Goal: Task Accomplishment & Management: Complete application form

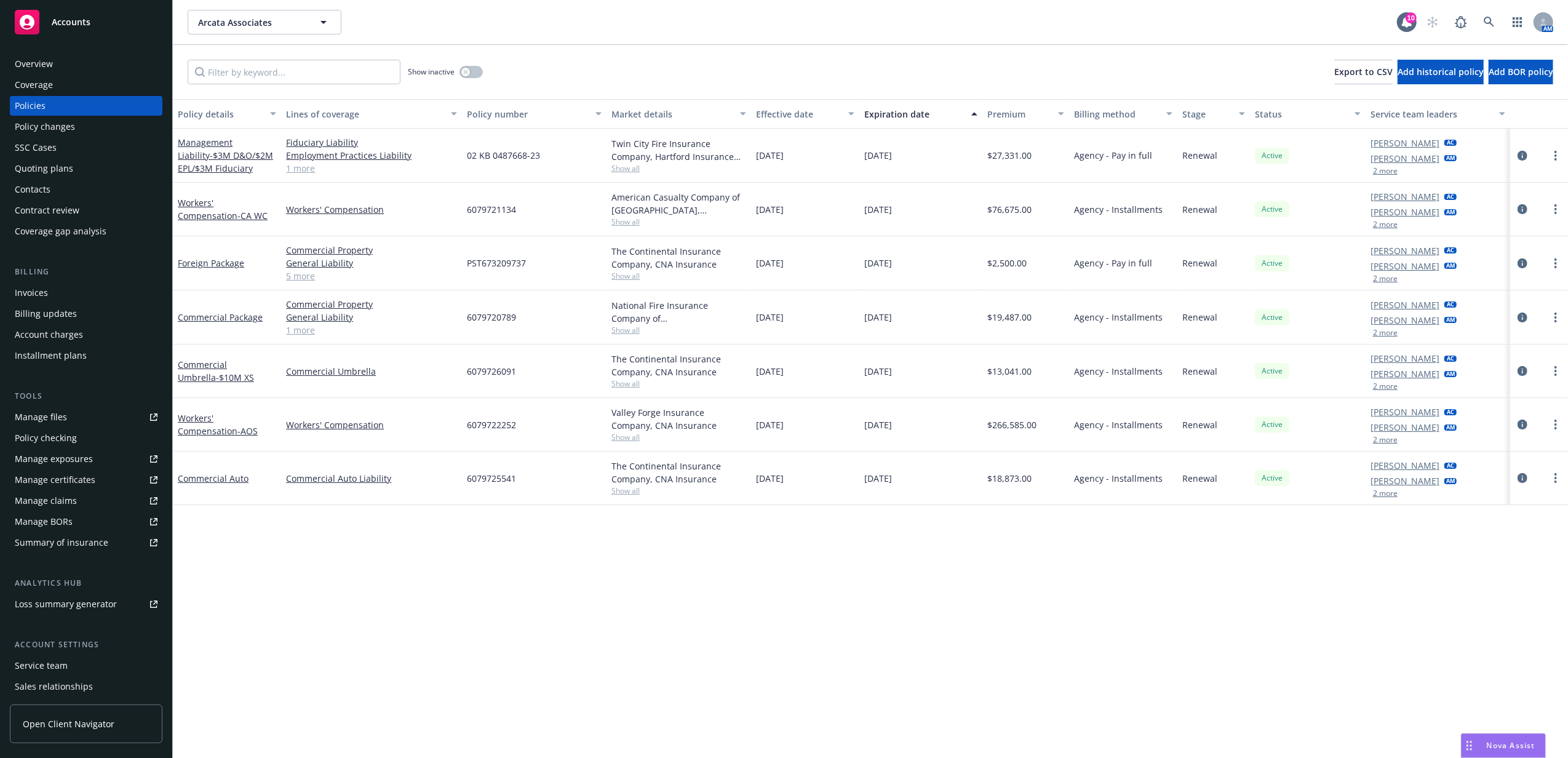
drag, startPoint x: 0, startPoint y: 0, endPoint x: 99, endPoint y: 27, distance: 102.6
click at [90, 28] on div "Accounts" at bounding box center [85, 22] width 142 height 25
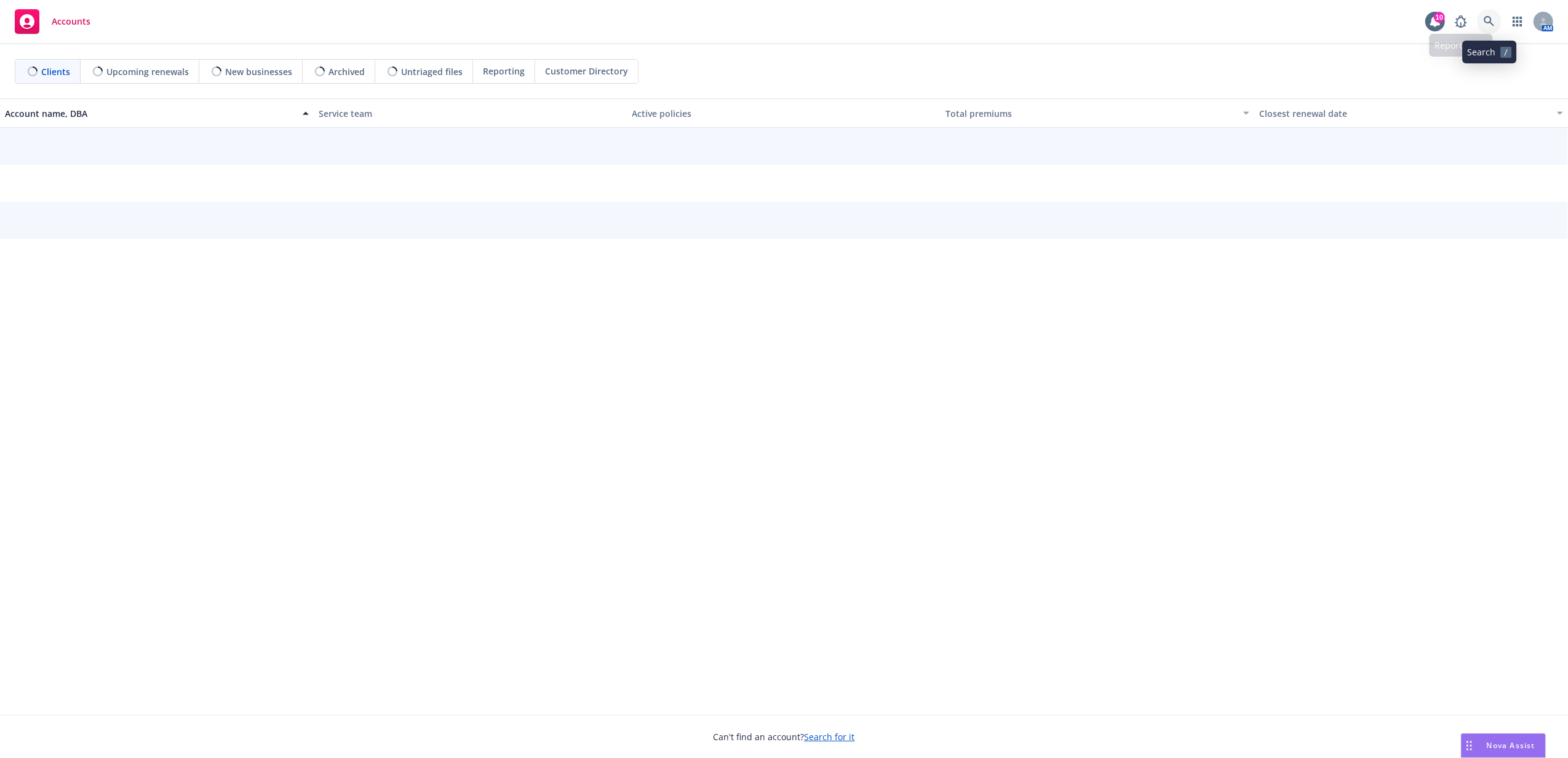
click at [1492, 18] on icon at bounding box center [1489, 21] width 11 height 11
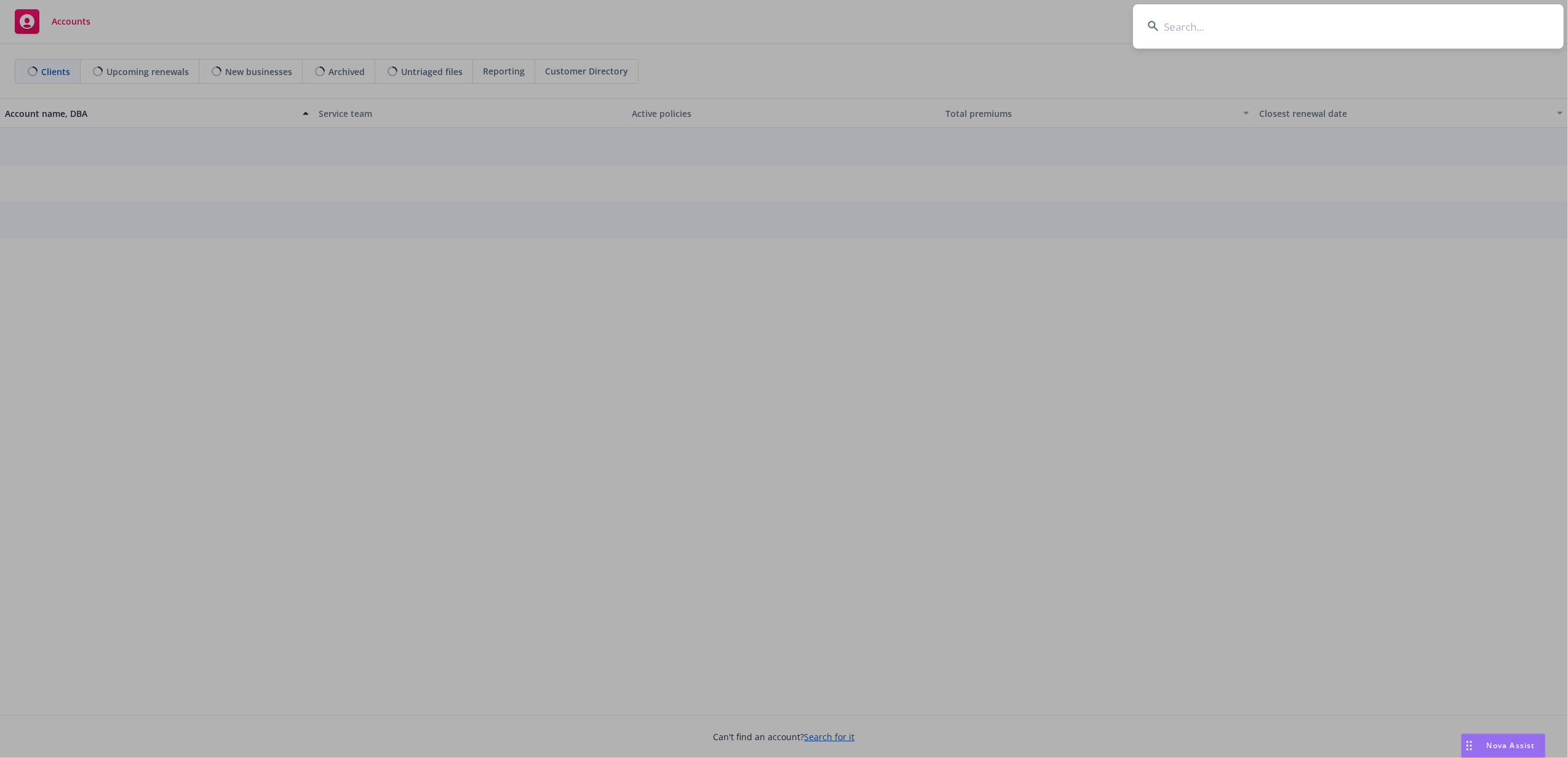
click at [1492, 18] on input at bounding box center [1348, 27] width 430 height 44
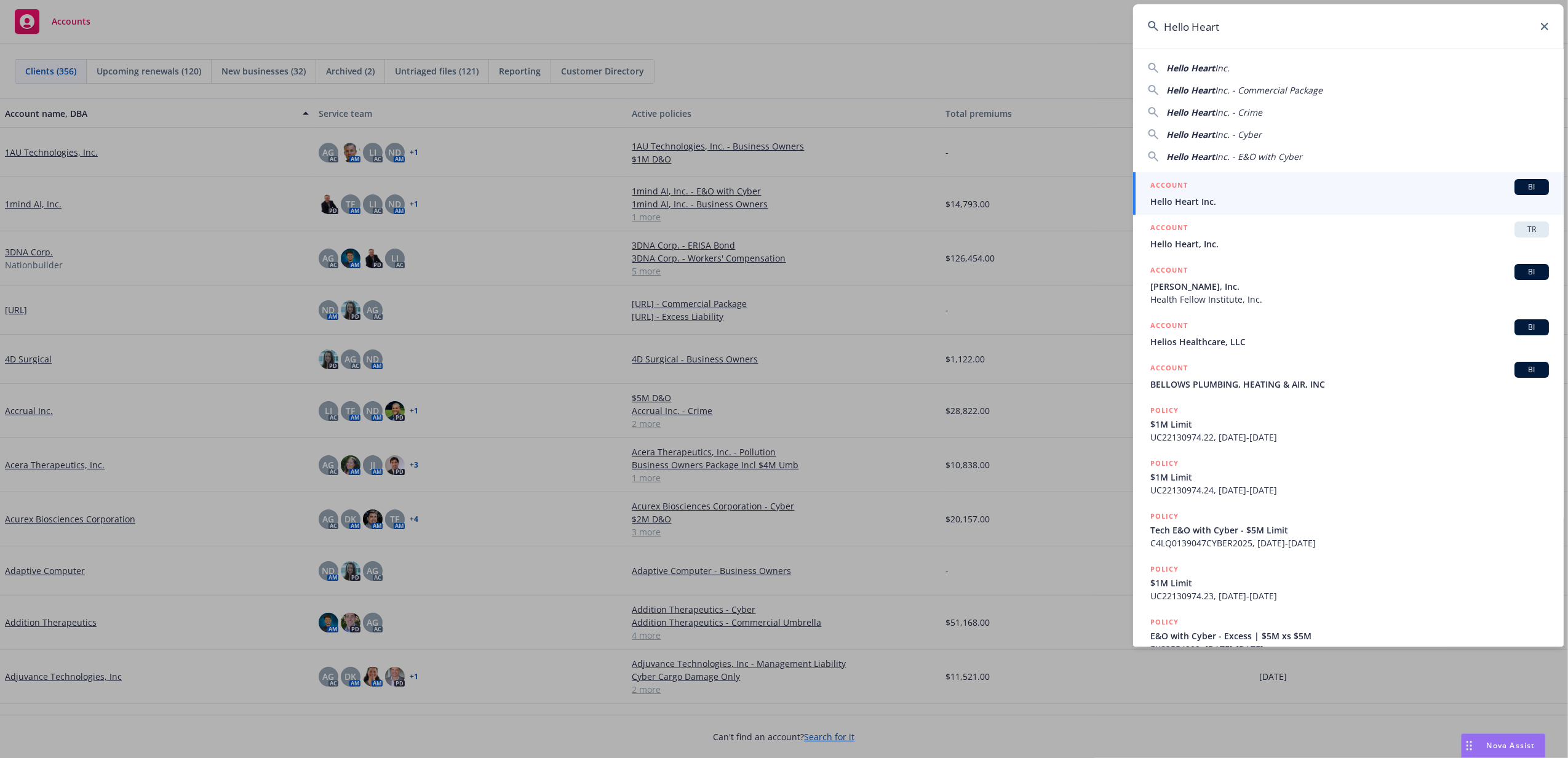
type input "Hello Heart"
click at [1268, 190] on div "ACCOUNT BI" at bounding box center [1350, 187] width 399 height 16
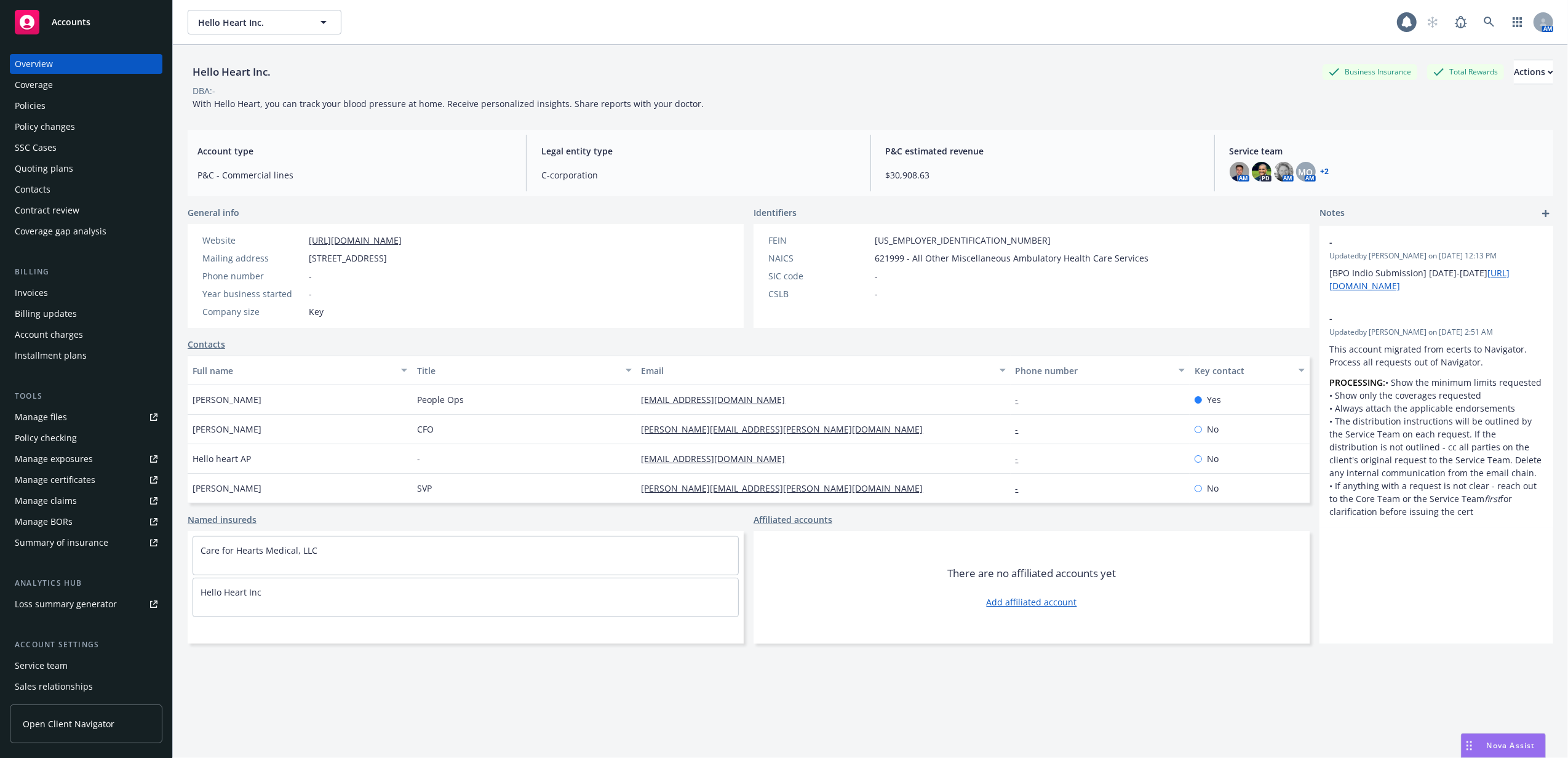
click at [53, 99] on div "Policies" at bounding box center [85, 106] width 142 height 20
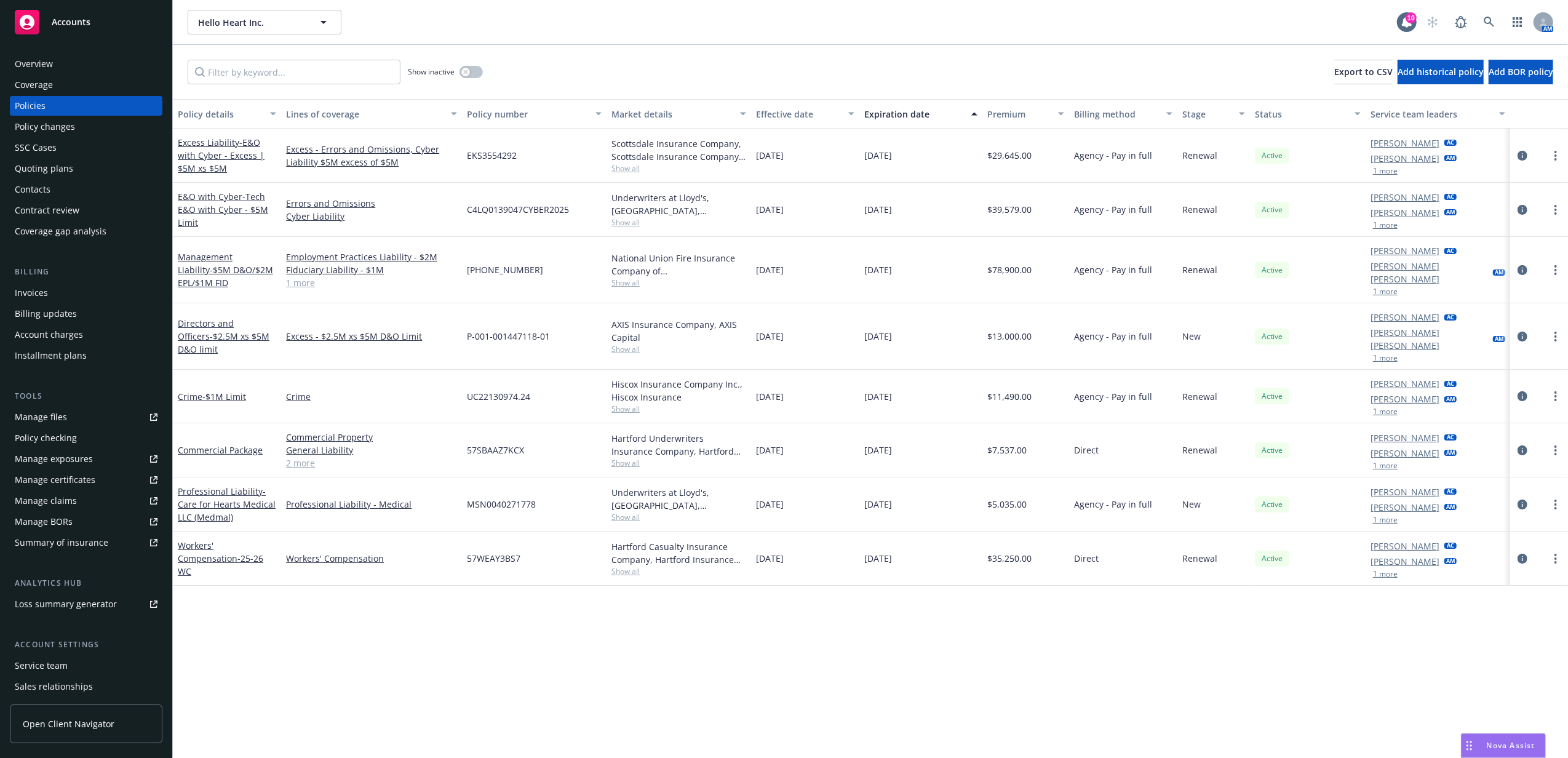
click at [77, 538] on div "Summary of insurance" at bounding box center [61, 542] width 94 height 20
drag, startPoint x: 111, startPoint y: 30, endPoint x: 146, endPoint y: 22, distance: 35.9
click at [111, 30] on div "Accounts" at bounding box center [85, 22] width 142 height 25
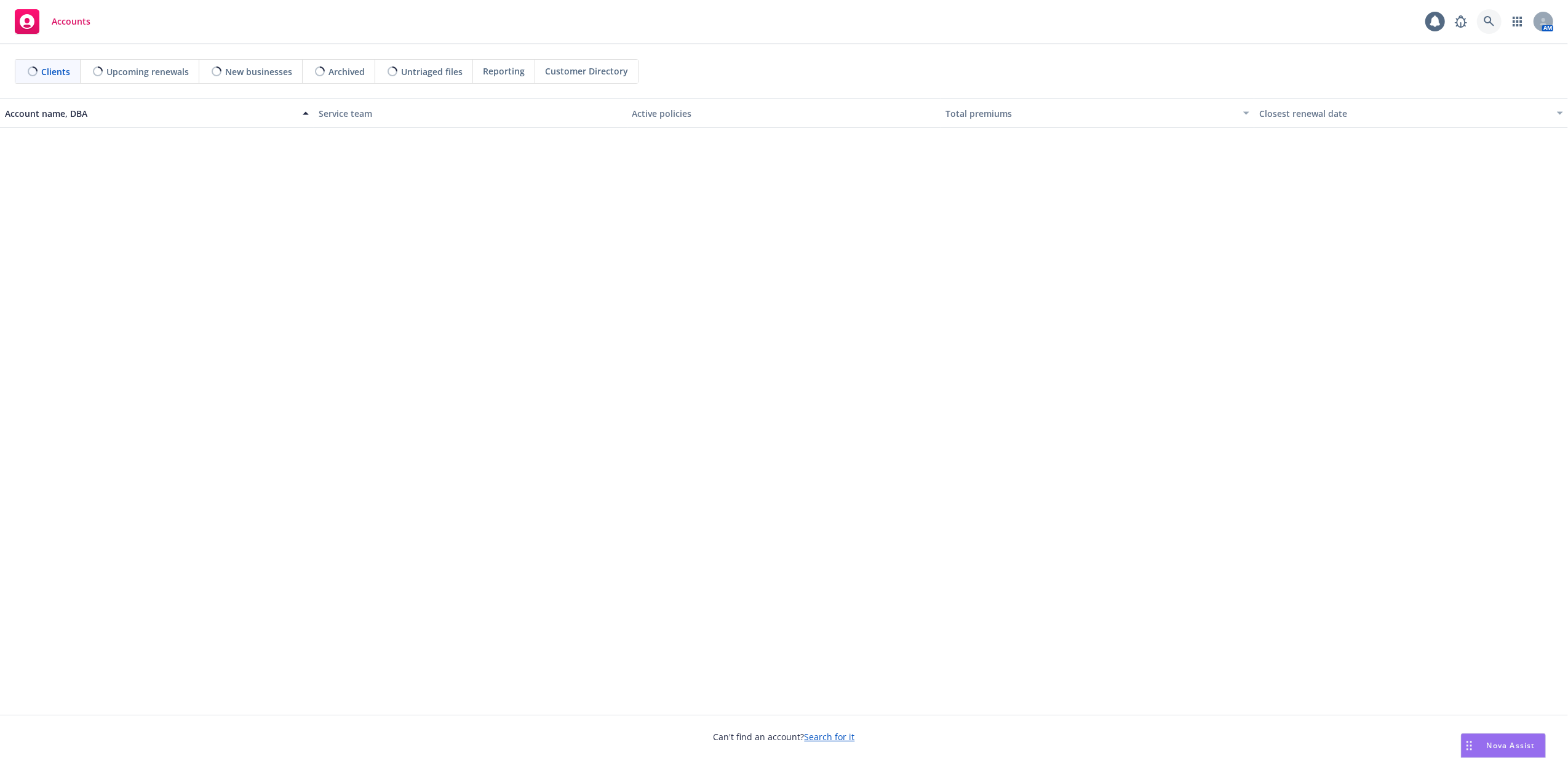
click at [1495, 18] on link at bounding box center [1489, 22] width 25 height 25
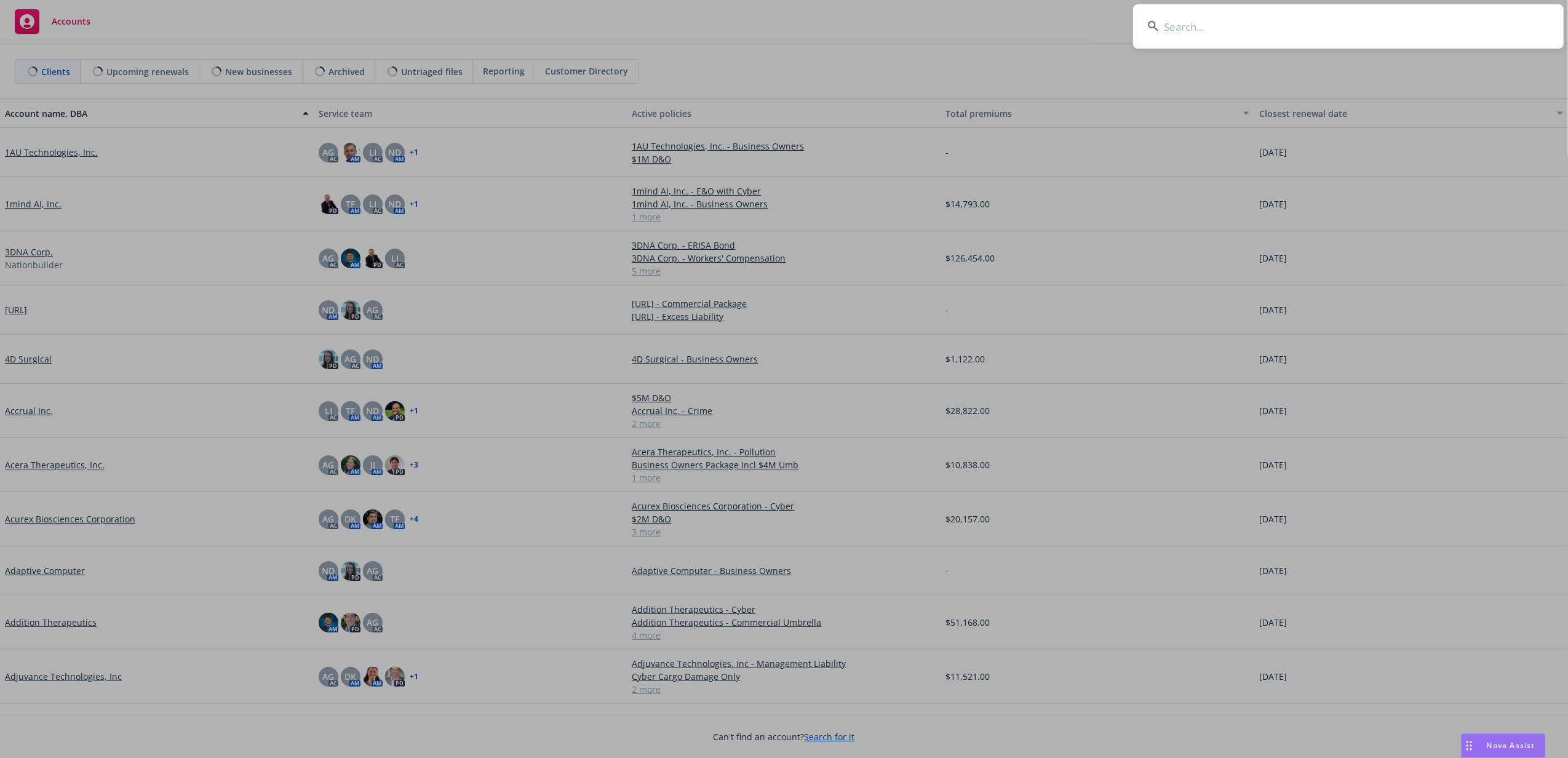
click at [1486, 18] on input at bounding box center [1348, 27] width 430 height 44
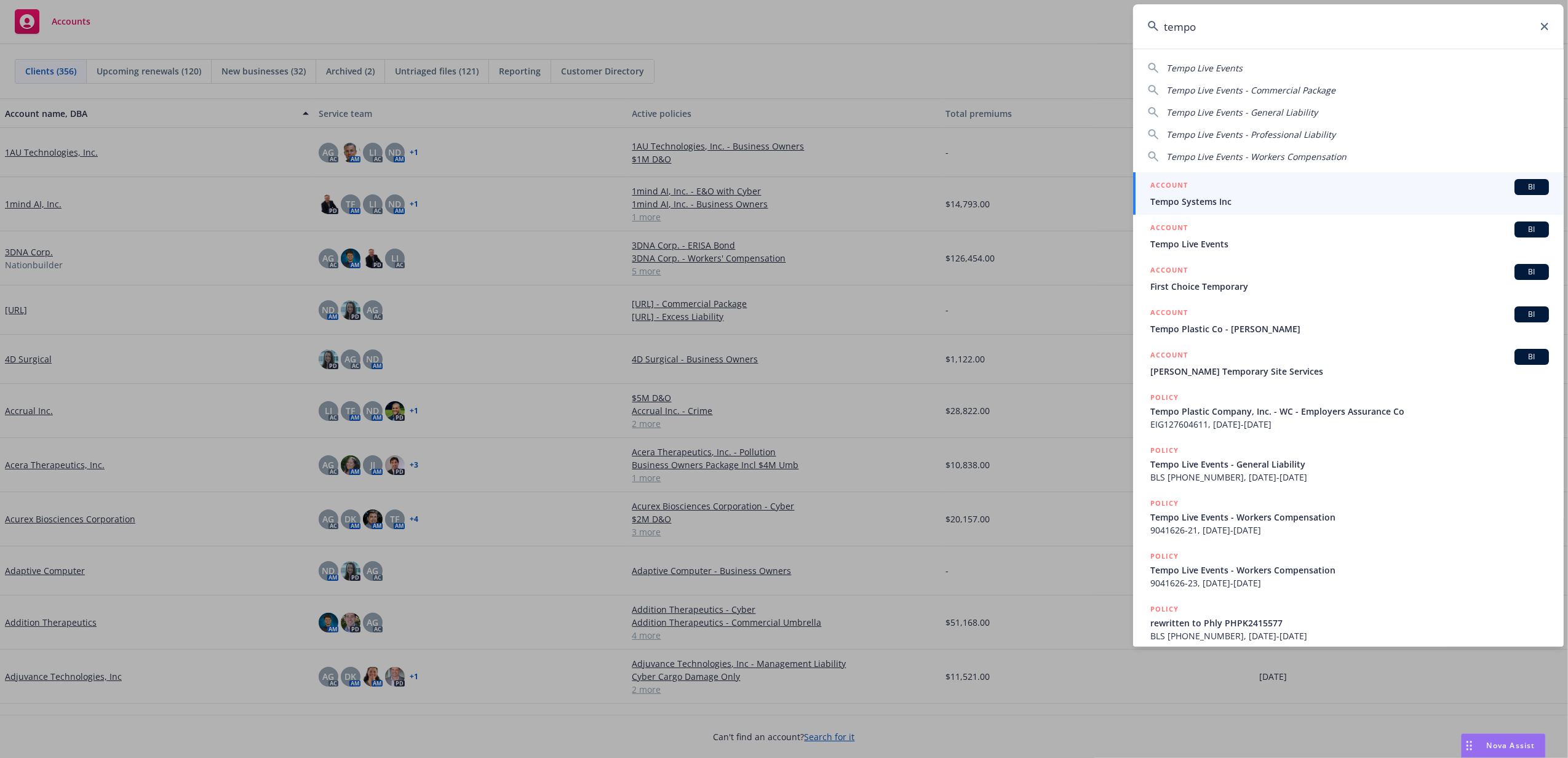
type input "tempo"
click at [1235, 200] on span "Tempo Systems Inc" at bounding box center [1350, 201] width 399 height 13
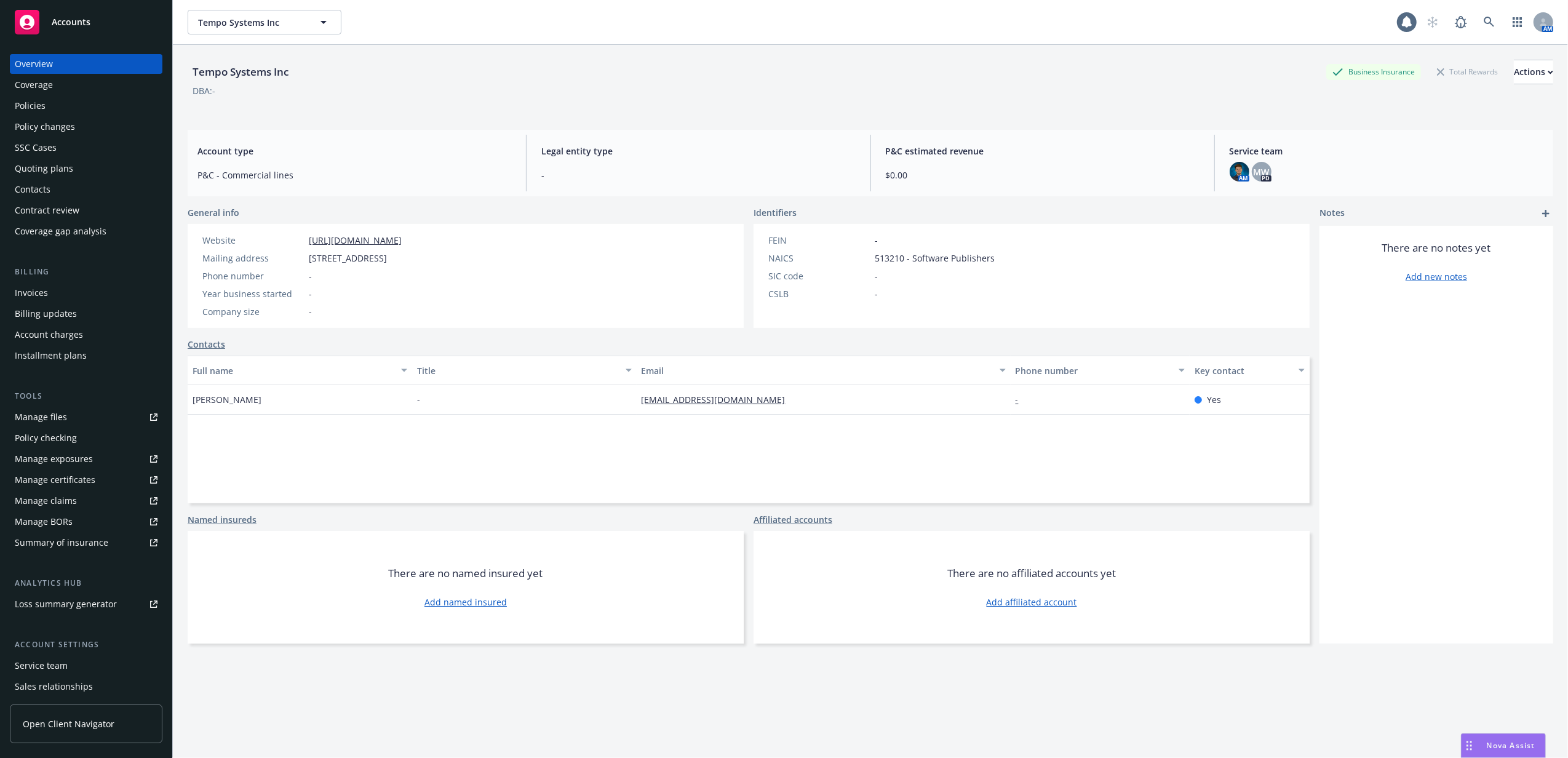
click at [63, 180] on div "Contacts" at bounding box center [85, 189] width 142 height 20
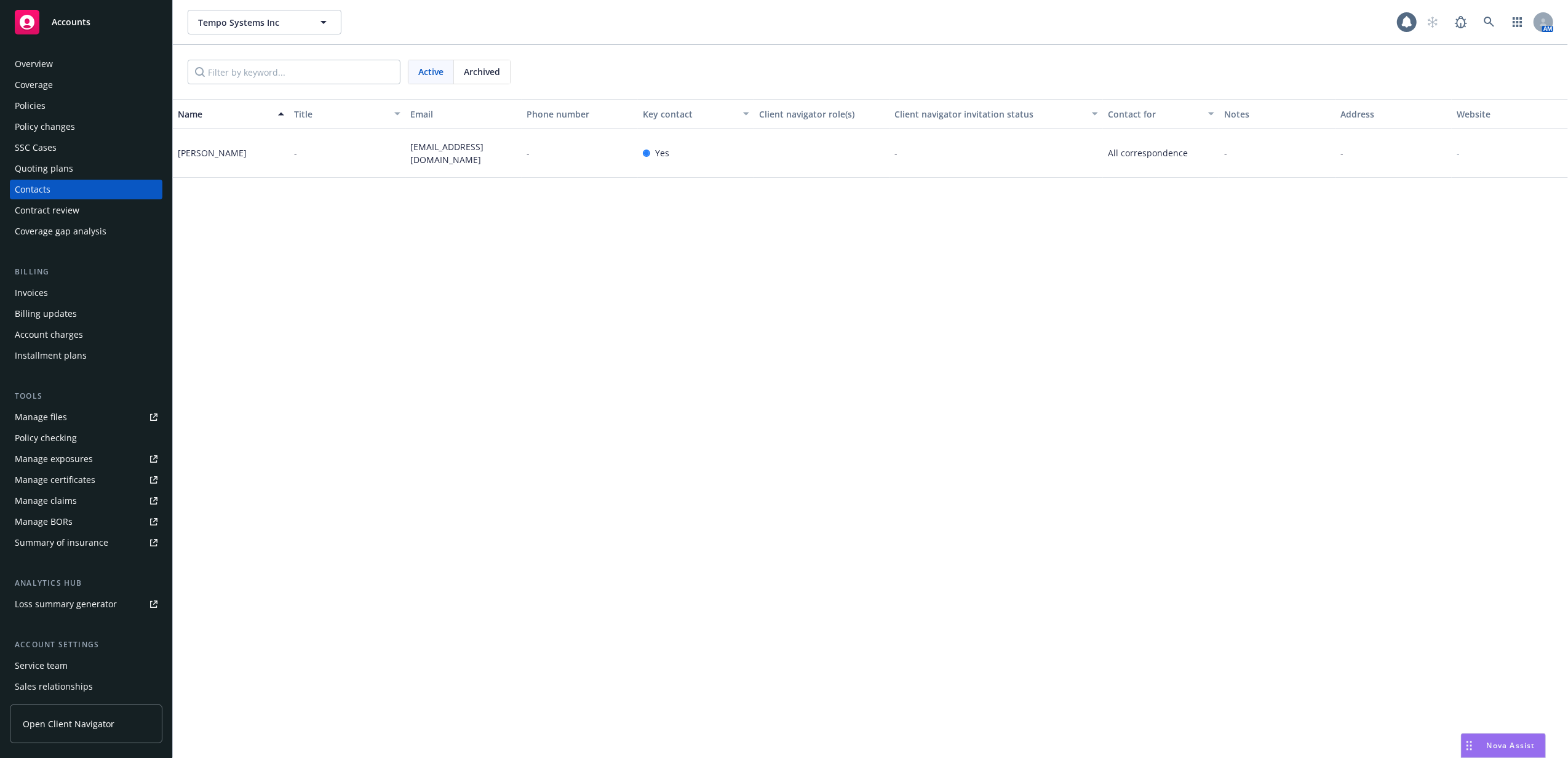
click at [106, 167] on div "Quoting plans" at bounding box center [85, 168] width 142 height 20
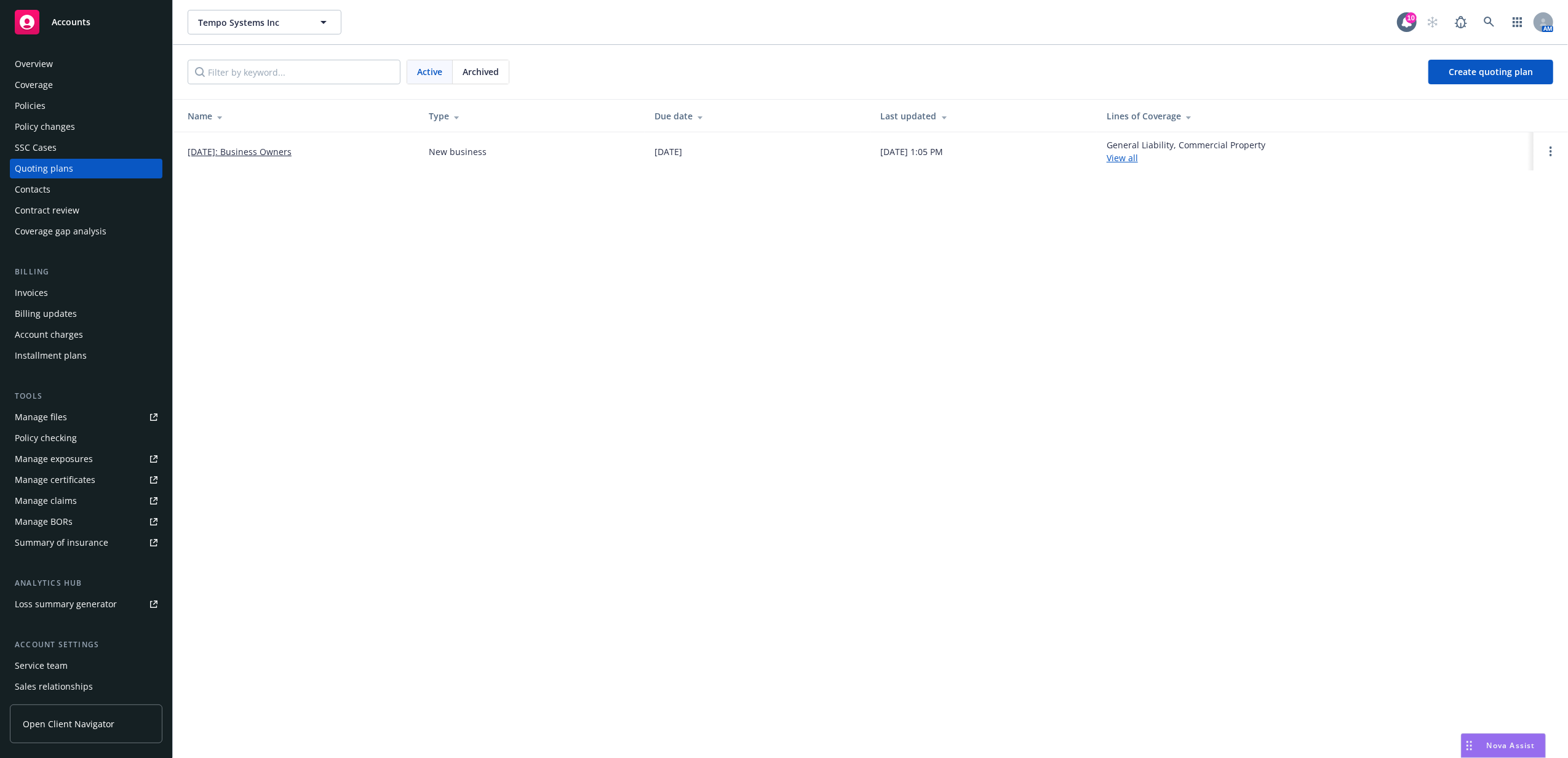
click at [215, 151] on link "09/10/2025: Business Owners" at bounding box center [239, 151] width 104 height 13
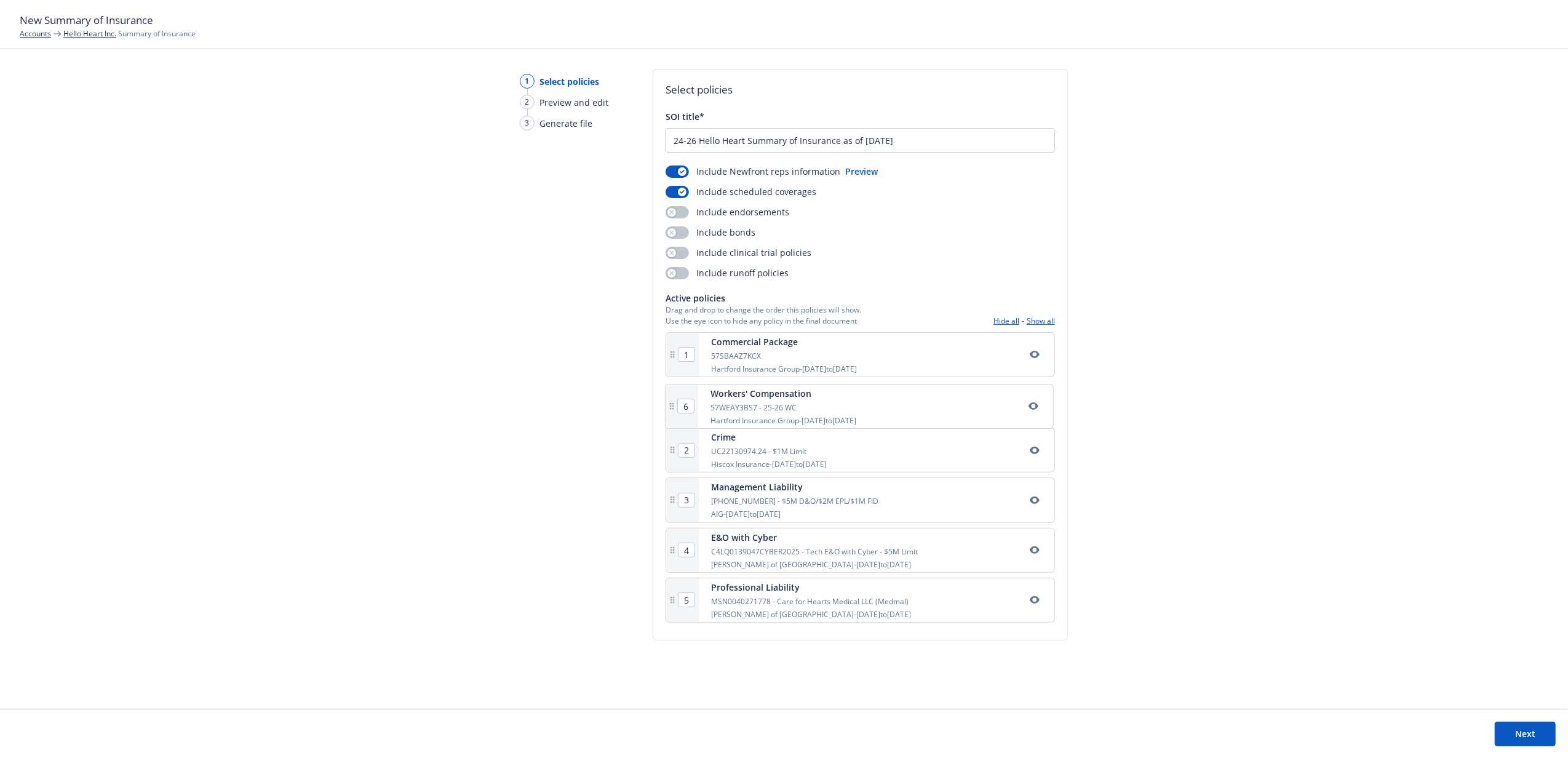
drag, startPoint x: 920, startPoint y: 621, endPoint x: 920, endPoint y: 417, distance: 204.0
click at [920, 417] on div "1 Commercial Package 57SBAAZ7KCX Hartford Insurance Group - 11/01/2024 to 11/01…" at bounding box center [860, 480] width 389 height 295
type input "3"
type input "4"
type input "5"
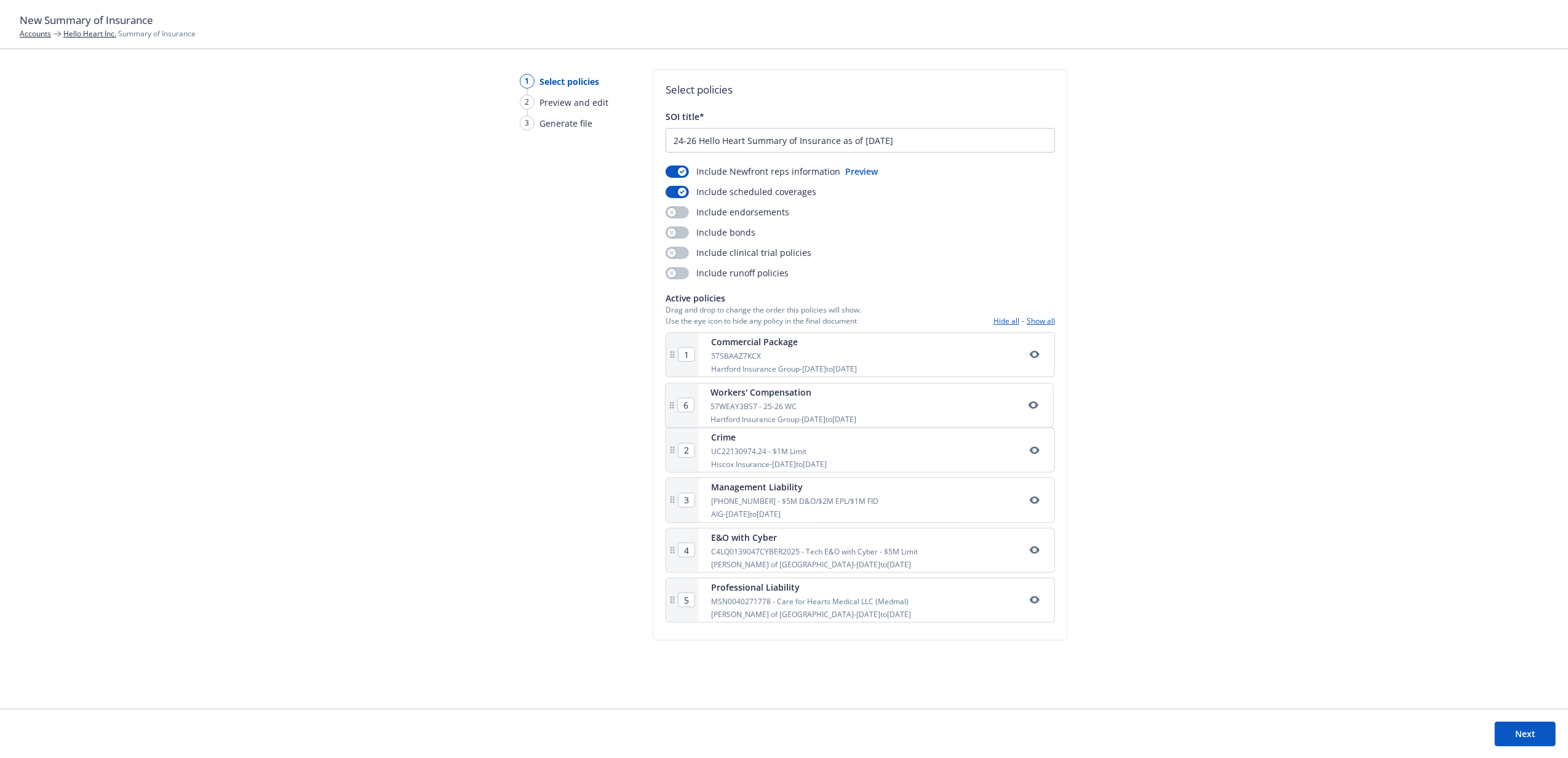
type input "6"
type input "2"
drag, startPoint x: 844, startPoint y: 620, endPoint x: 845, endPoint y: 448, distance: 172.0
click at [845, 448] on div "1 Commercial Package 57SBAAZ7KCX Hartford Insurance Group - 11/01/2024 to 11/01…" at bounding box center [860, 480] width 389 height 295
type input "4"
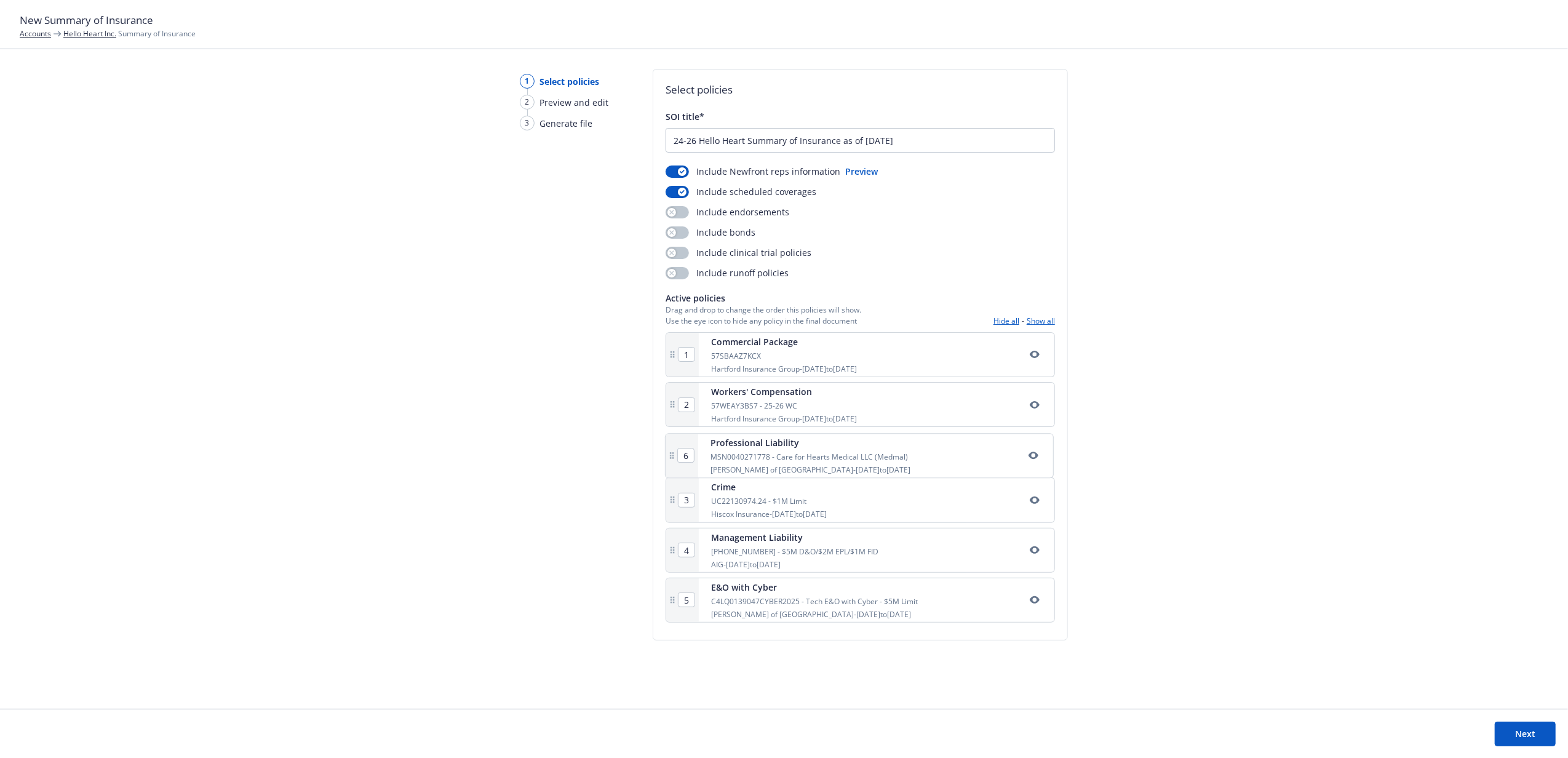
type input "5"
type input "6"
type input "3"
drag, startPoint x: 820, startPoint y: 623, endPoint x: 828, endPoint y: 557, distance: 66.5
click at [828, 557] on div "1 Commercial Package 57SBAAZ7KCX Hartford Insurance Group - 11/01/2024 to 11/01…" at bounding box center [860, 480] width 389 height 295
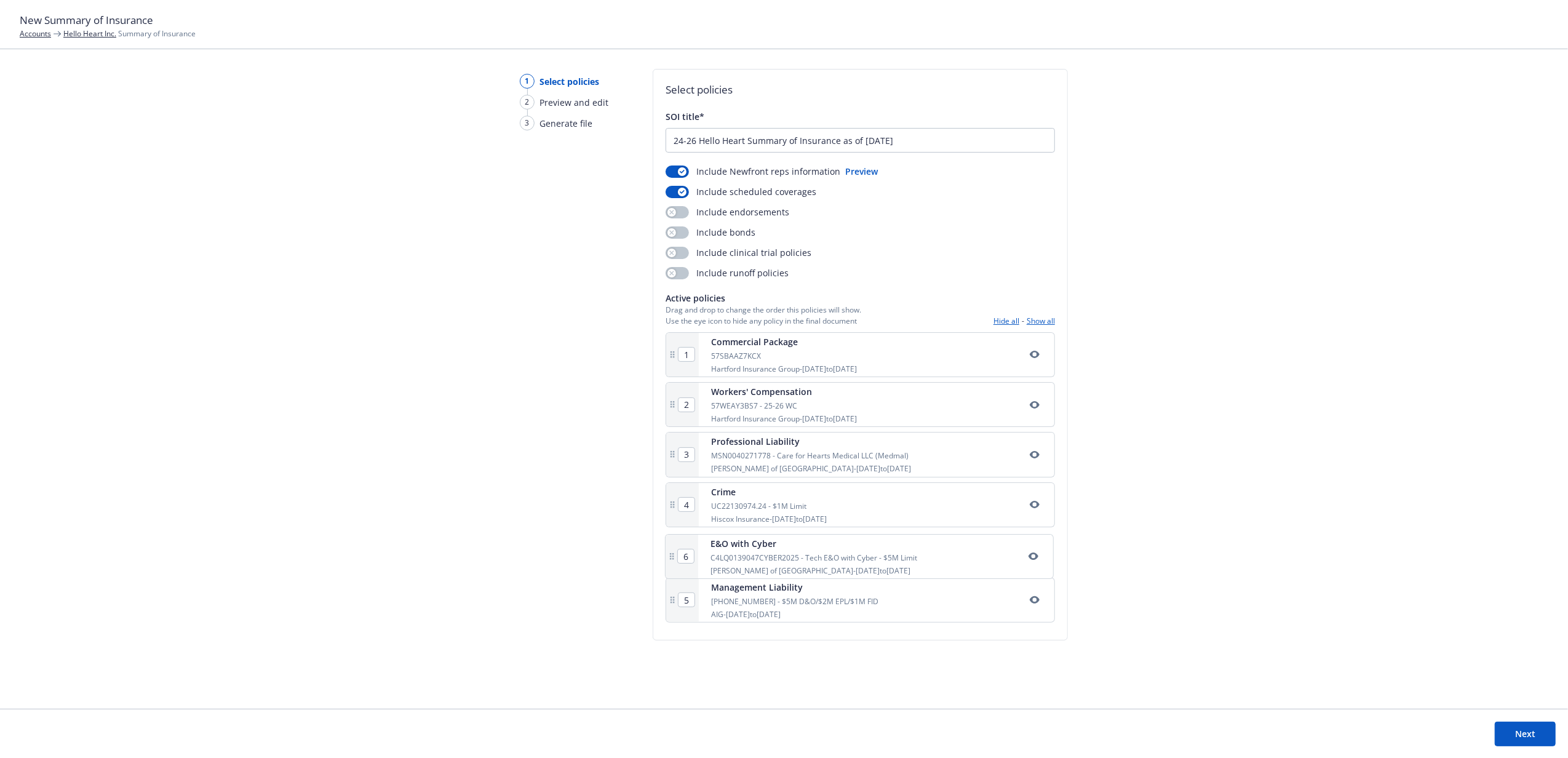
type input "6"
type input "5"
click at [1516, 744] on button "Next" at bounding box center [1525, 734] width 61 height 25
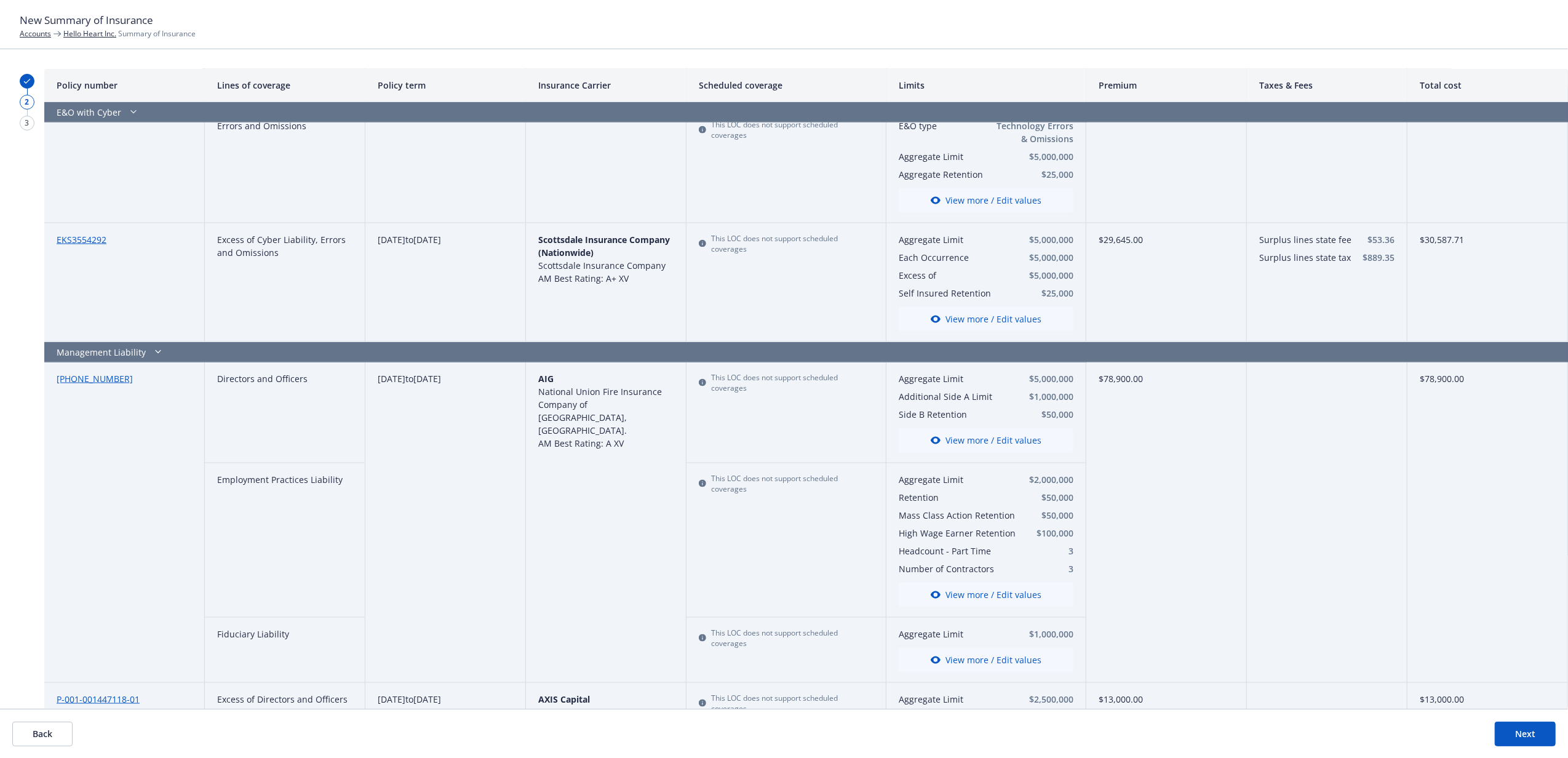
scroll to position [1750, 0]
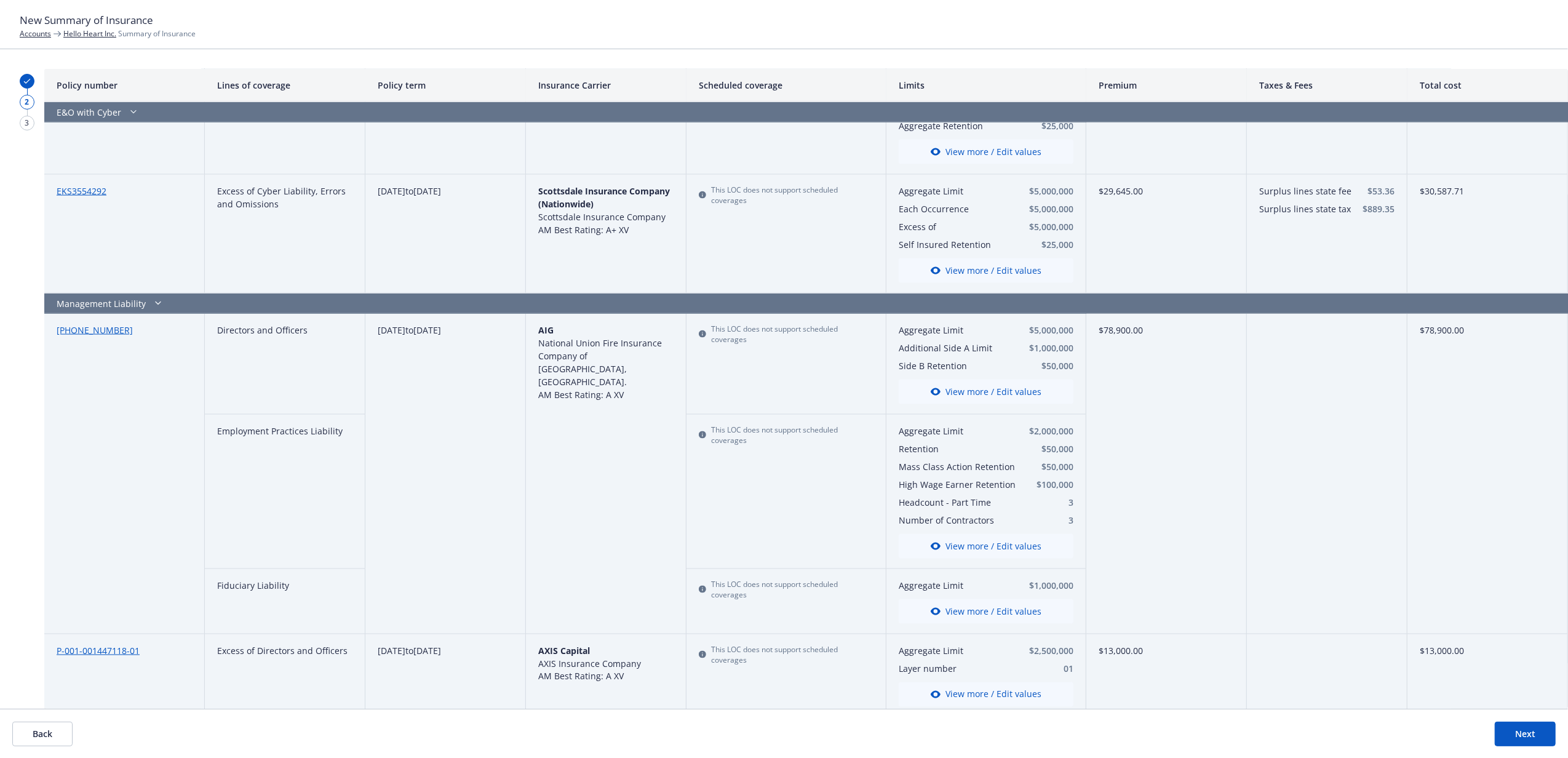
click at [1536, 736] on button "Next" at bounding box center [1525, 734] width 61 height 25
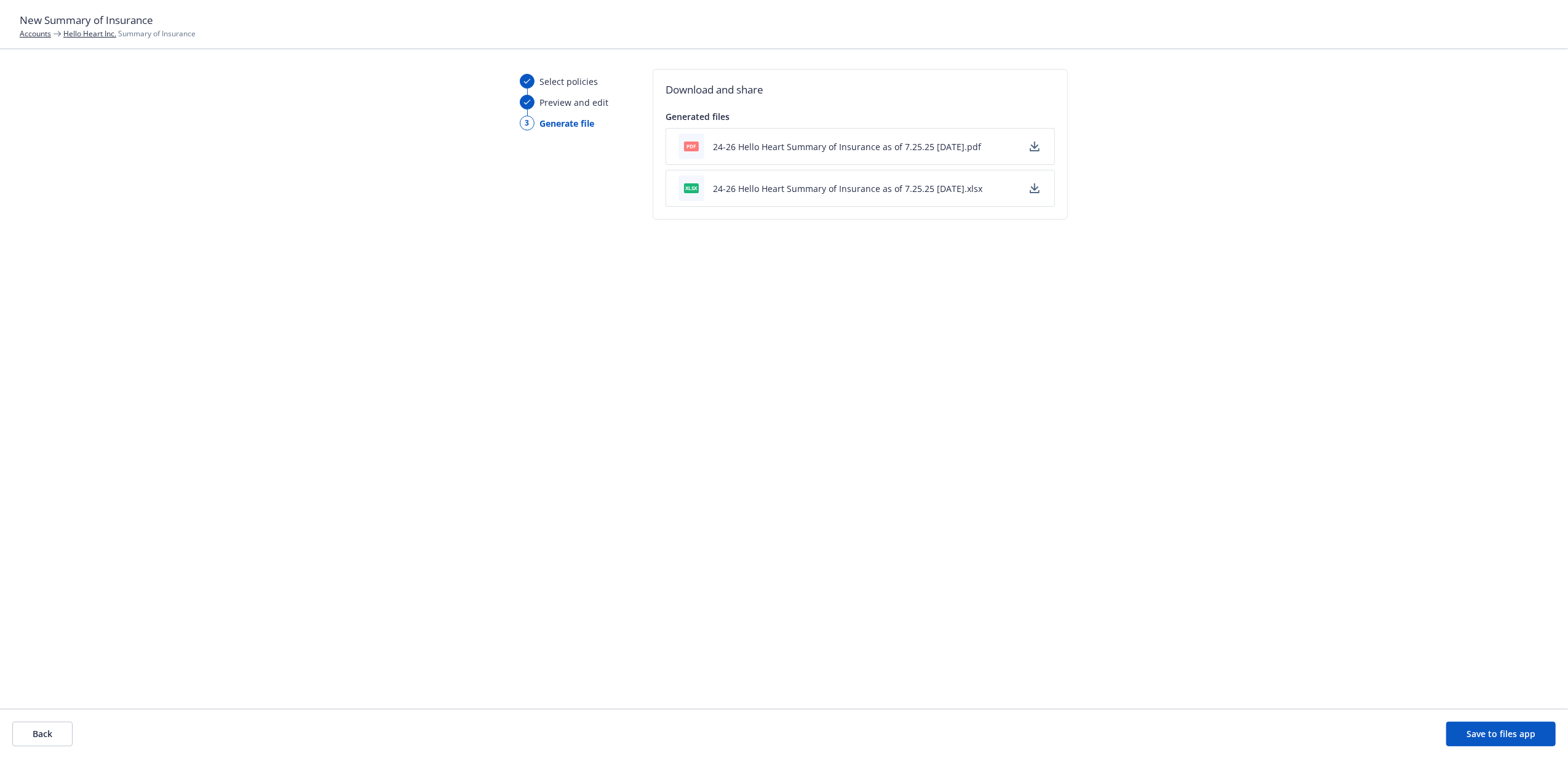
click at [1032, 148] on icon "button" at bounding box center [1034, 145] width 8 height 8
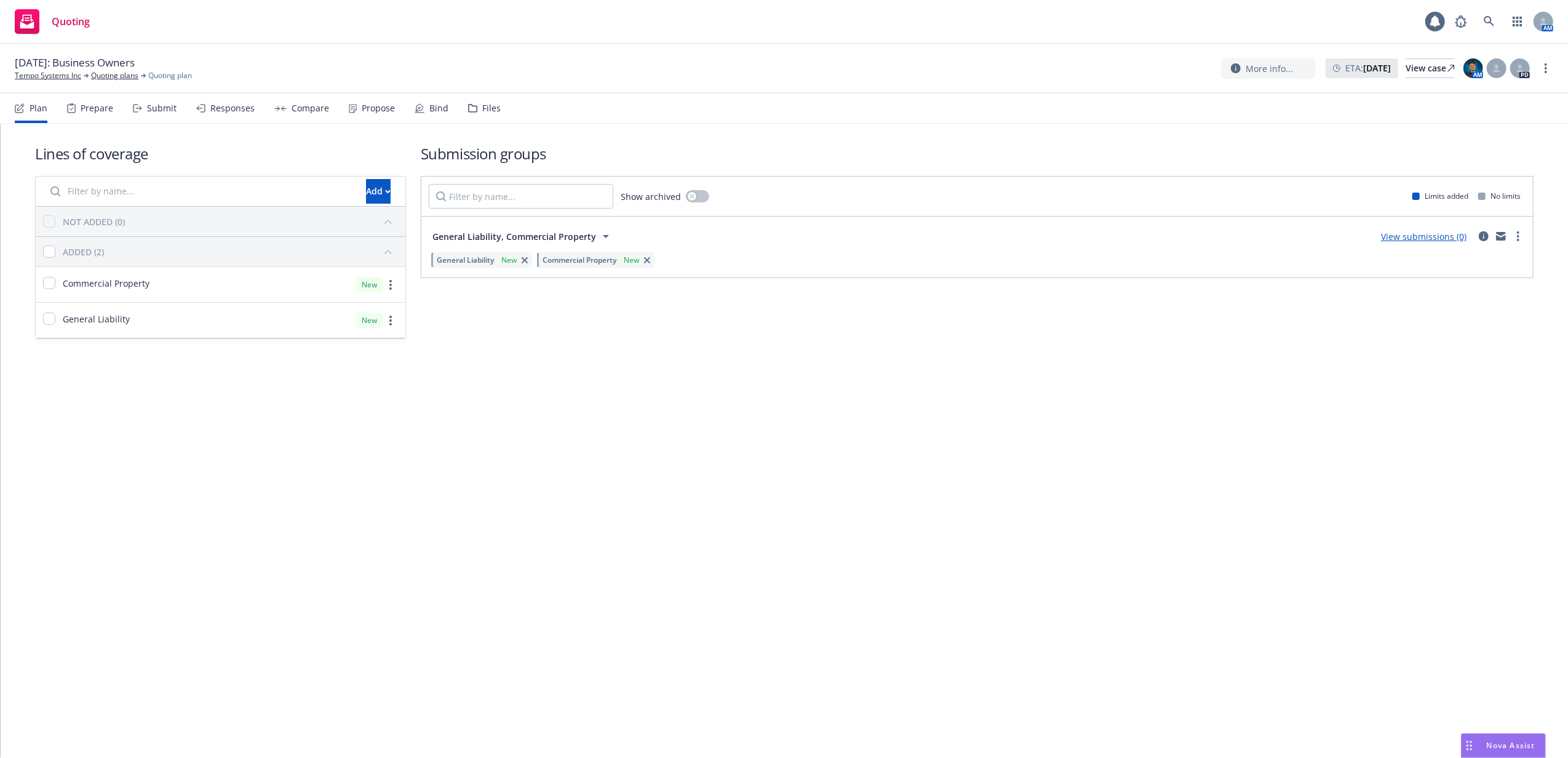
click at [482, 106] on div "Files" at bounding box center [491, 108] width 18 height 10
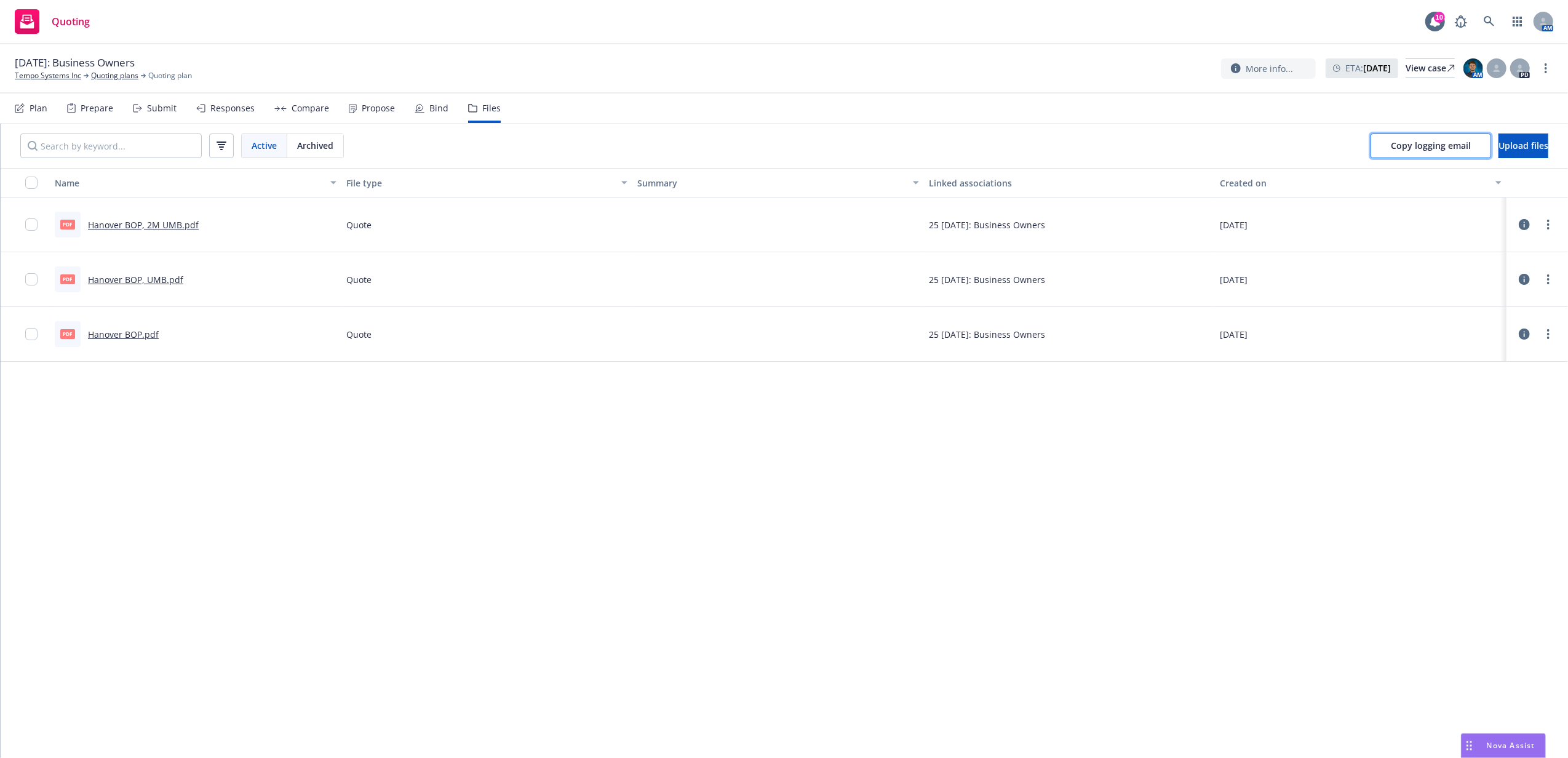
click at [1410, 141] on span "Copy logging email" at bounding box center [1431, 146] width 80 height 11
click at [42, 74] on link "Tempo Systems Inc" at bounding box center [47, 75] width 66 height 11
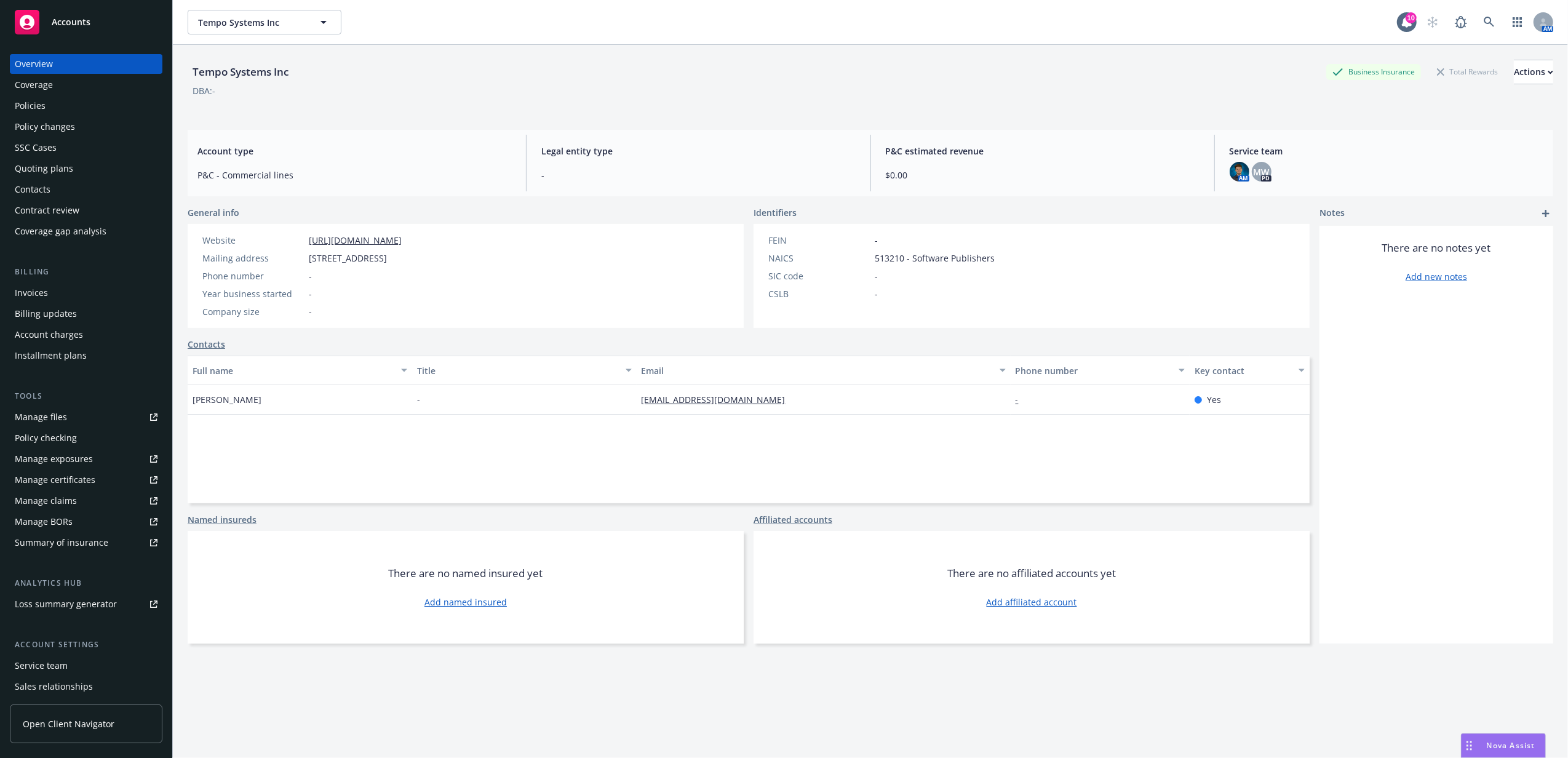
click at [61, 102] on div "Policies" at bounding box center [85, 106] width 142 height 20
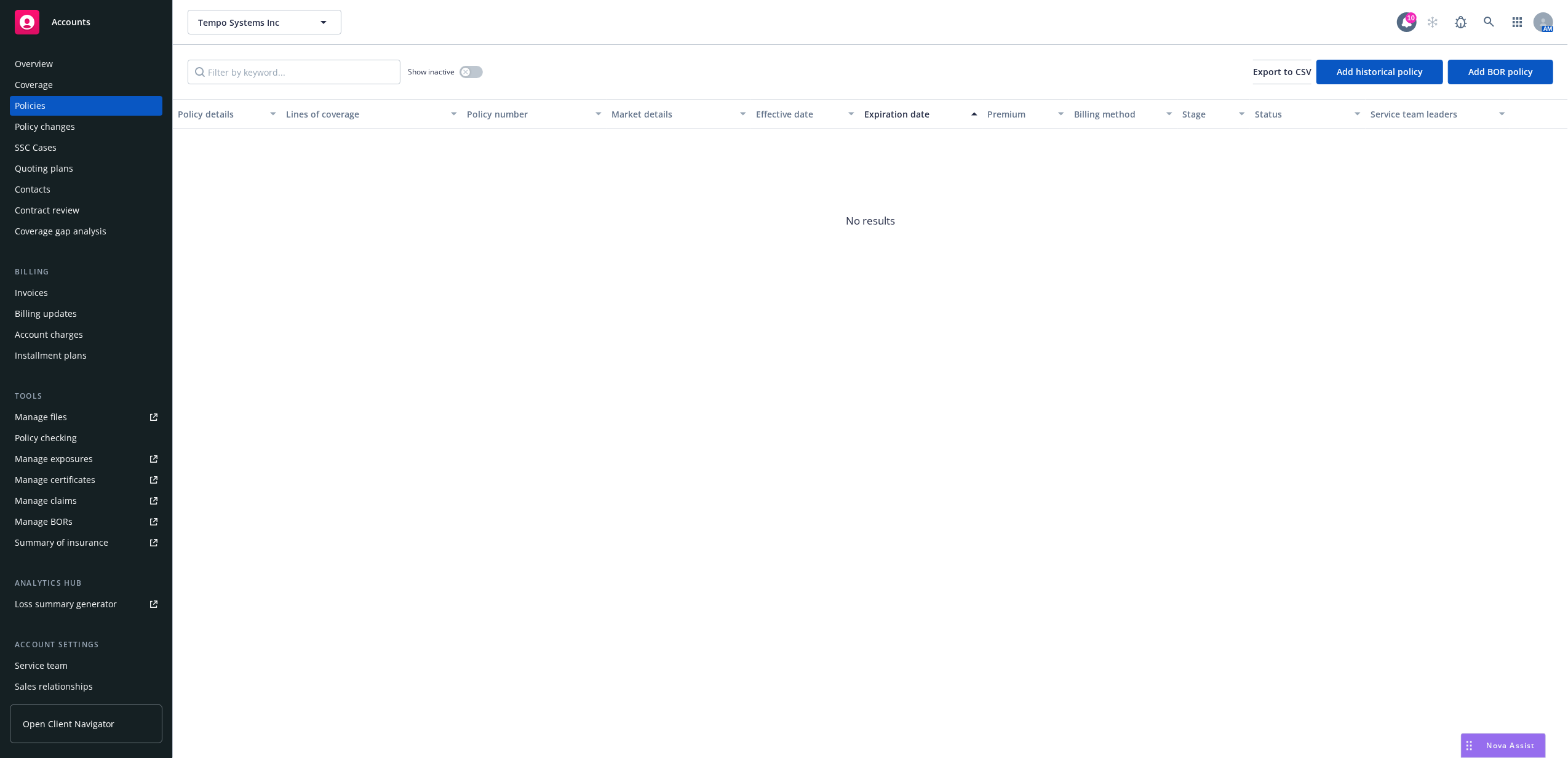
click at [60, 12] on div "Accounts" at bounding box center [85, 22] width 142 height 25
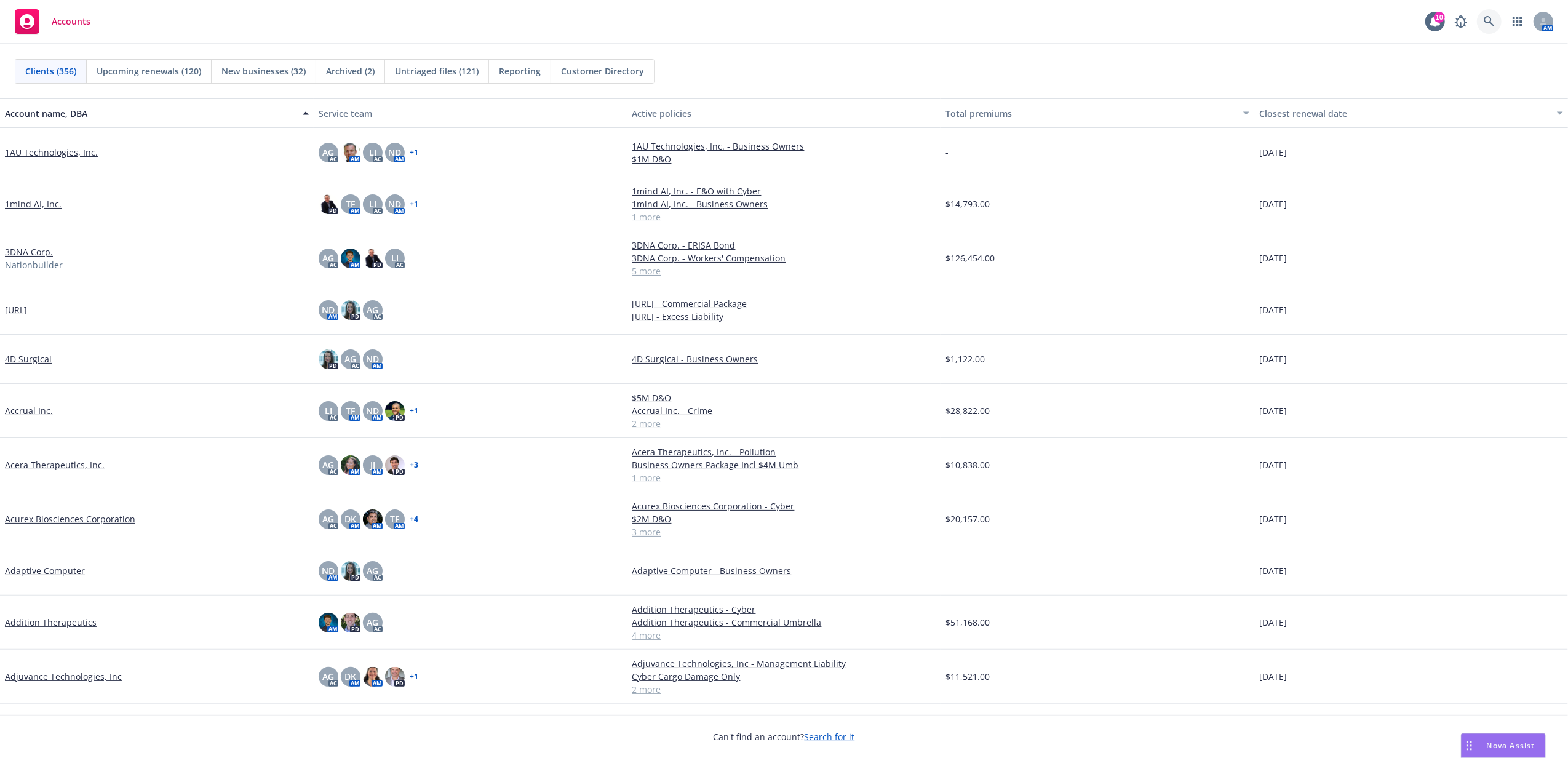
click at [1487, 30] on link at bounding box center [1489, 22] width 25 height 25
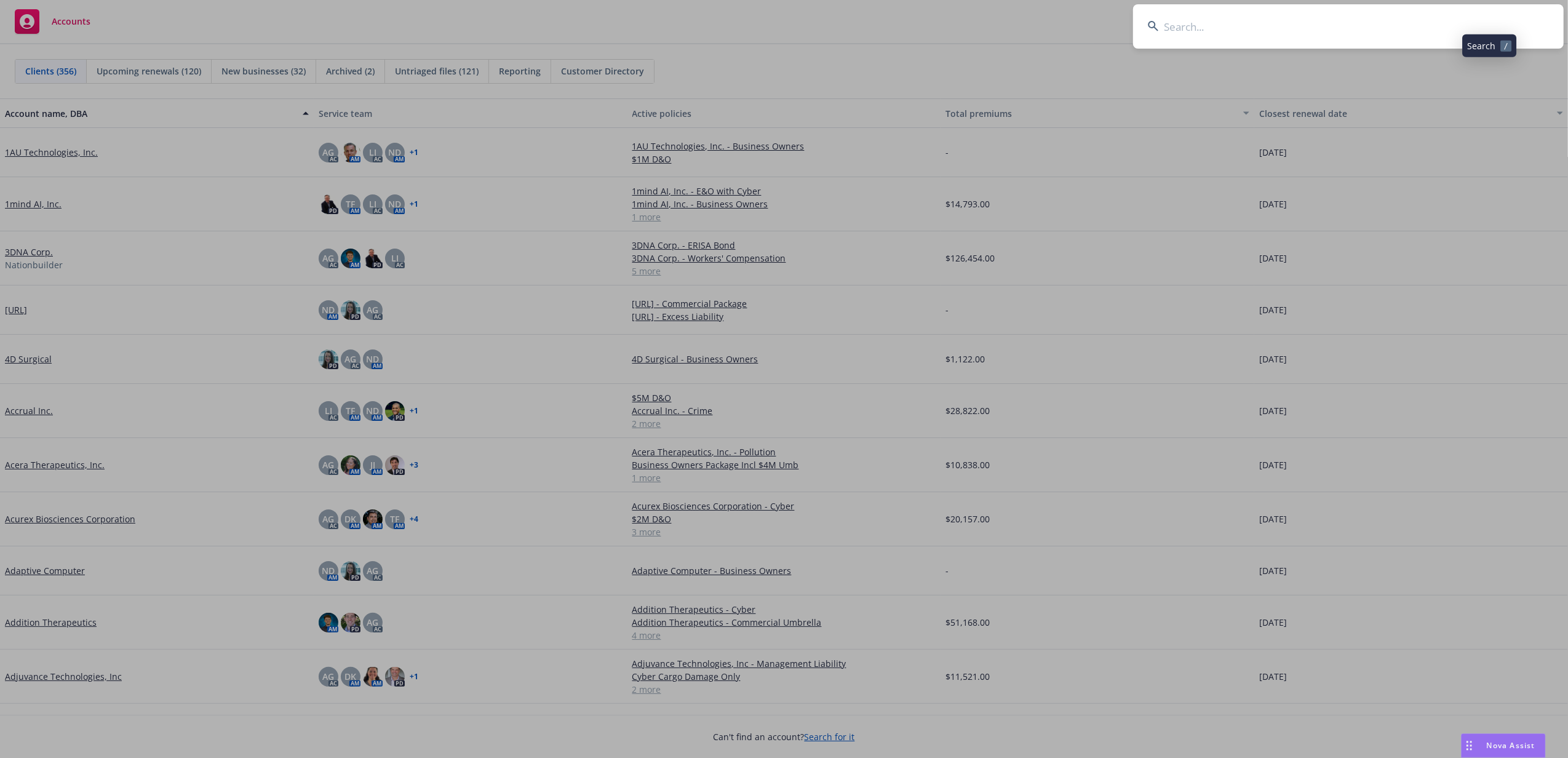
click at [1484, 26] on input at bounding box center [1348, 27] width 430 height 44
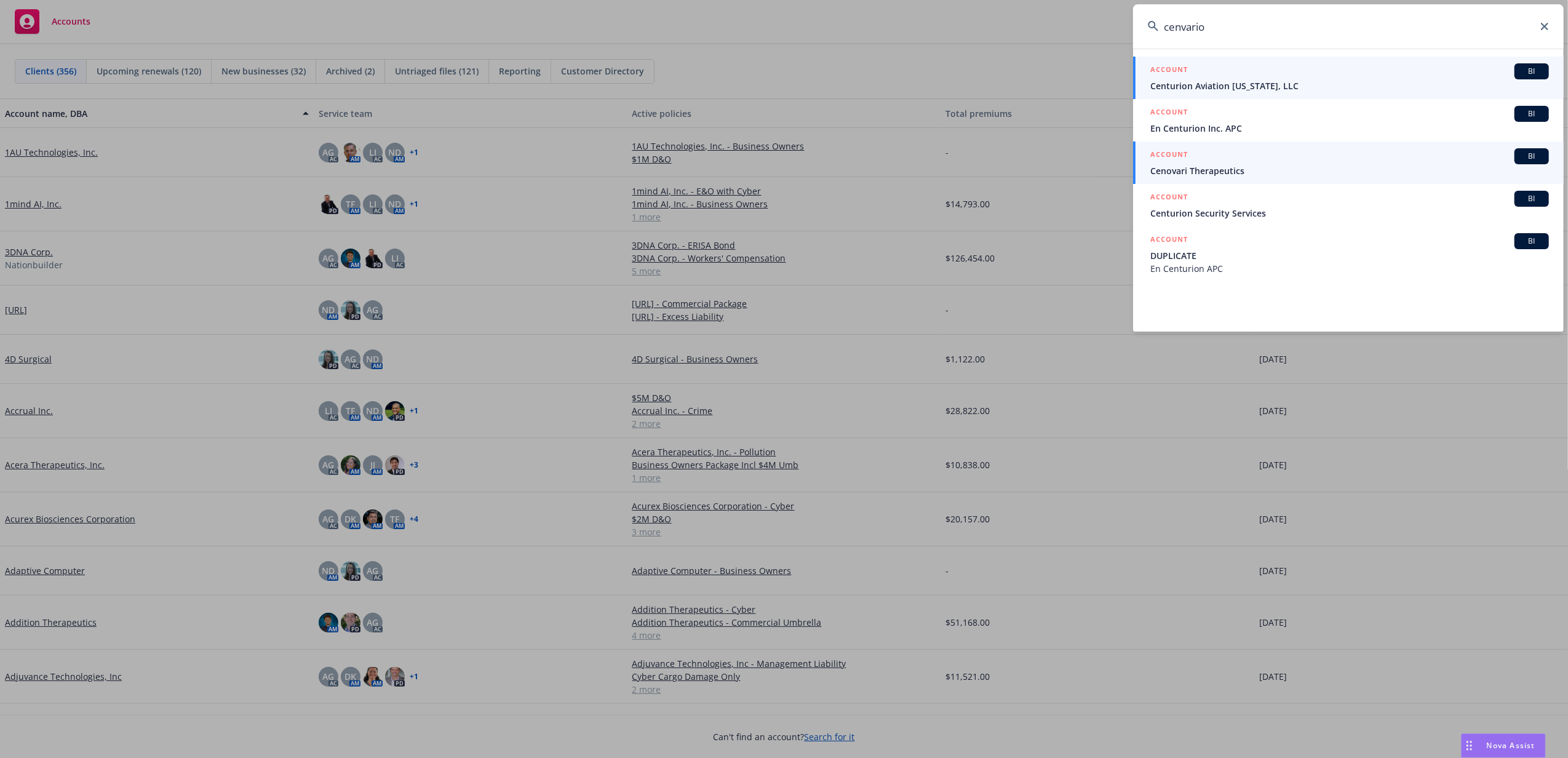
type input "cenvario"
click at [1291, 170] on span "Cenovari Therapeutics" at bounding box center [1350, 170] width 399 height 13
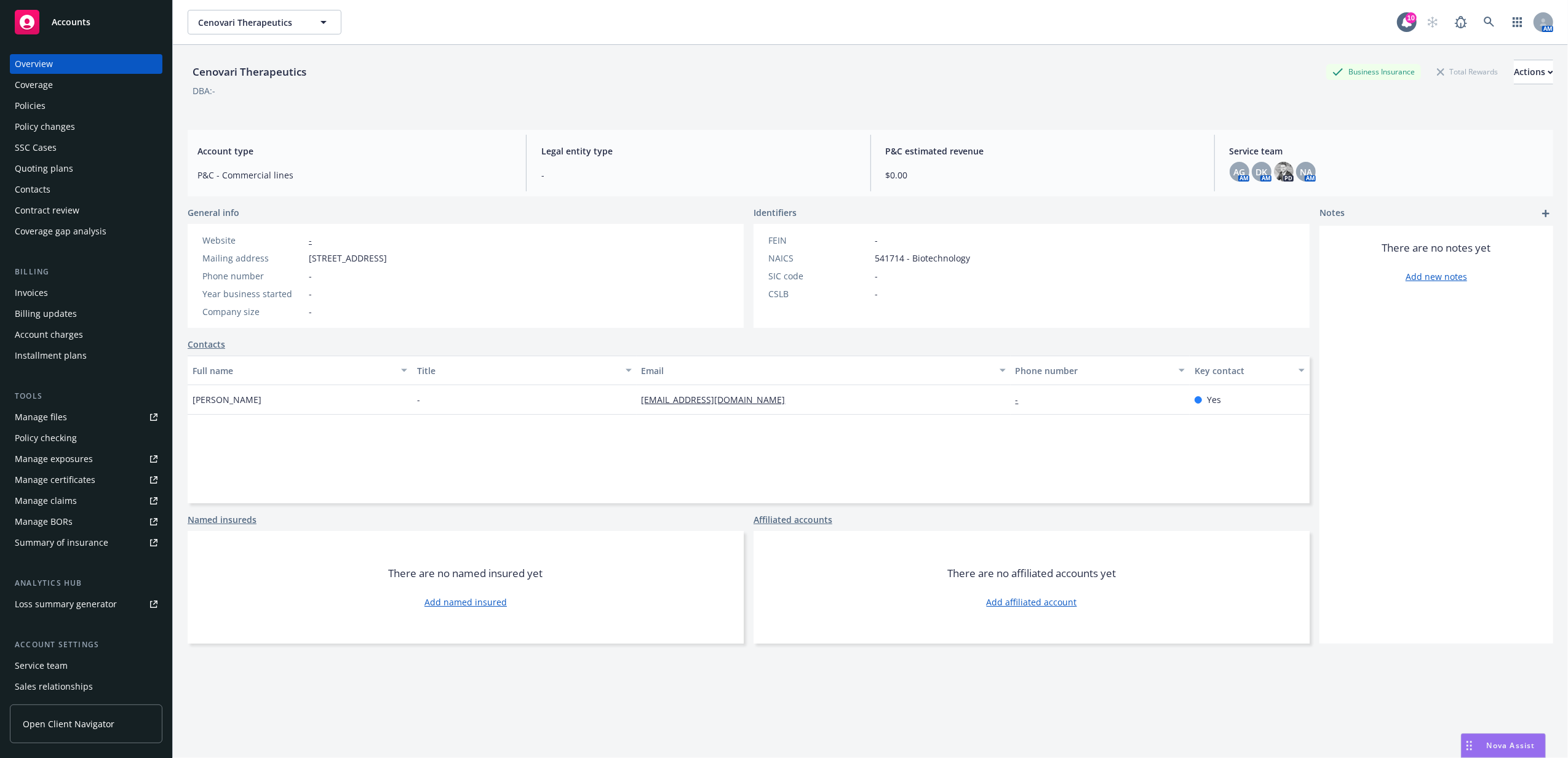
click at [77, 102] on div "Policies" at bounding box center [85, 106] width 142 height 20
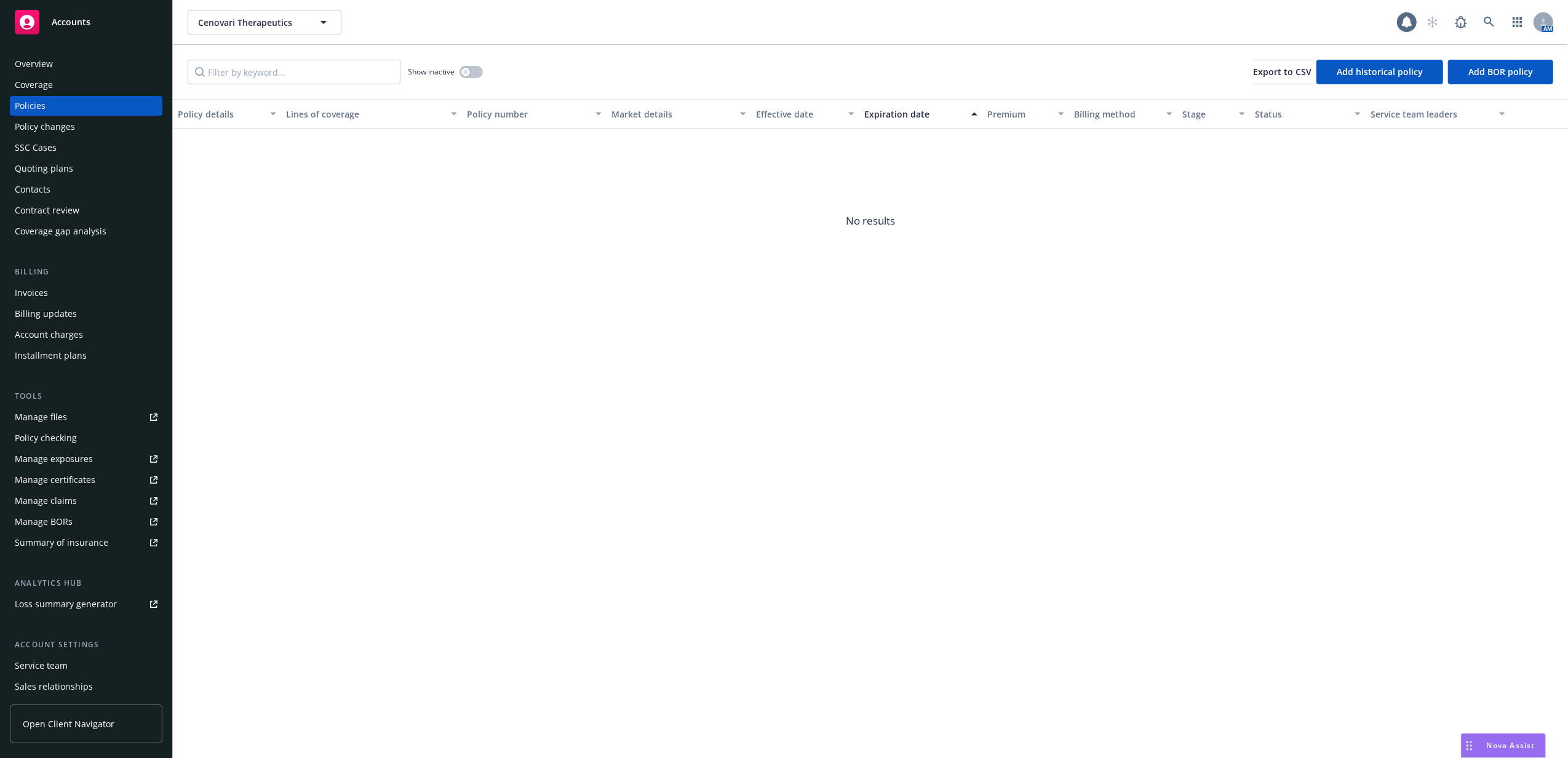
click at [73, 161] on div "Quoting plans" at bounding box center [85, 168] width 142 height 20
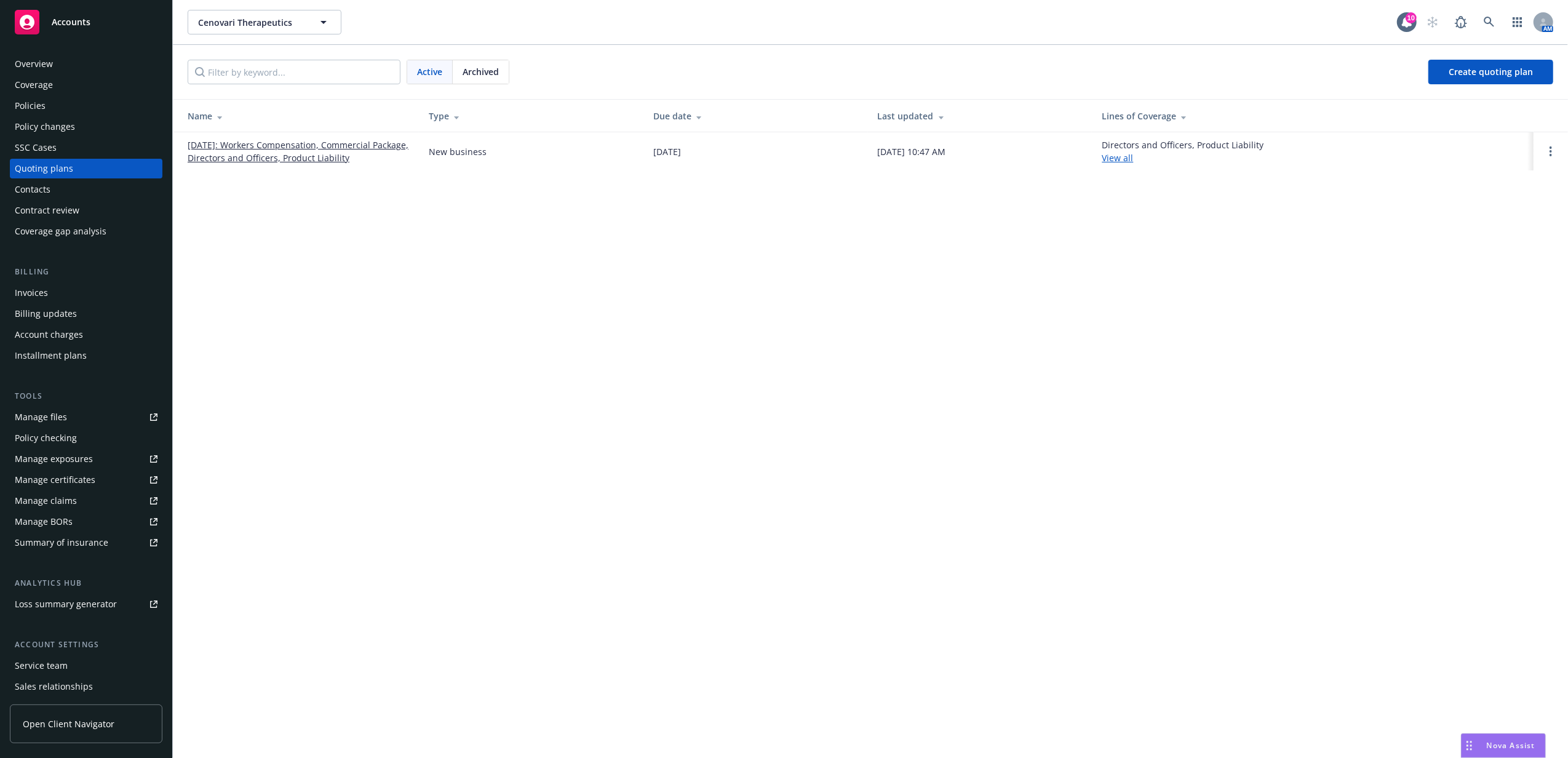
click at [337, 158] on link "[DATE]: Workers Compensation, Commercial Package, Directors and Officers, Produ…" at bounding box center [298, 151] width 222 height 26
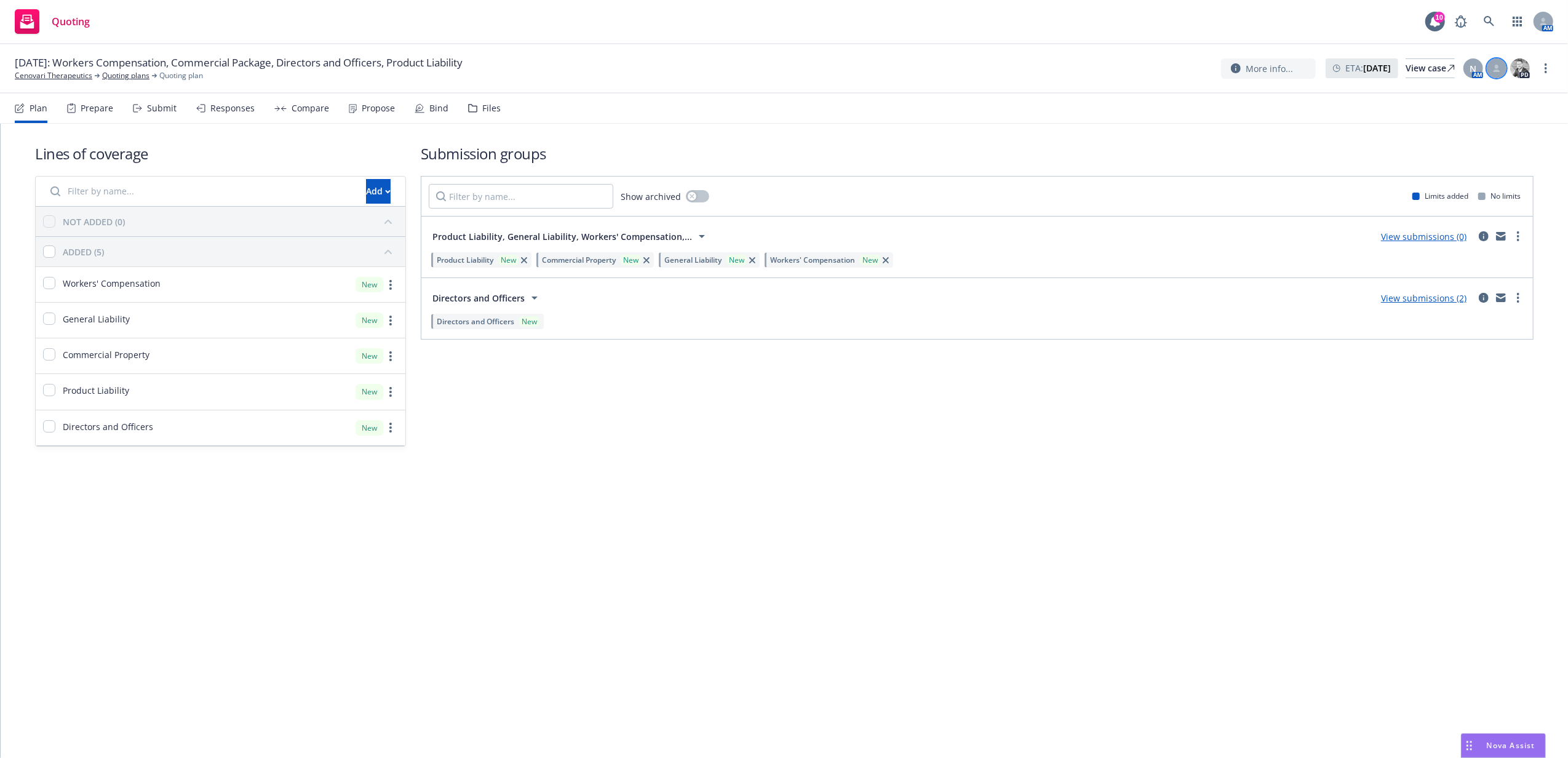
click at [1498, 70] on icon at bounding box center [1496, 71] width 7 height 3
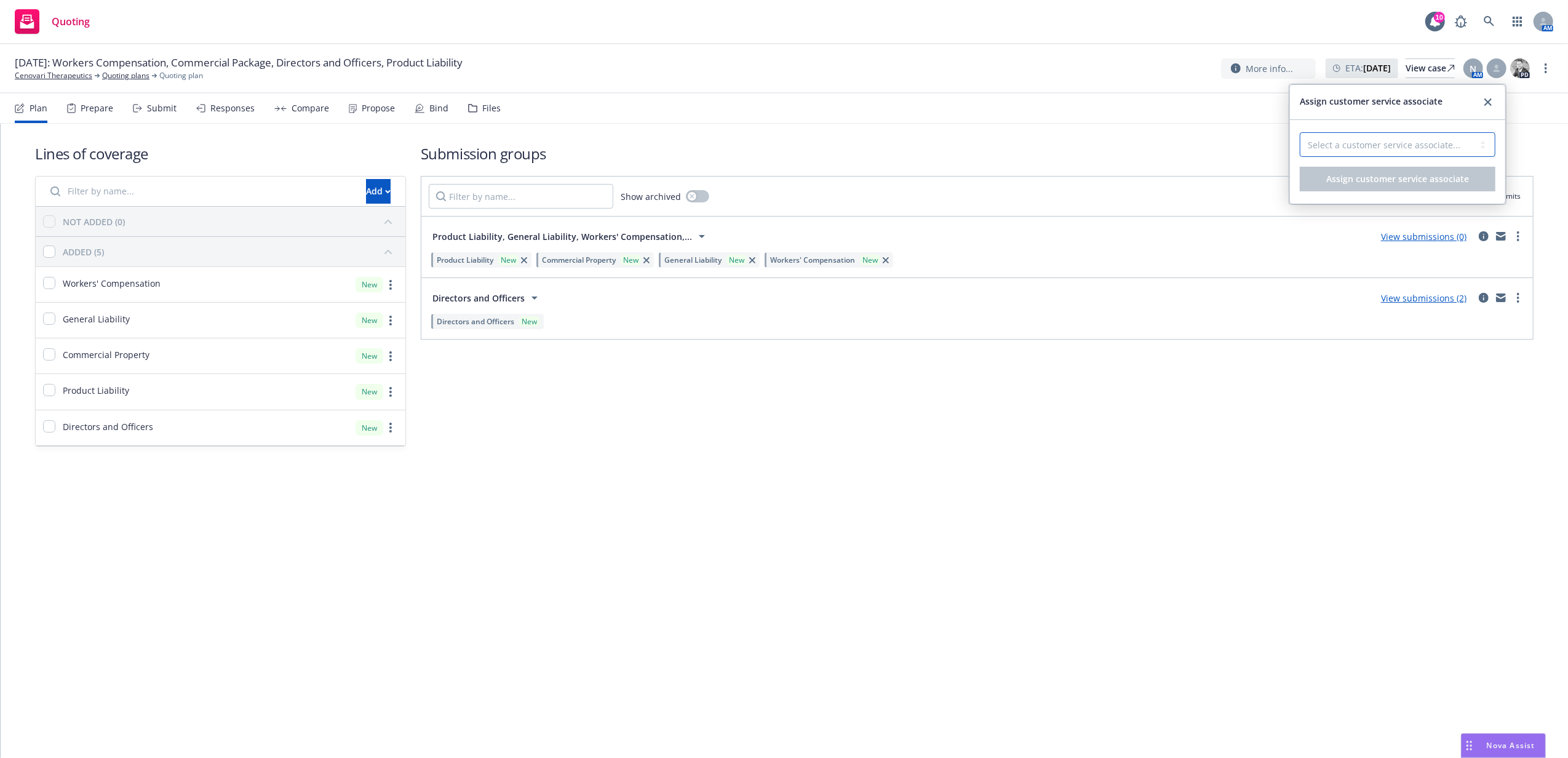
click at [1458, 151] on select "Select a customer service associate... [PERSON_NAME]" at bounding box center [1397, 144] width 196 height 25
select select "87e5f489-3206-41d4-96e8-38a7dd17d453"
click at [1300, 133] on select "Select a customer service associate... [PERSON_NAME]" at bounding box center [1397, 144] width 196 height 25
click at [1437, 175] on span "Assign customer service associate" at bounding box center [1397, 179] width 142 height 11
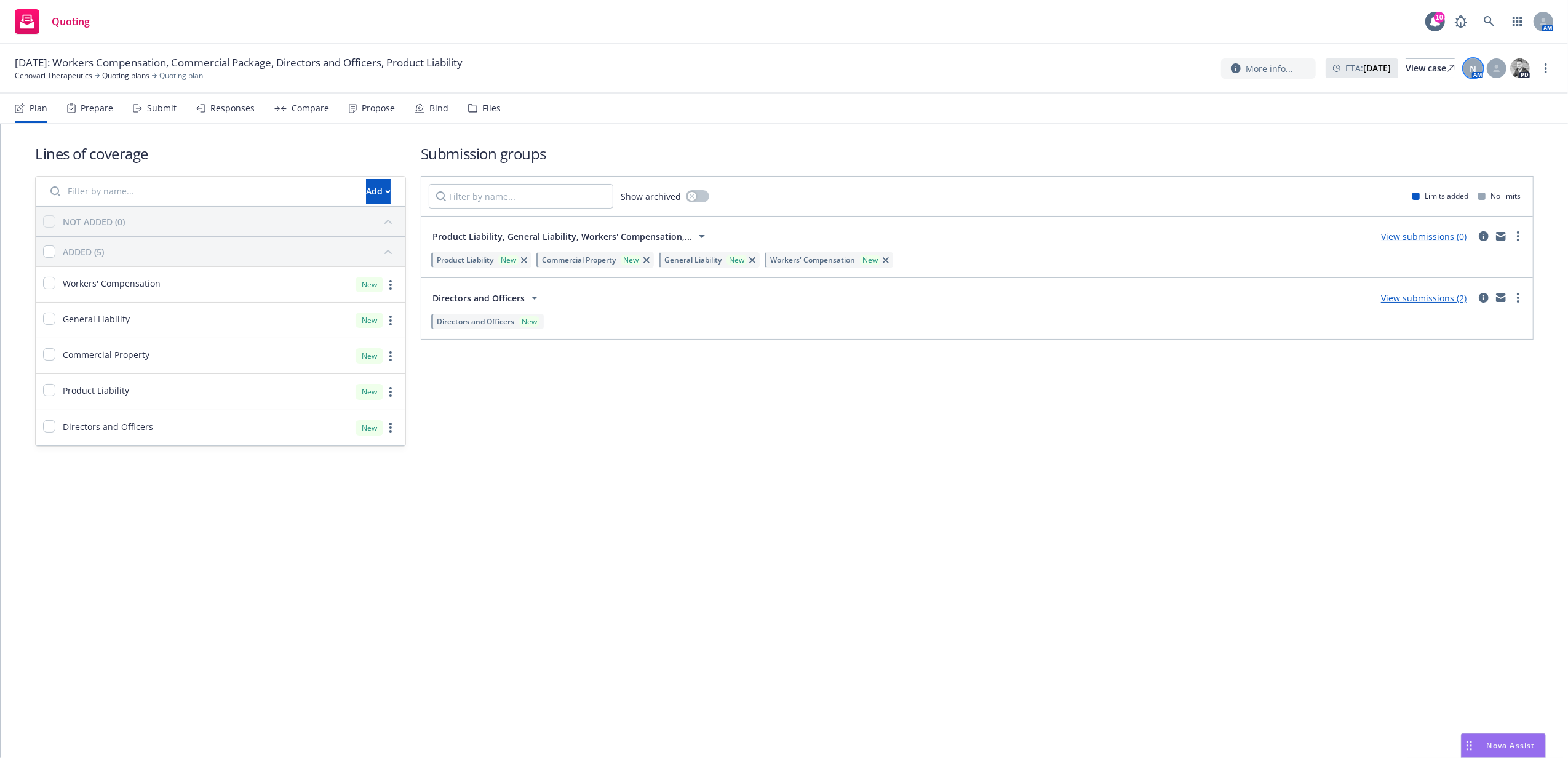
click at [1470, 77] on div "N" at bounding box center [1473, 68] width 20 height 20
click at [1368, 153] on link "Switch account manager" at bounding box center [1342, 153] width 101 height 13
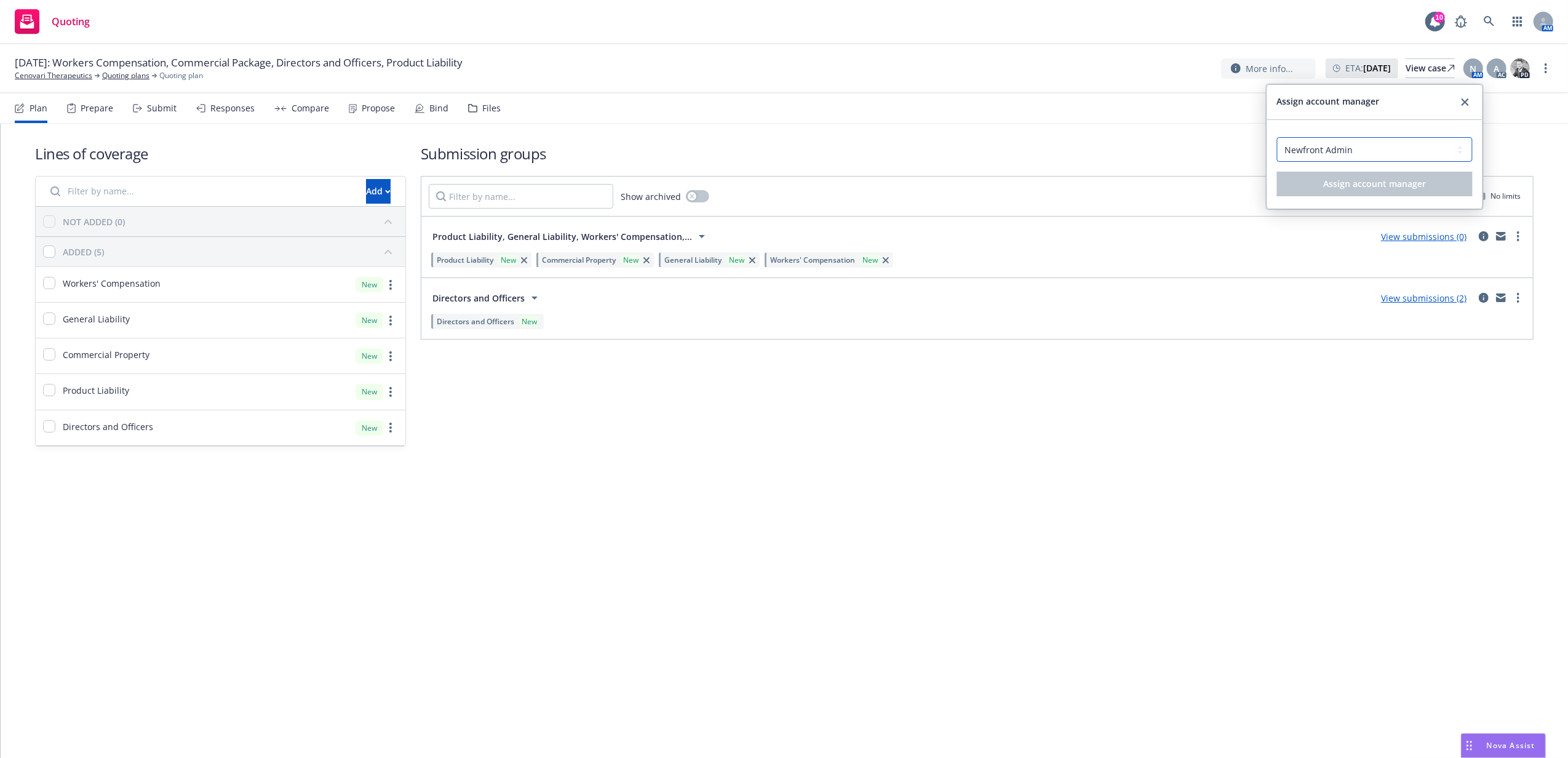
click at [1334, 153] on select "Select an account manager... [PERSON_NAME] Newfront Admin" at bounding box center [1374, 149] width 196 height 25
select select "b0d33e60-db7a-466c-8474-c3a28b908469"
click at [1277, 138] on select "Select an account manager... [PERSON_NAME] Newfront Admin" at bounding box center [1374, 149] width 196 height 25
click at [1341, 185] on span "Assign account manager" at bounding box center [1374, 184] width 103 height 11
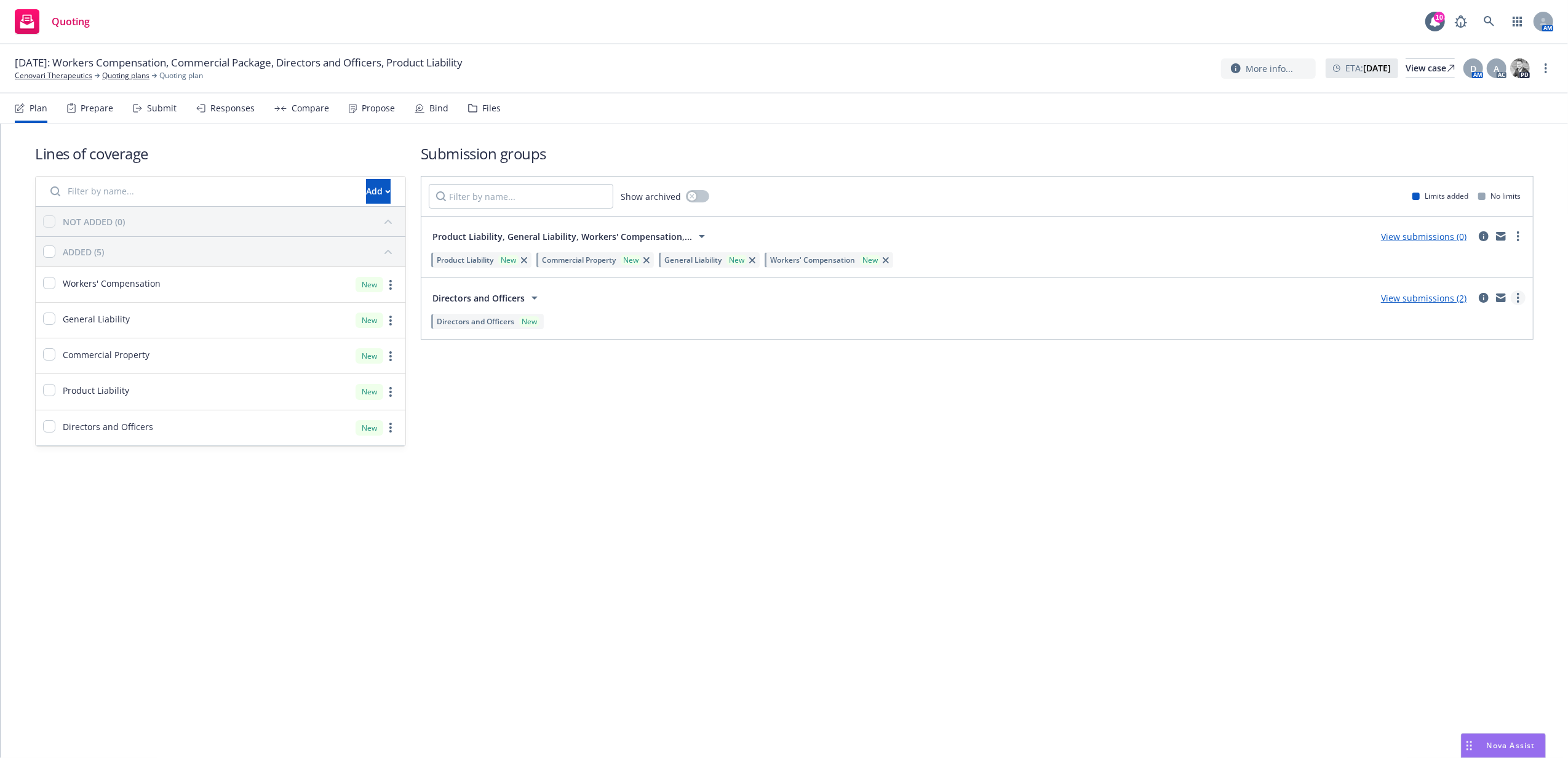
click at [1514, 298] on link "more" at bounding box center [1517, 298] width 15 height 15
click at [1460, 457] on span "Create policy (fast track)" at bounding box center [1459, 452] width 129 height 11
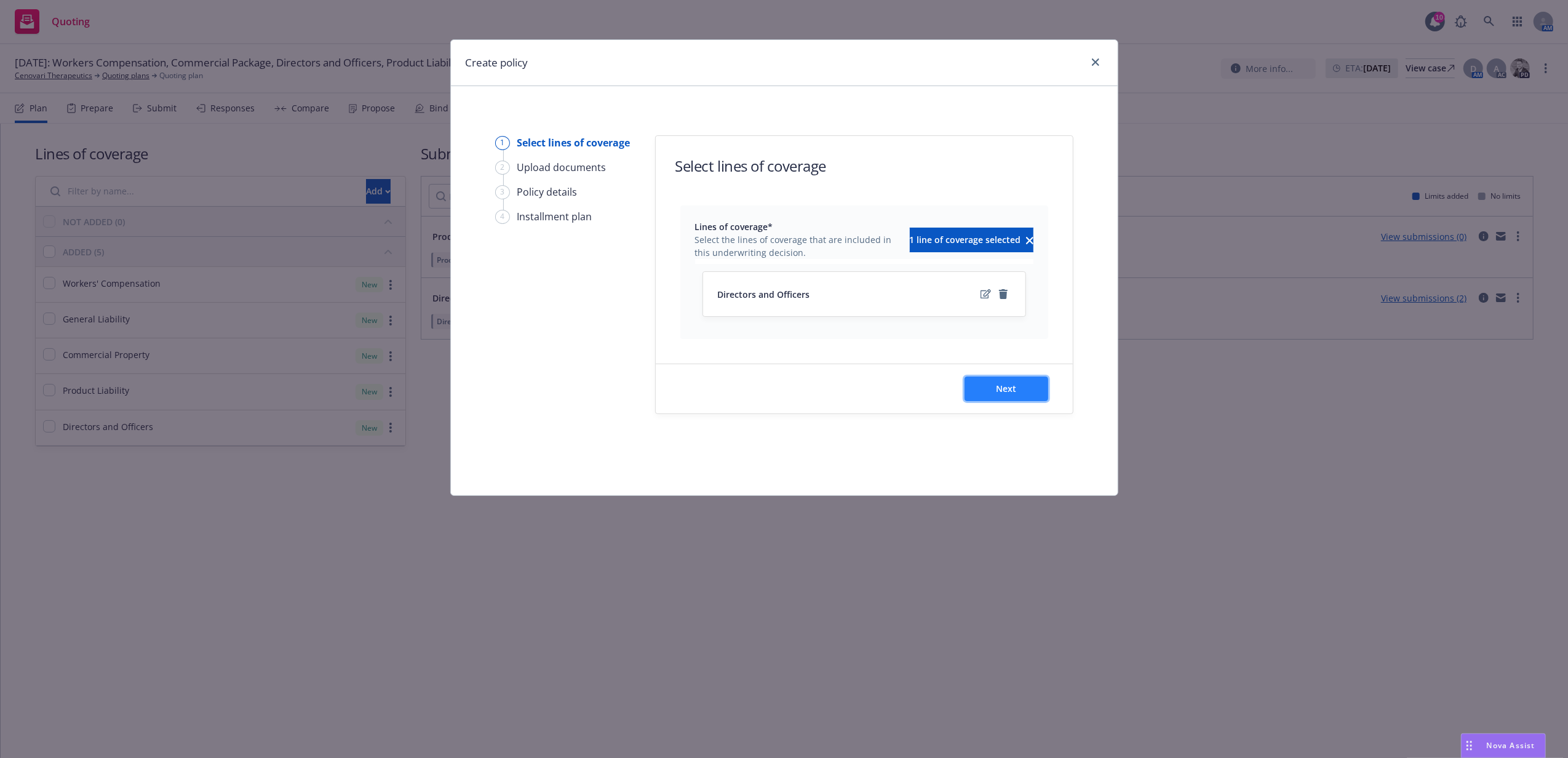
click at [1011, 389] on span "Next" at bounding box center [1006, 388] width 20 height 11
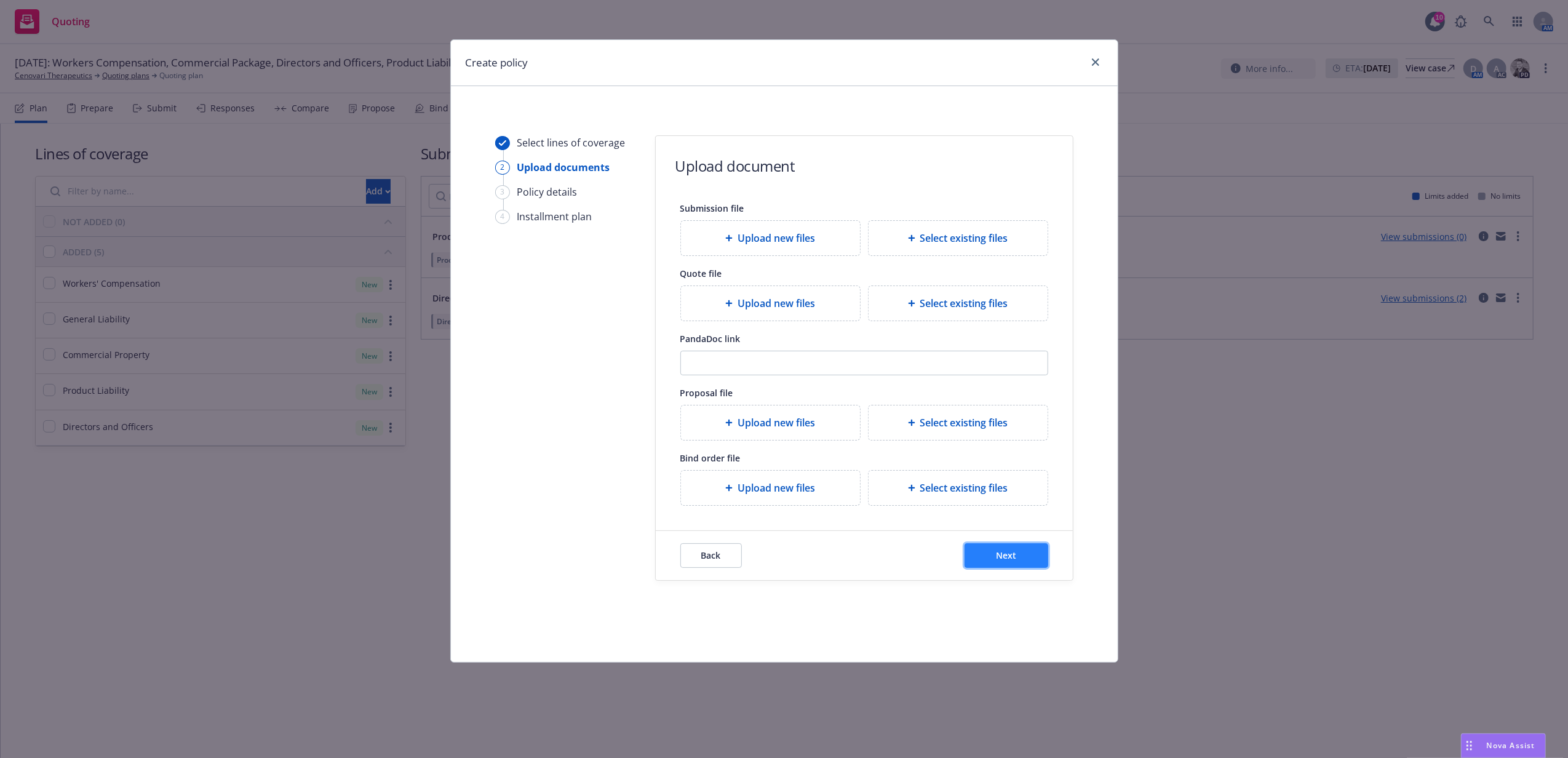
click at [983, 552] on button "Next" at bounding box center [1007, 555] width 84 height 25
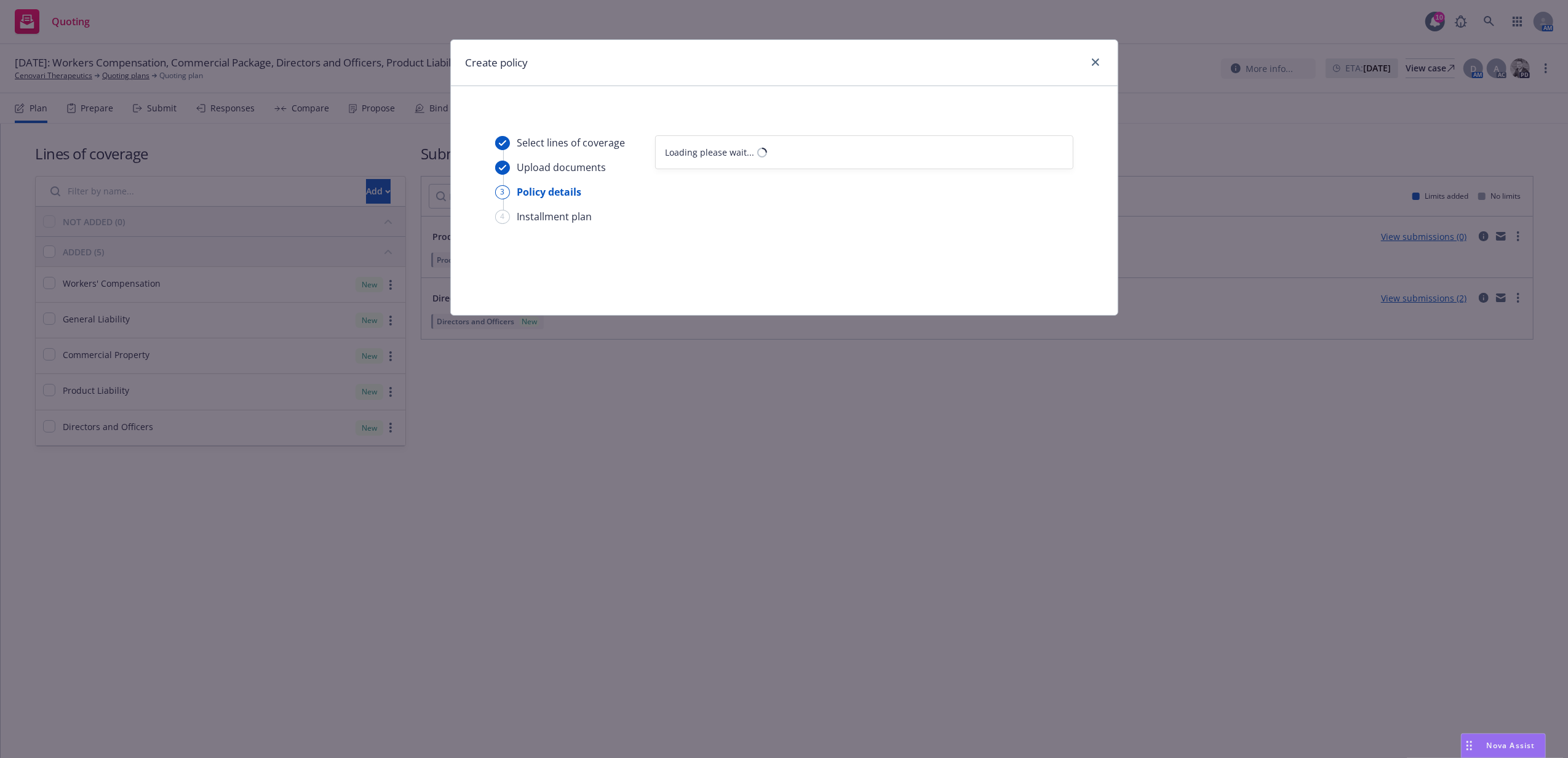
select select "12"
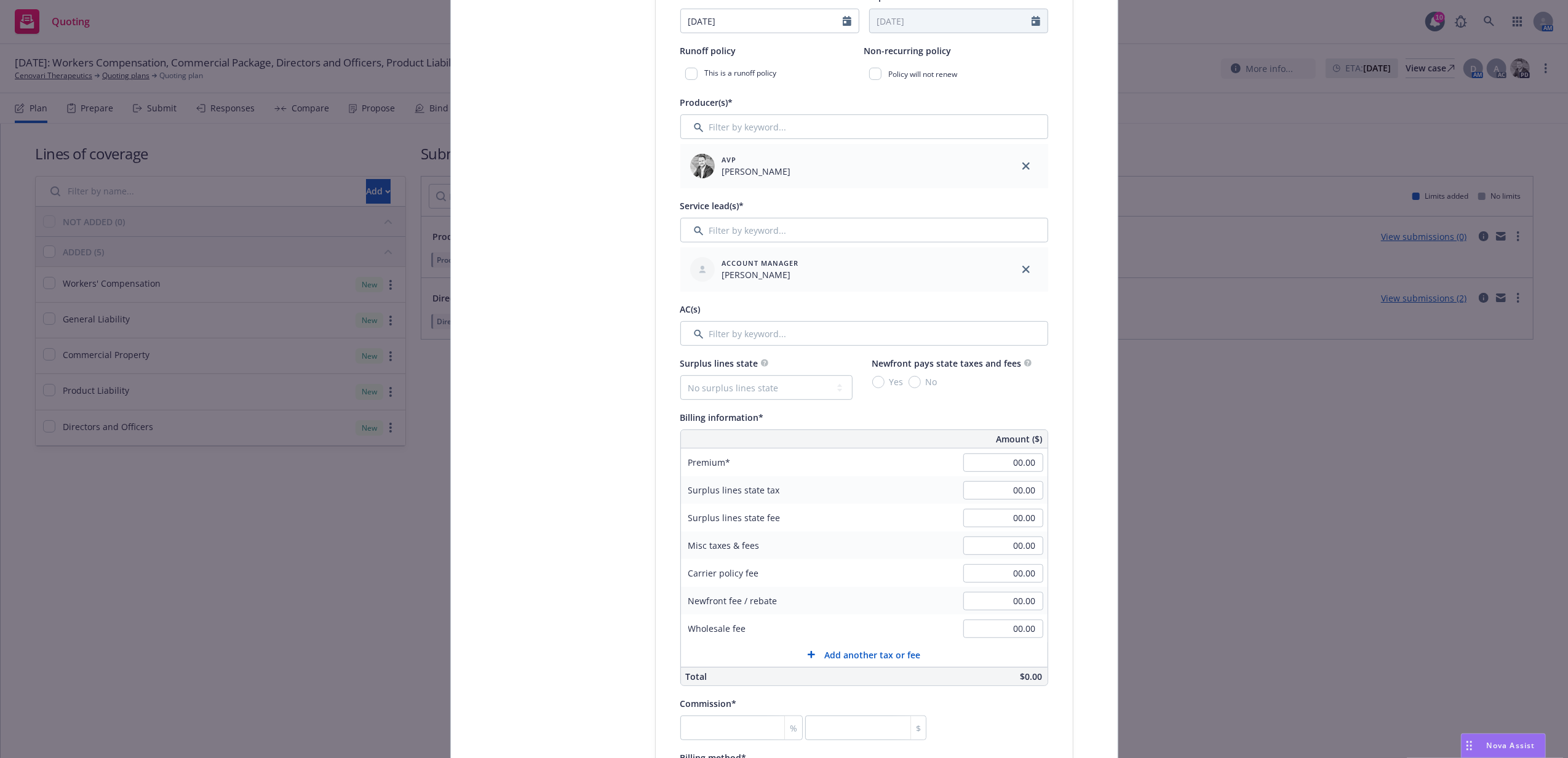
scroll to position [492, 0]
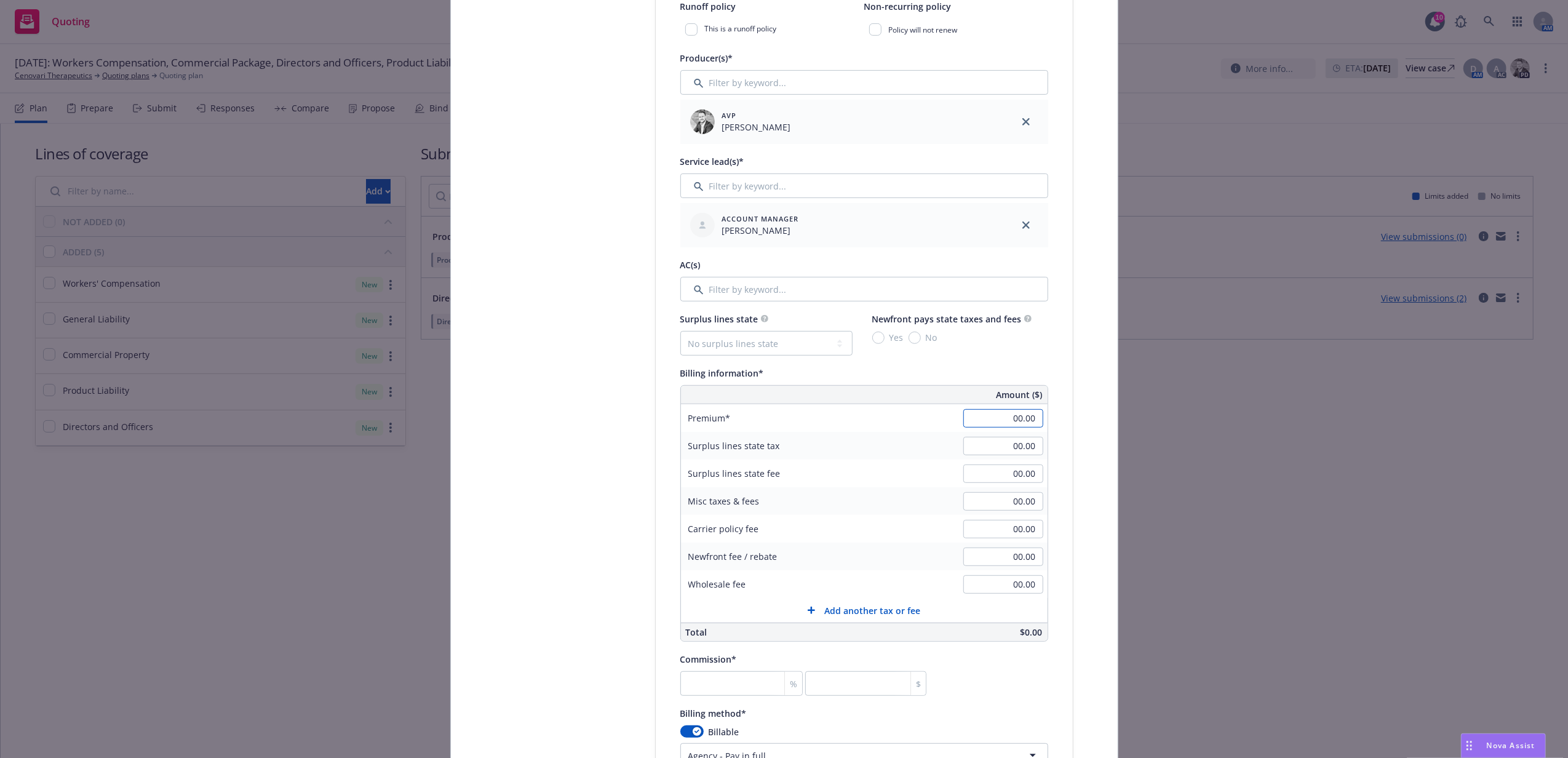
click at [974, 422] on input "00.00" at bounding box center [1003, 418] width 80 height 18
type input "2,152.00"
click at [847, 444] on div "Surplus lines state tax" at bounding box center [773, 446] width 184 height 28
click at [760, 338] on select "No surplus lines state [US_STATE] [US_STATE] [US_STATE] [US_STATE] [US_STATE] […" at bounding box center [767, 343] width 172 height 25
select select "CA"
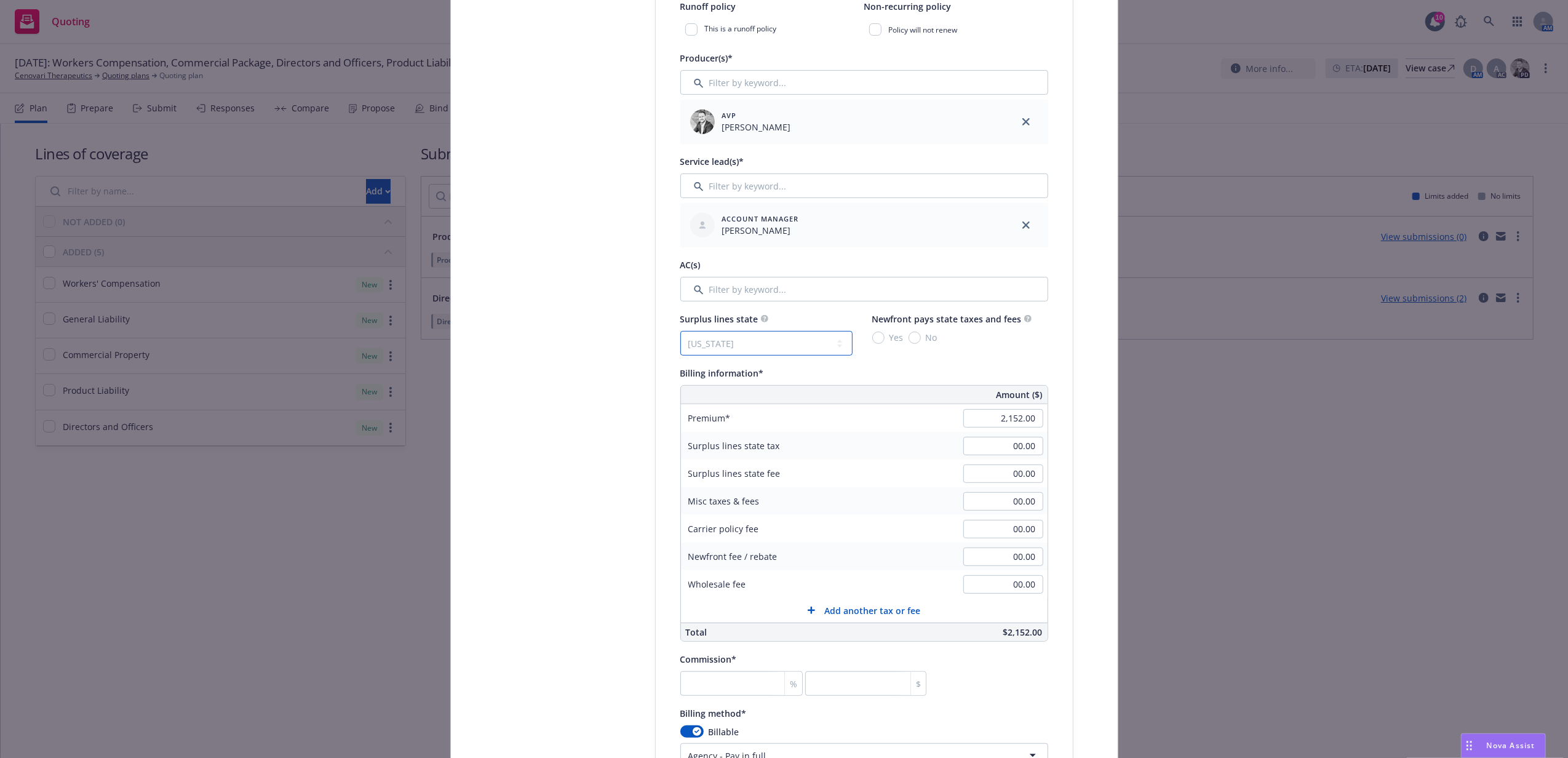
click at [681, 332] on select "No surplus lines state [US_STATE] [US_STATE] [US_STATE] [US_STATE] [US_STATE] […" at bounding box center [767, 343] width 172 height 25
type input "64.56"
type input "3.87"
click at [872, 341] on input "Yes" at bounding box center [878, 338] width 12 height 12
radio input "true"
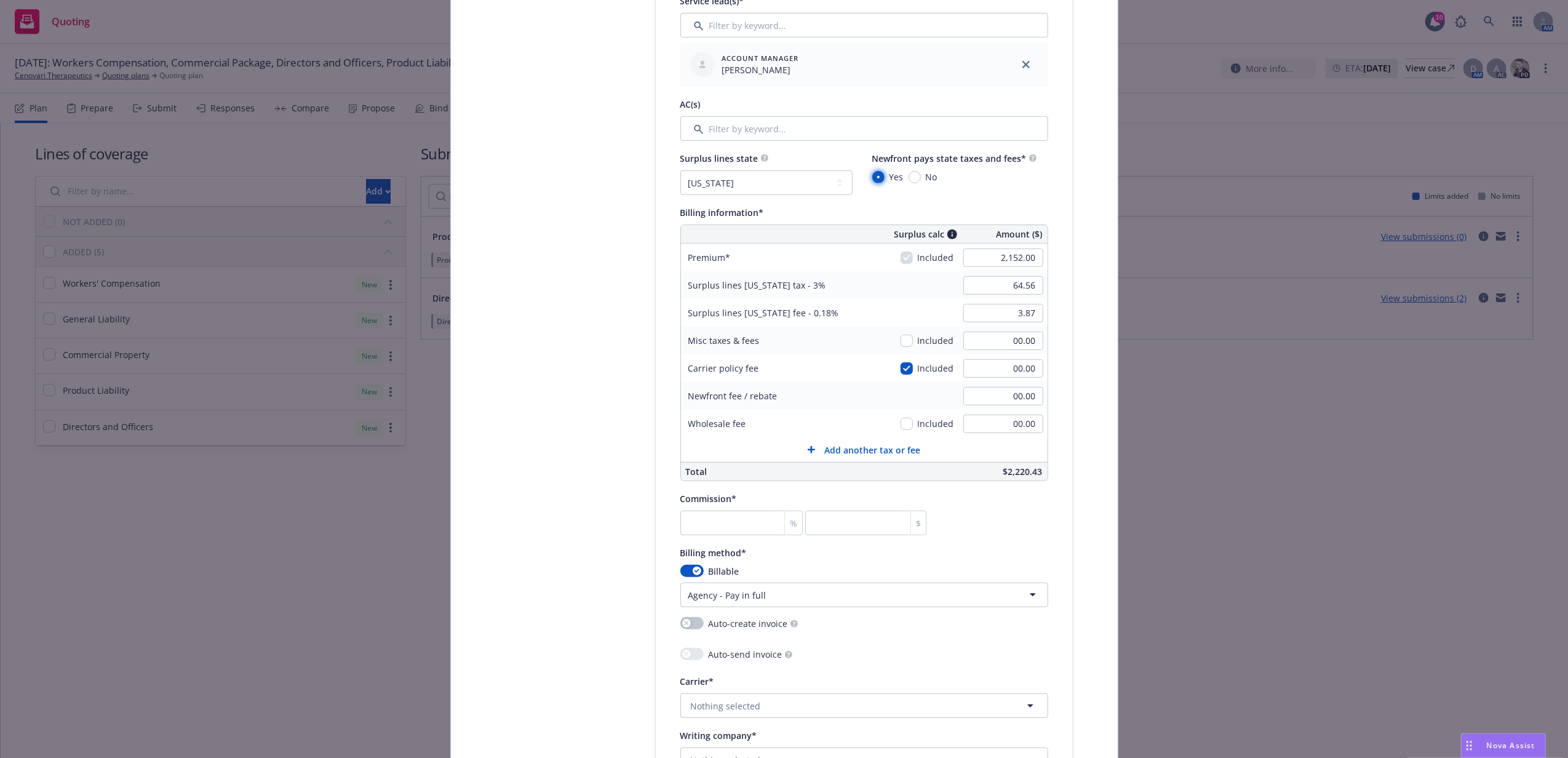
scroll to position [656, 0]
click at [729, 515] on input "number" at bounding box center [742, 520] width 123 height 25
type input "1"
type input "21.52"
type input "15"
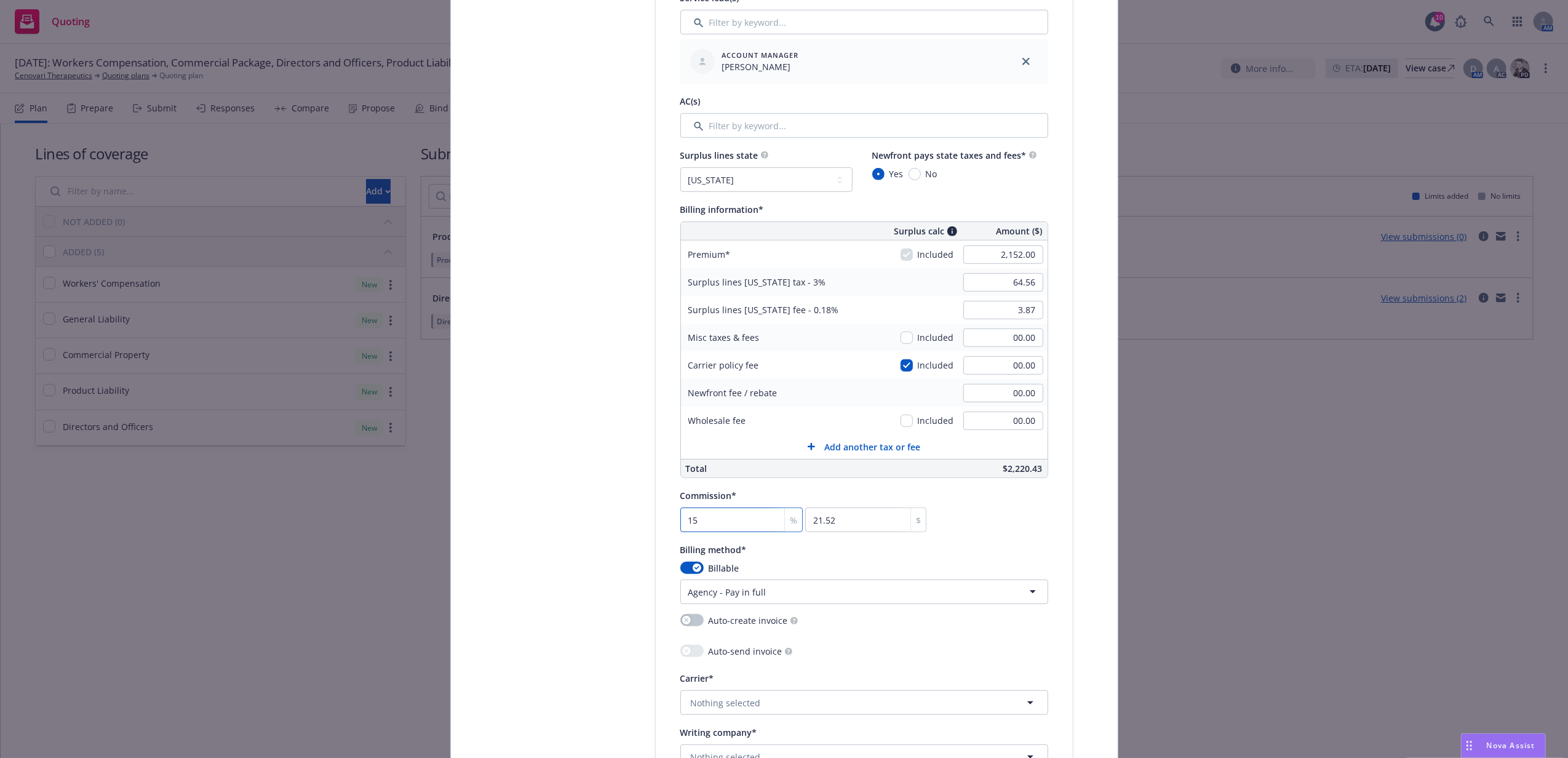
type input "322.8"
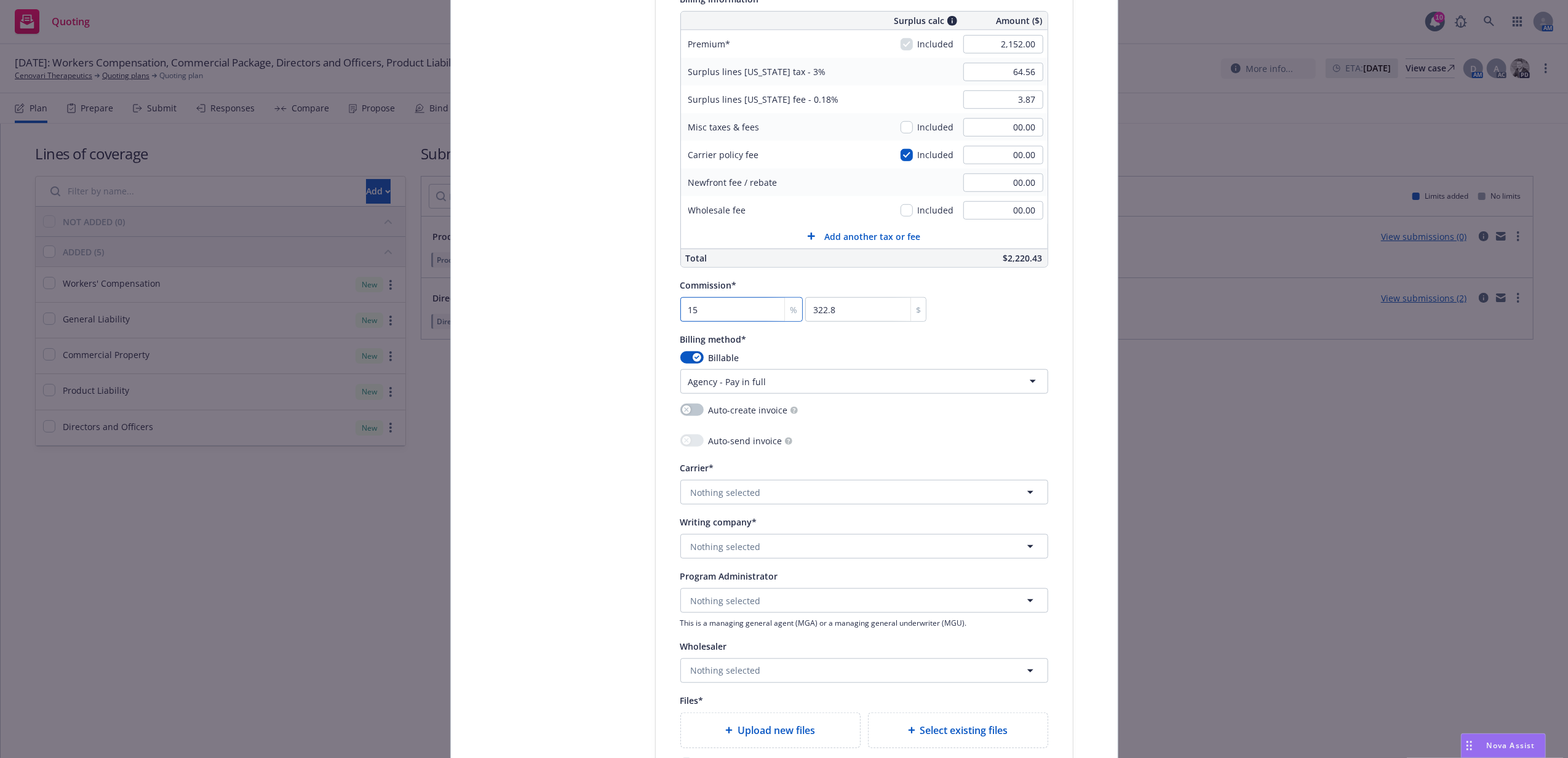
scroll to position [902, 0]
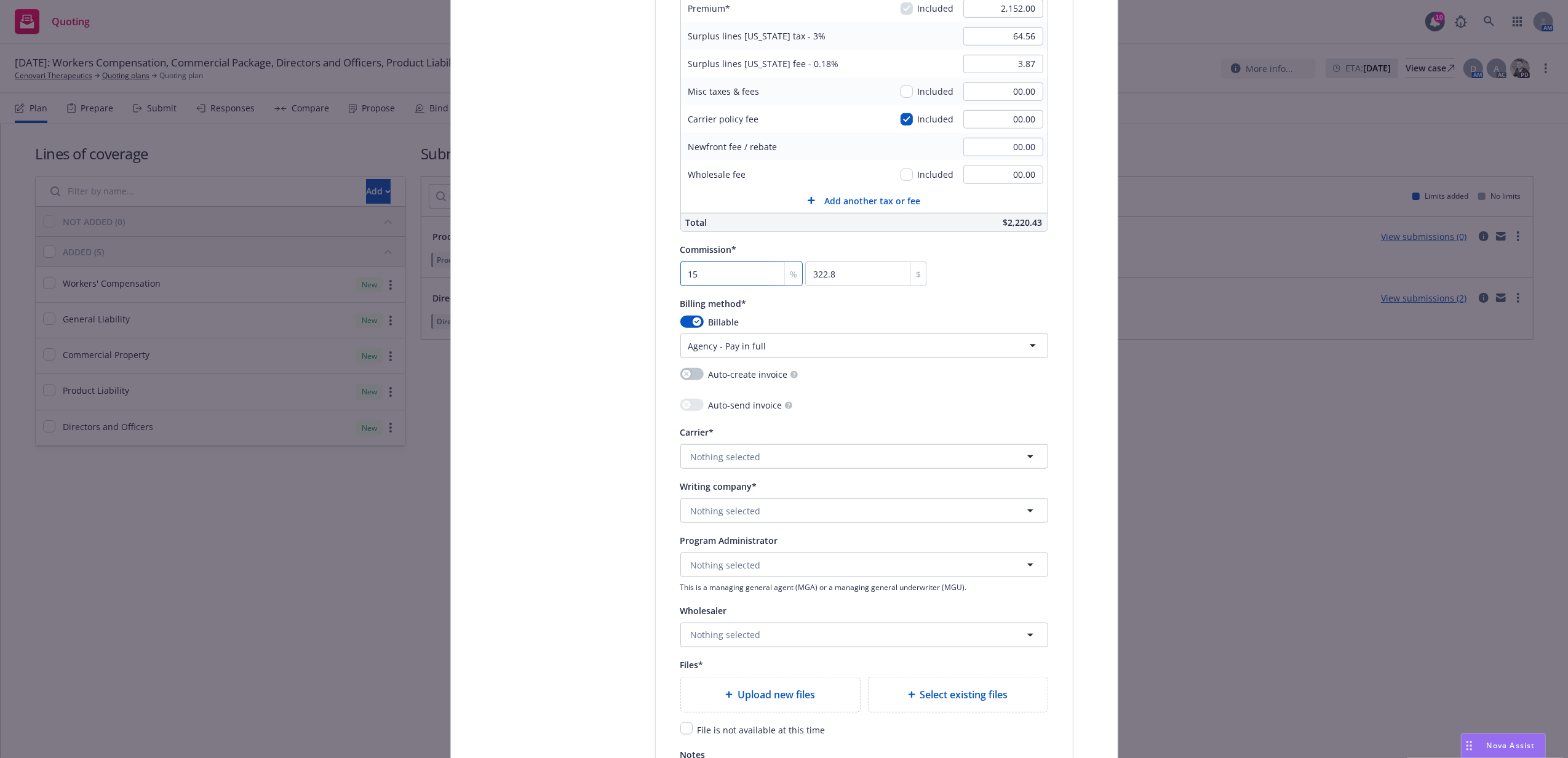
type input "15"
click at [748, 462] on span "Nothing selected" at bounding box center [725, 457] width 70 height 13
type input "build"
click at [837, 421] on span "Non-appointed carrier" at bounding box center [774, 421] width 161 height 13
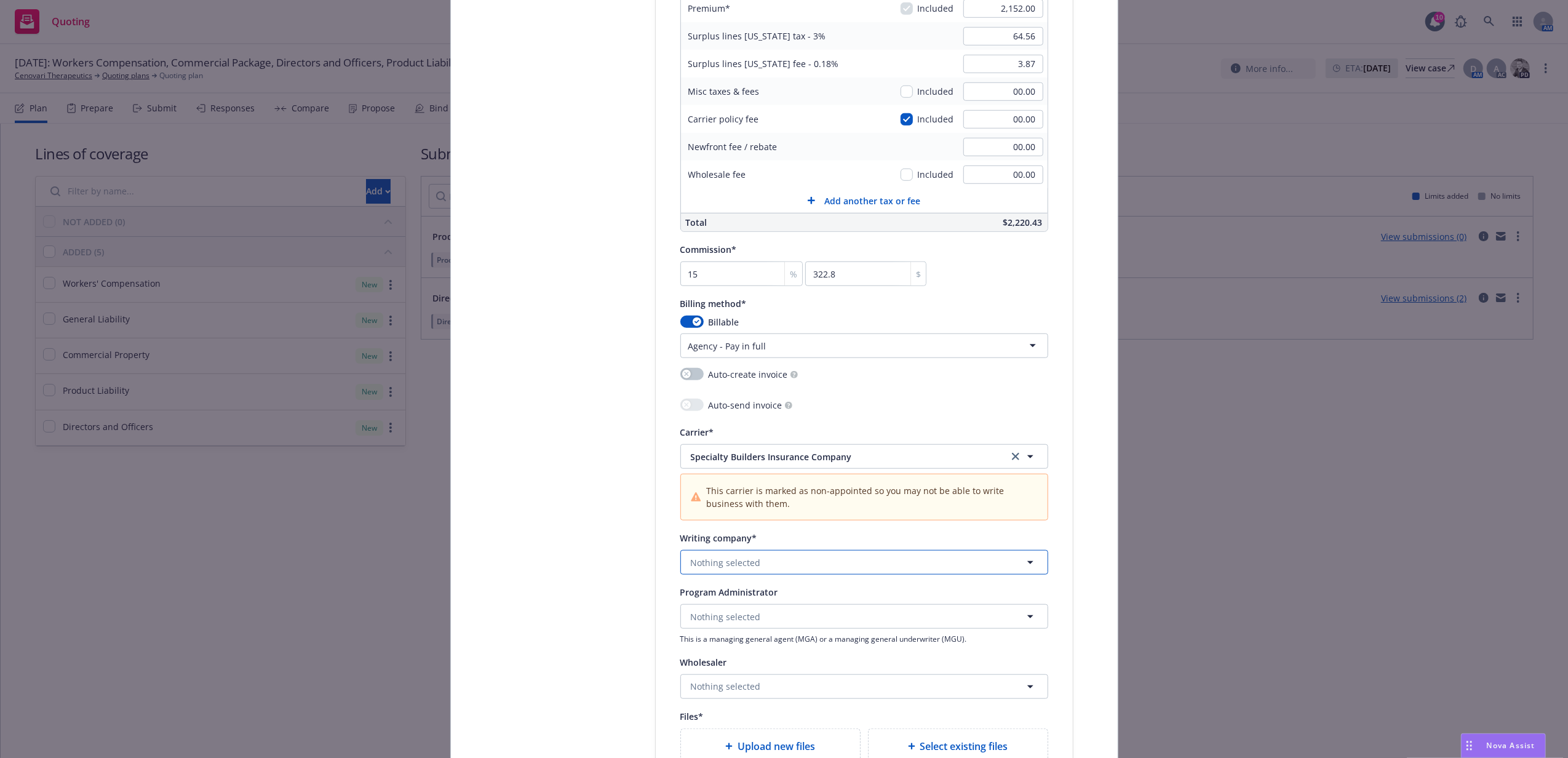
click at [738, 572] on button "Nothing selected" at bounding box center [864, 562] width 368 height 25
click at [731, 604] on span "Specialty Builders Insurance Company" at bounding box center [774, 598] width 161 height 13
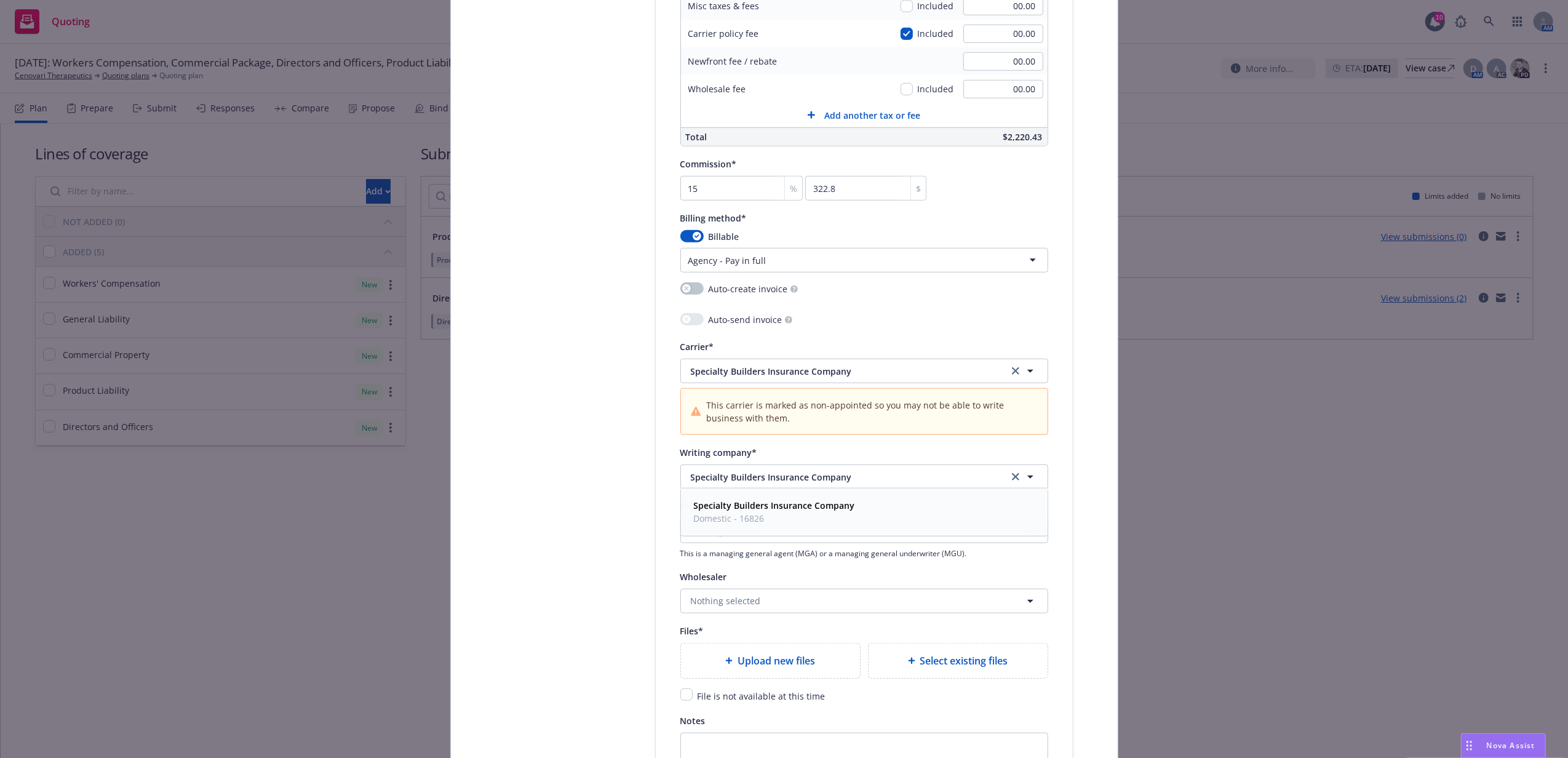
scroll to position [1066, 0]
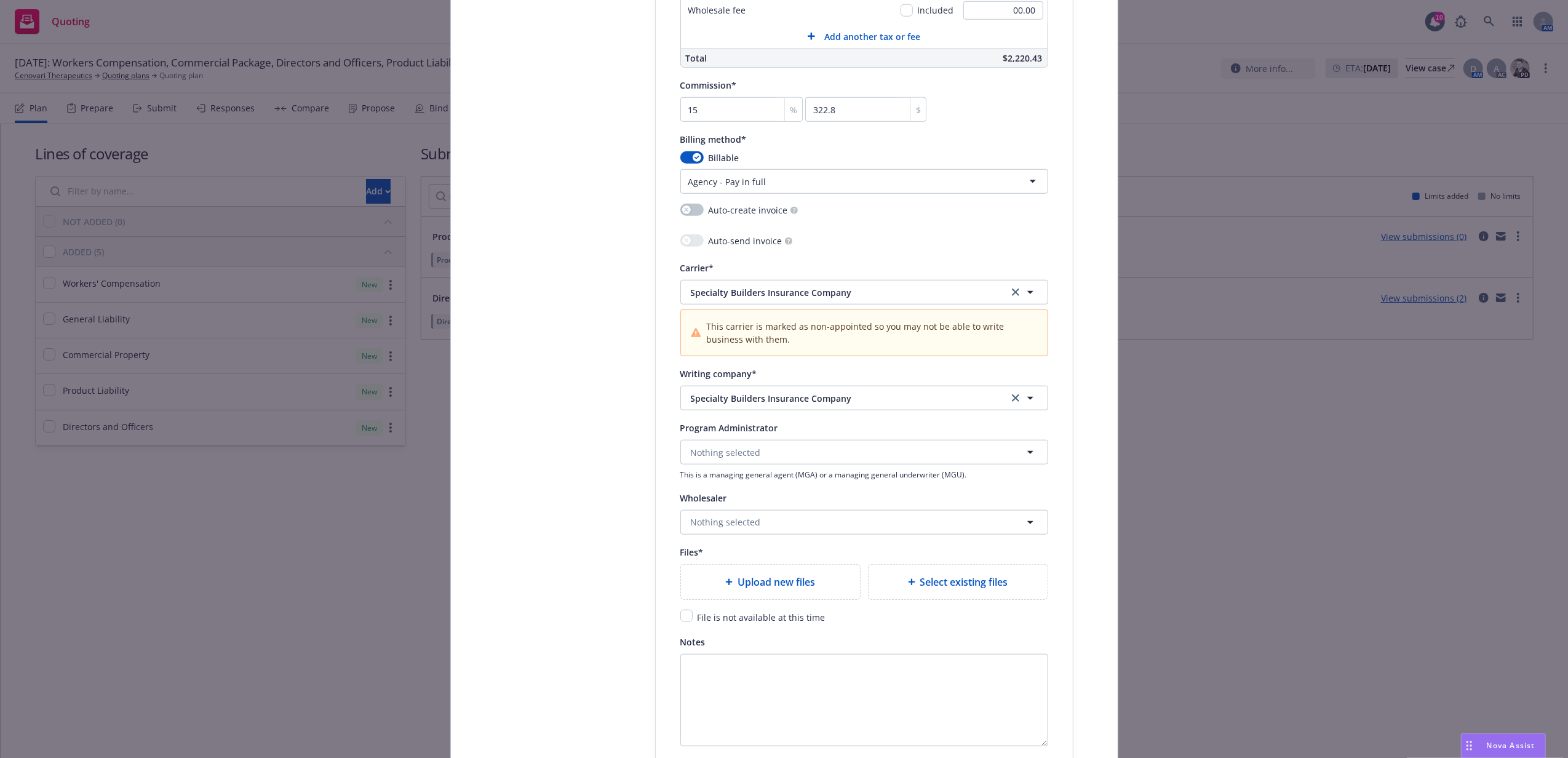
click at [753, 435] on div "Program Administrator" at bounding box center [729, 427] width 97 height 15
click at [753, 453] on button "Nothing selected" at bounding box center [864, 452] width 368 height 25
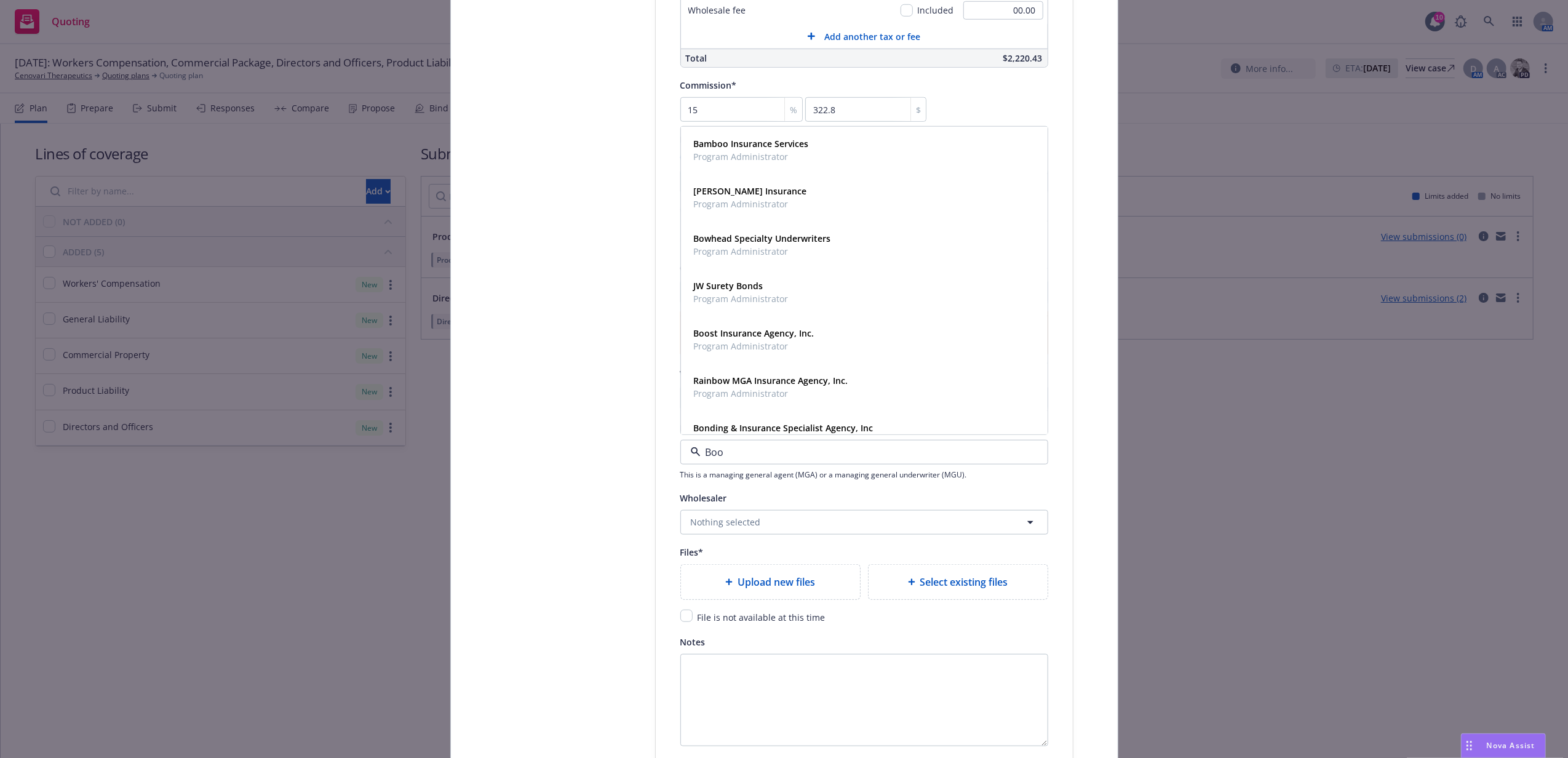
type input "Boos"
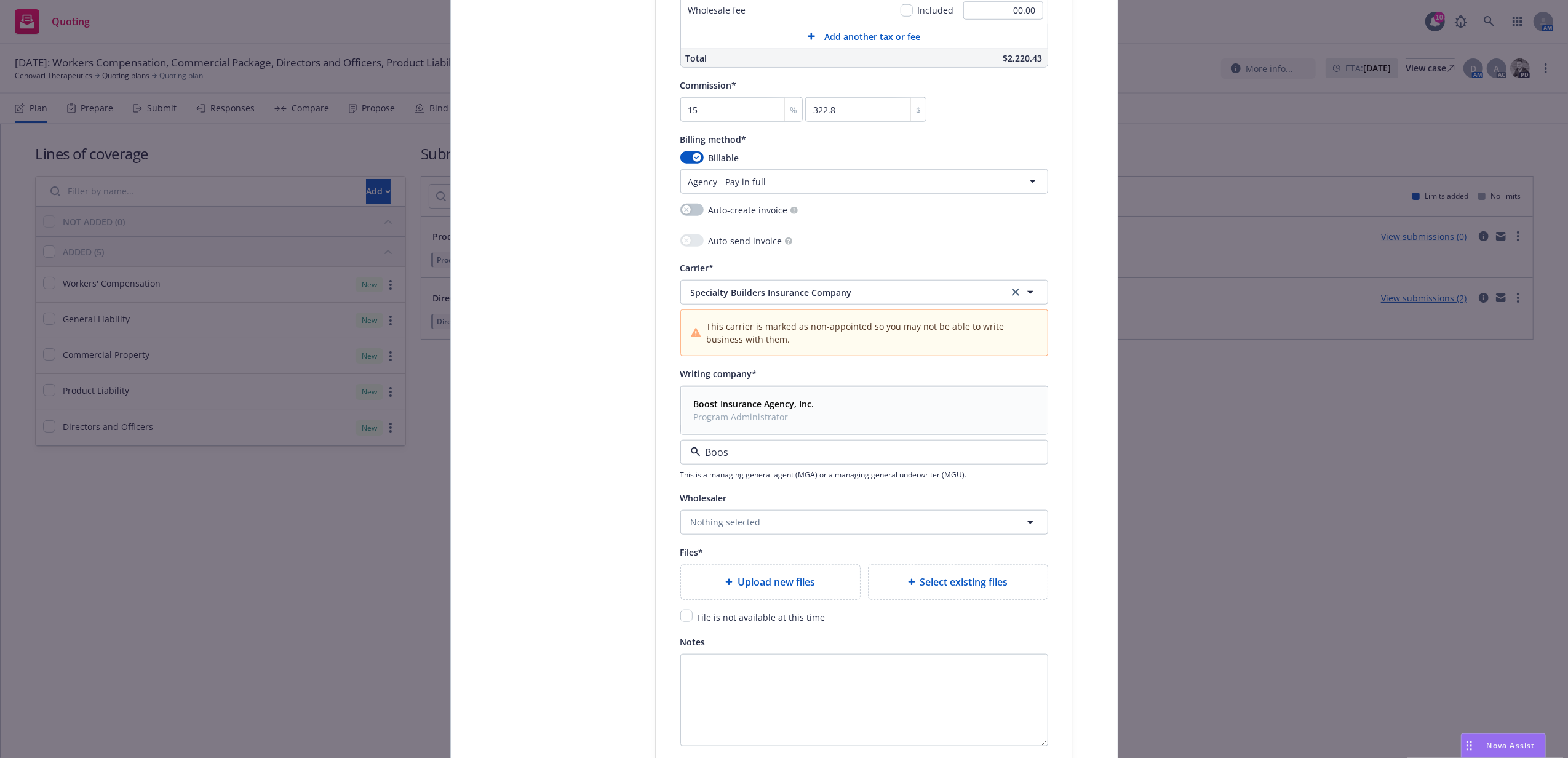
click at [770, 426] on div "Boost Insurance Agency, Inc. Program Administrator" at bounding box center [753, 410] width 128 height 31
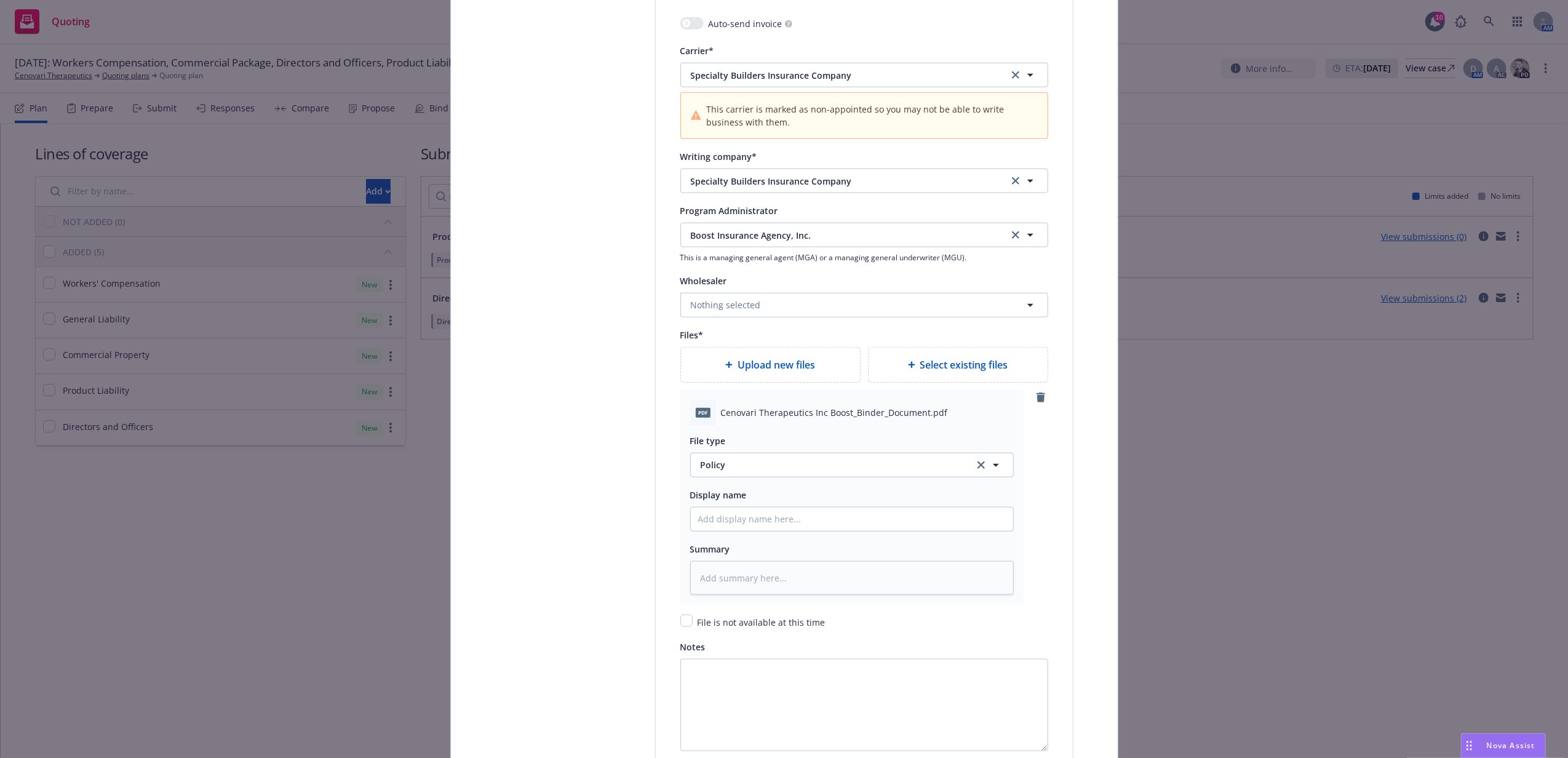
scroll to position [1313, 0]
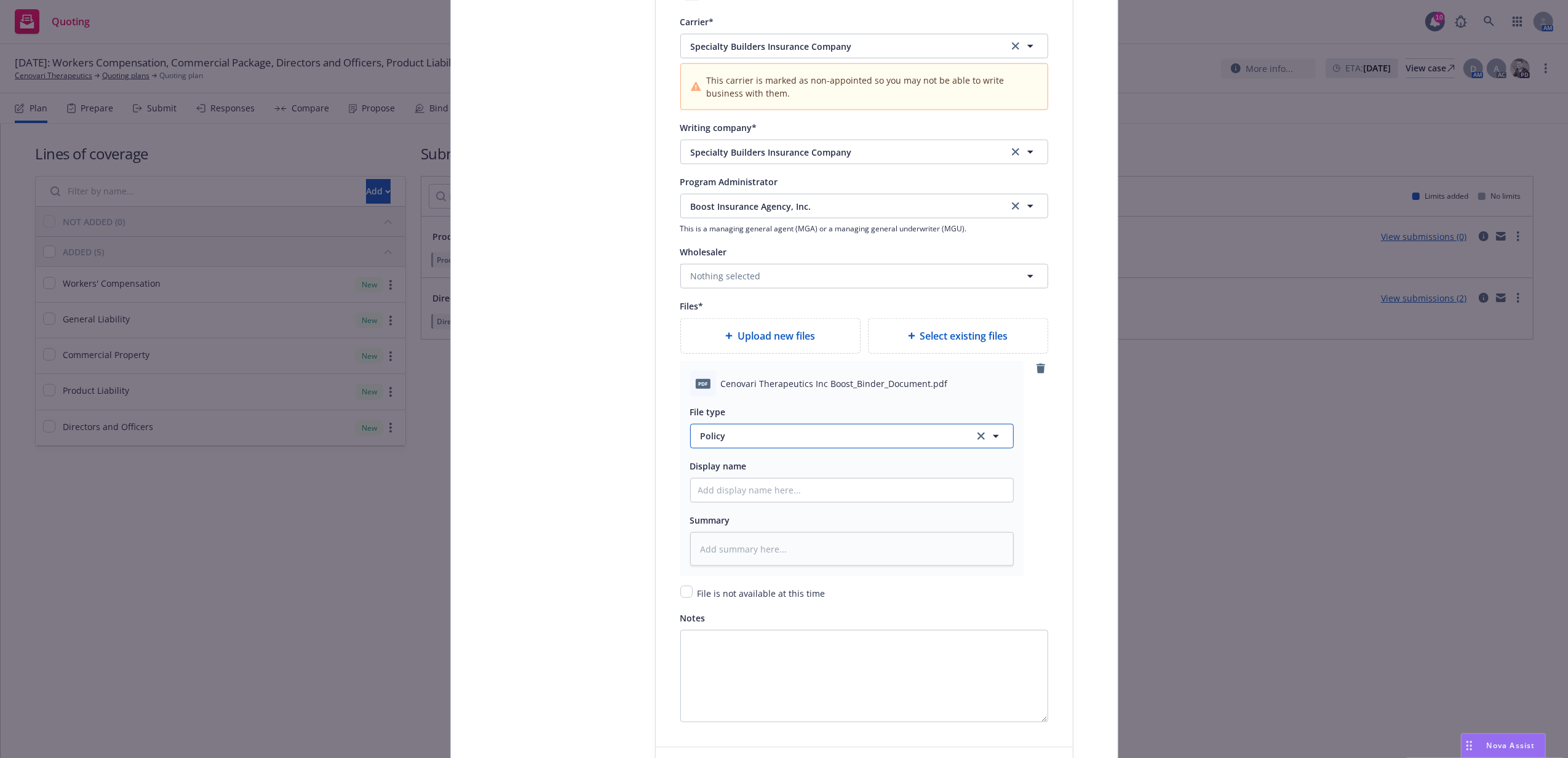
click at [727, 433] on span "Policy" at bounding box center [830, 436] width 259 height 13
type input "Binder"
click at [733, 376] on div "Binder" at bounding box center [852, 369] width 308 height 18
click at [751, 490] on input "Policy display name" at bounding box center [851, 490] width 322 height 23
type textarea "x"
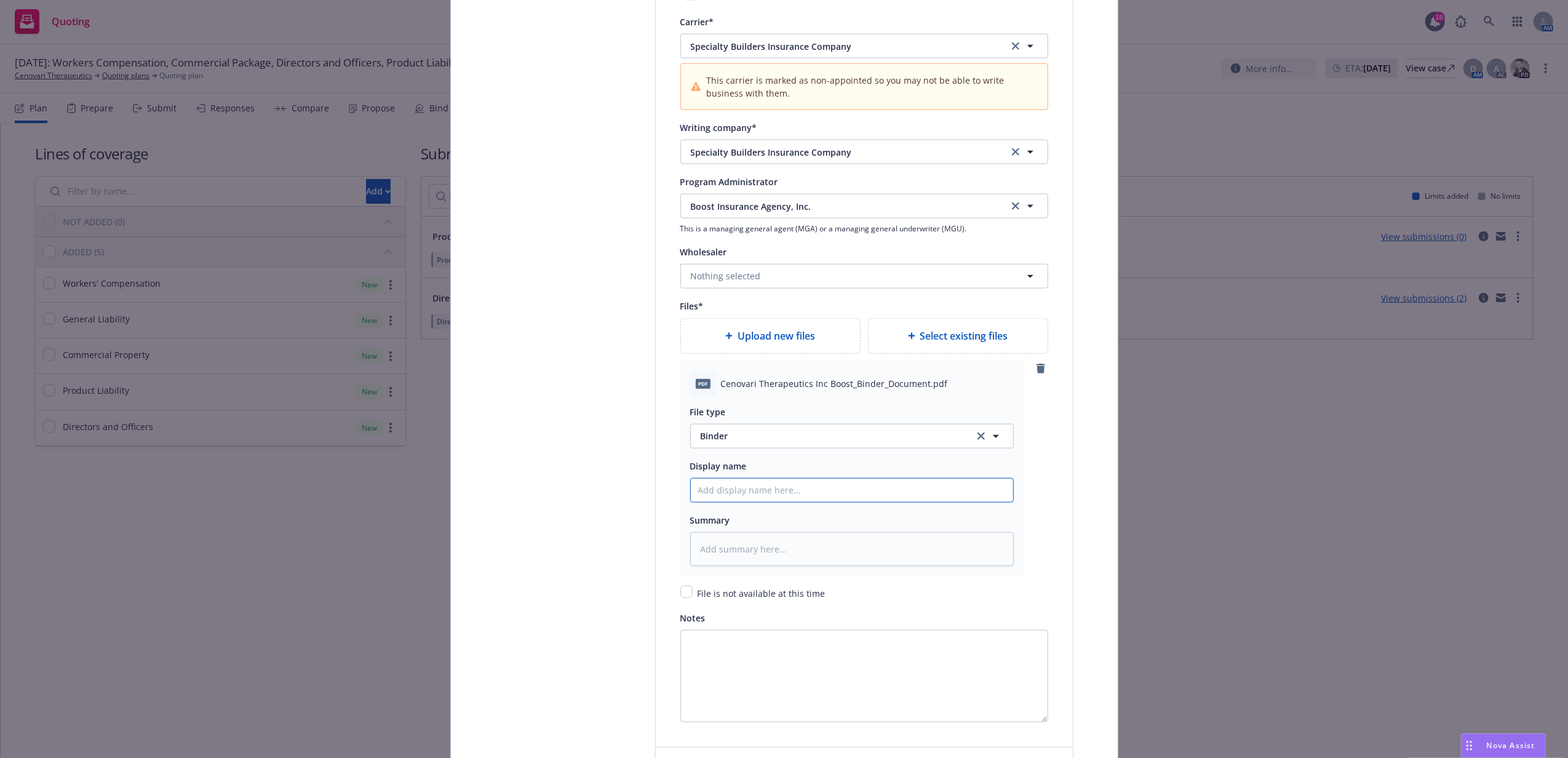
type input "2"
type textarea "x"
type input "25"
type textarea "x"
type input "25-"
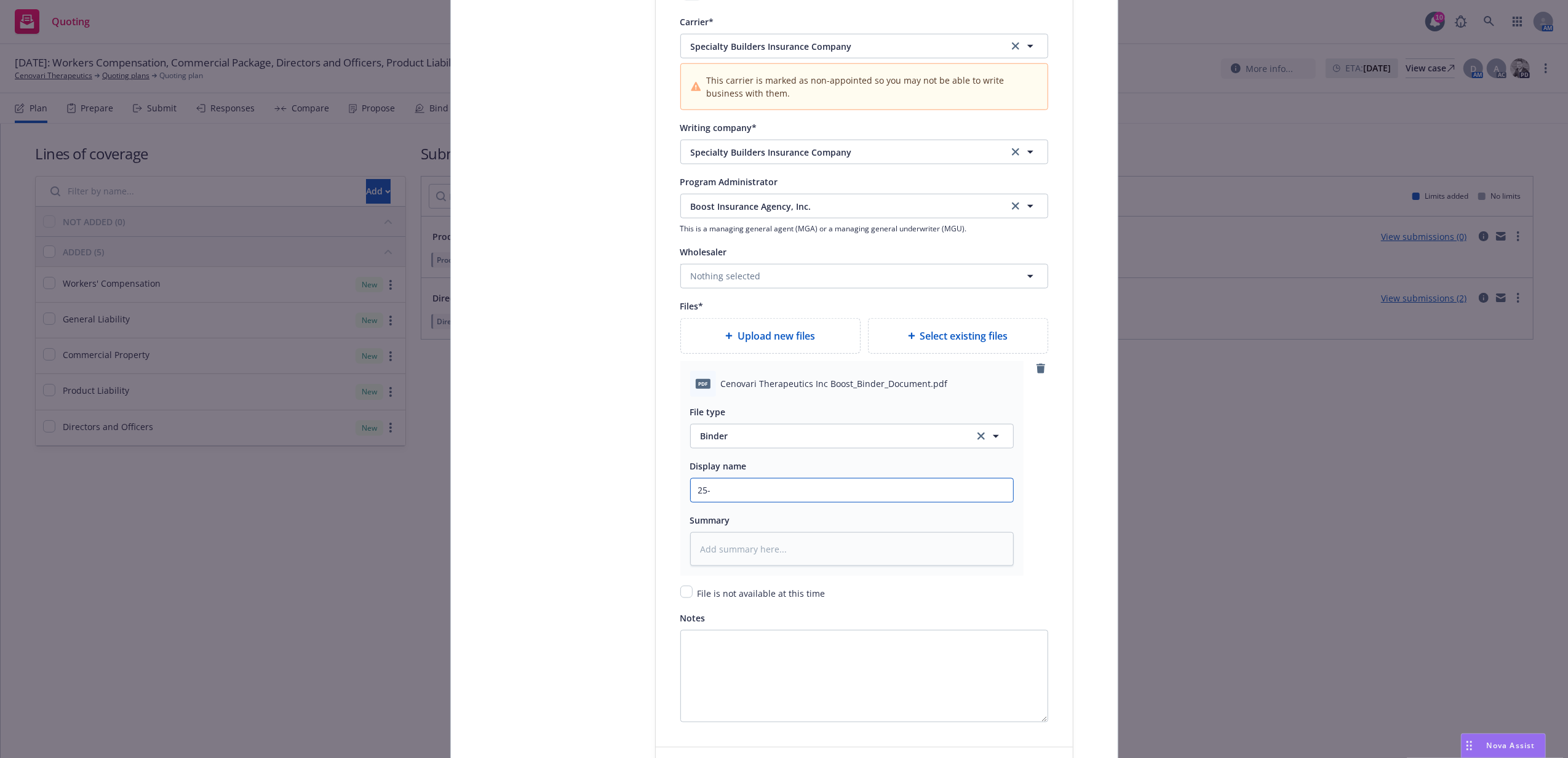
type textarea "x"
type input "25-2"
type textarea "x"
type input "25-26"
type textarea "x"
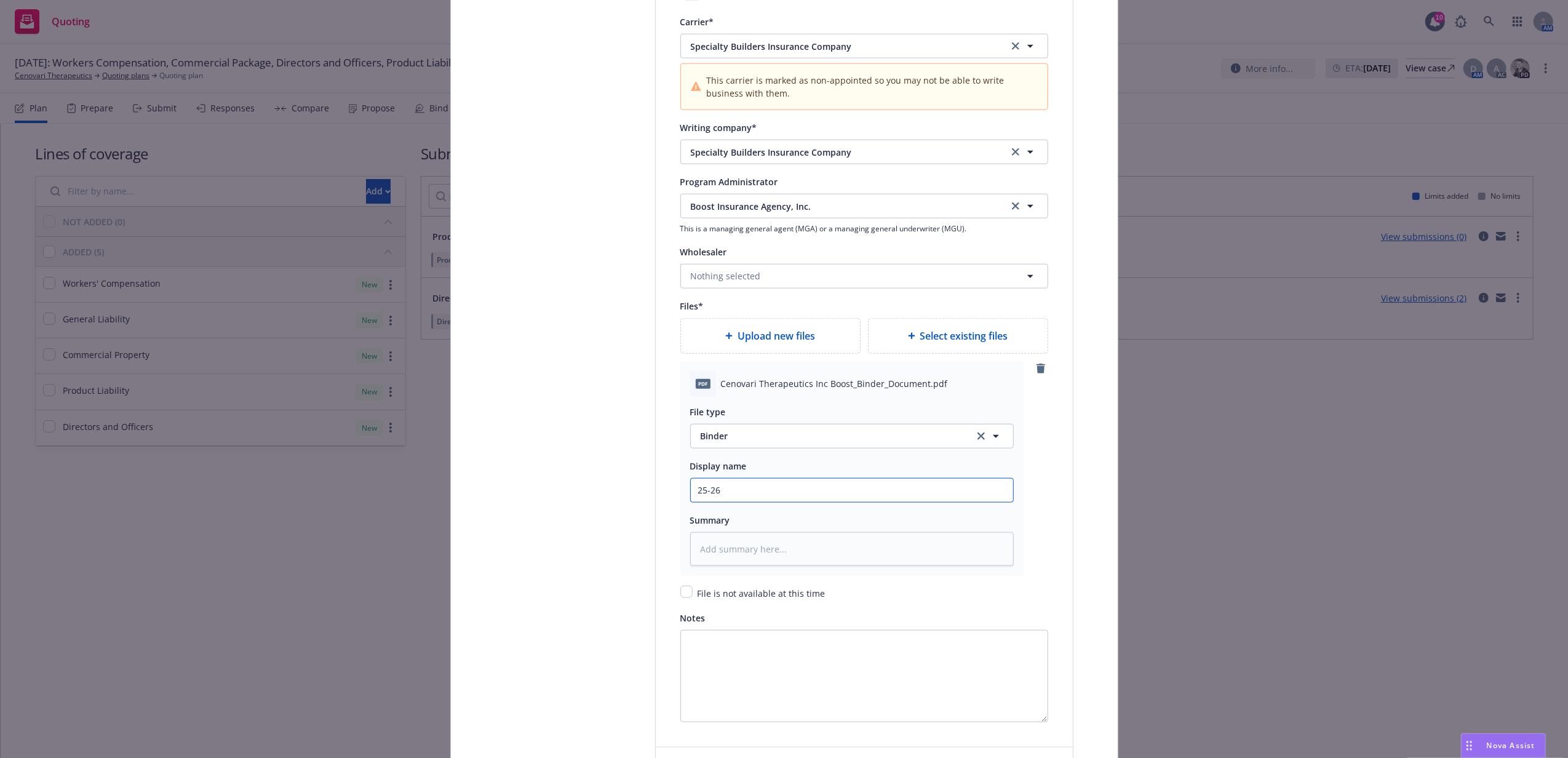
type input "25-26"
type textarea "x"
type input "25-26 D"
type textarea "x"
type input "25-26 D&"
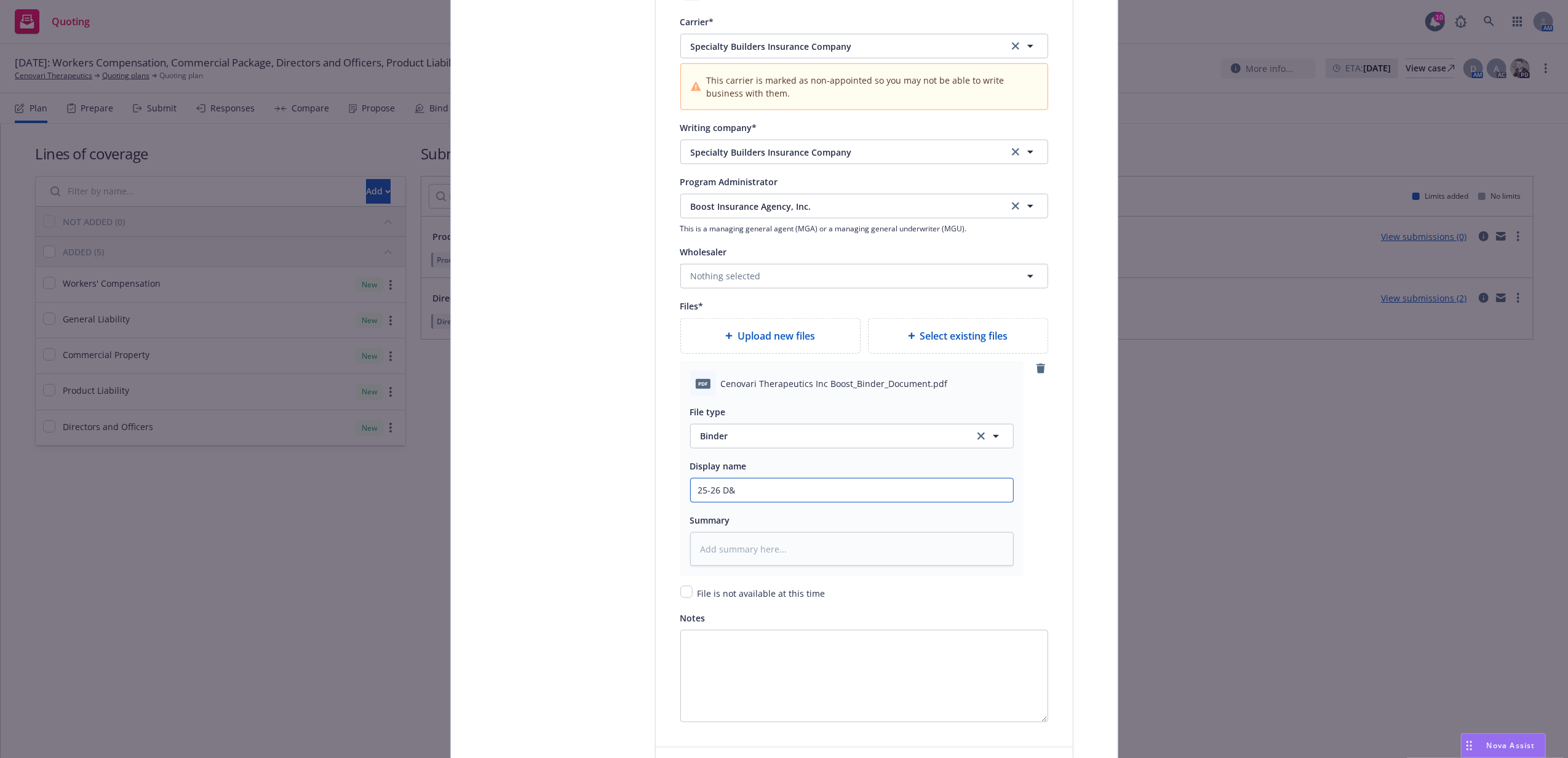
type textarea "x"
type input "25-26 D&O"
type textarea "x"
type input "25-26 D&O"
type textarea "x"
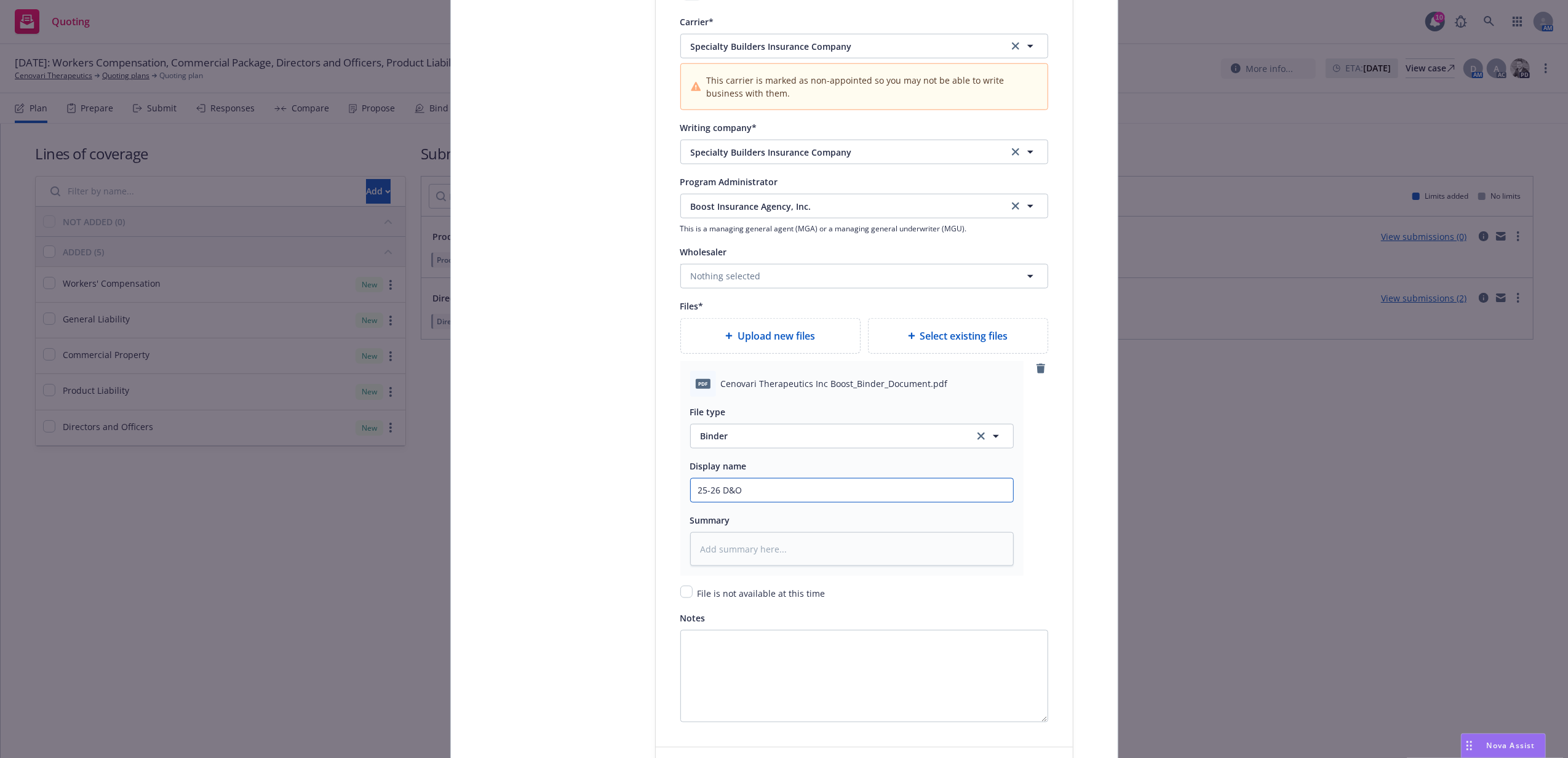
type input "25-26 D&O B"
type textarea "x"
type input "25-26 D&O Bi"
type textarea "x"
type input "25-26 D&O Bin"
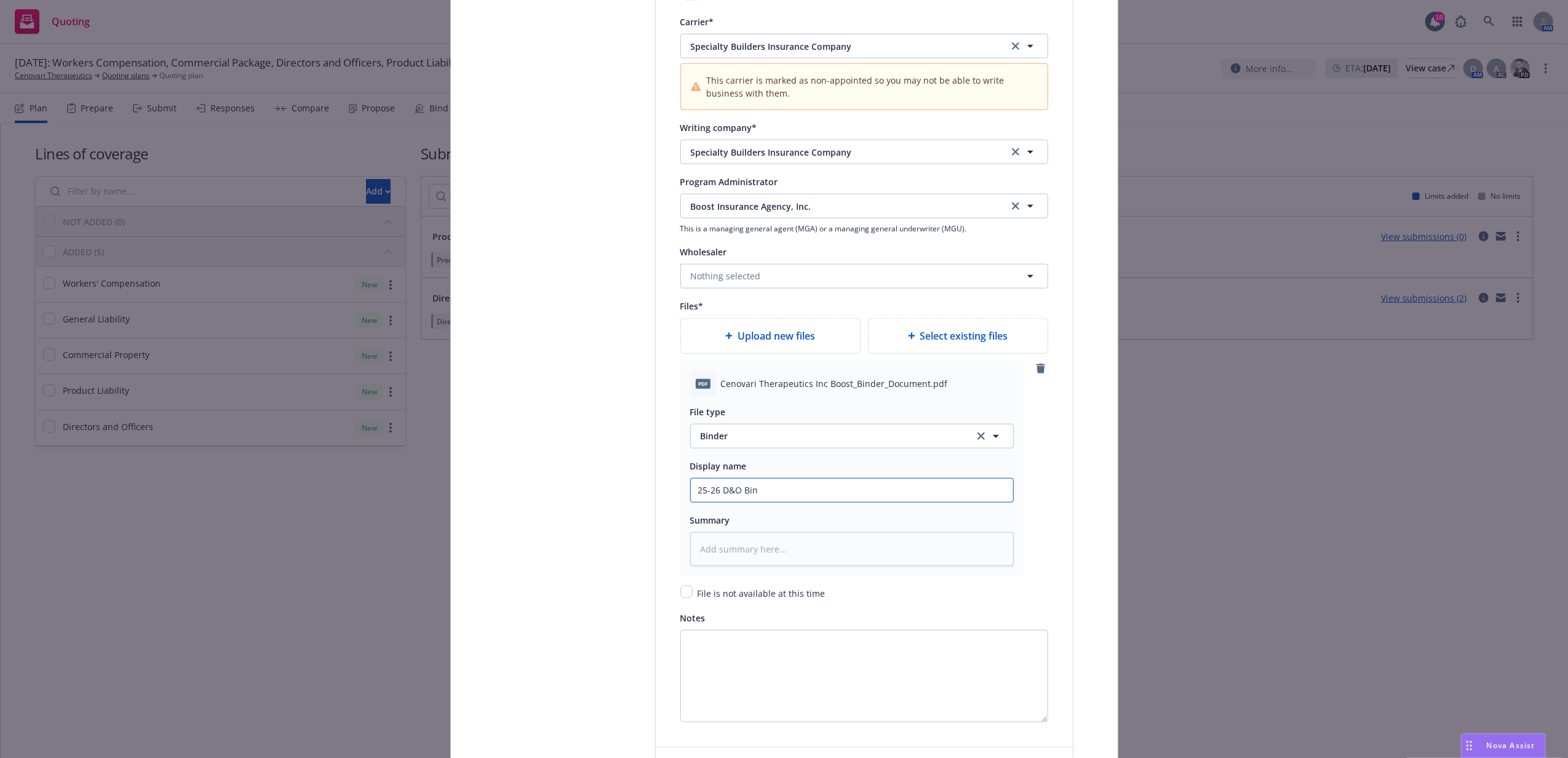
type textarea "x"
type input "25-26 D&O Bind"
type textarea "x"
type input "25-26 D&O Binder"
type textarea "x"
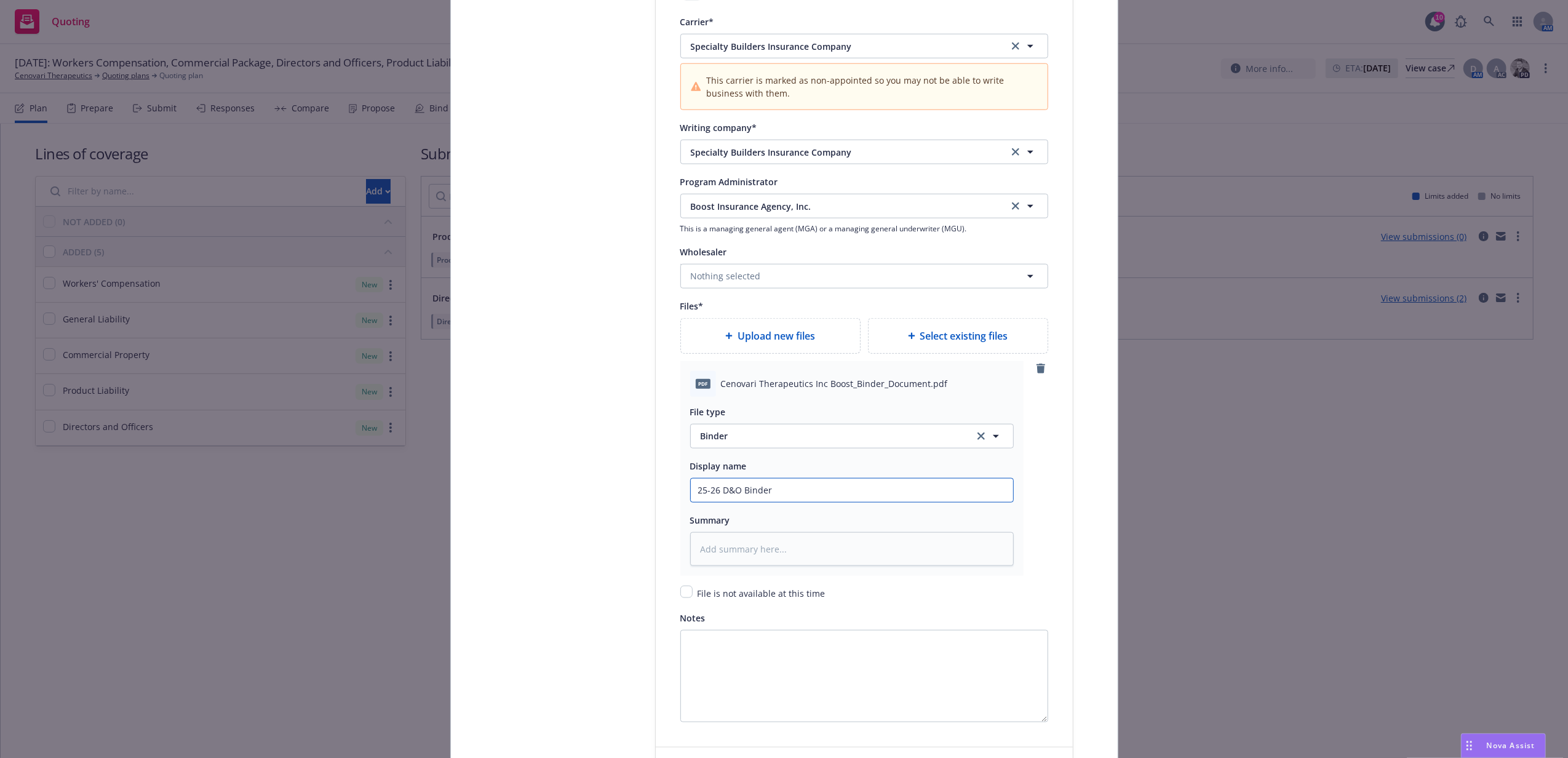
type input "25-26 D&O Binder"
type textarea "x"
type input "25-26 D&O Binder -"
type textarea "x"
type input "25-26 D&O Binder -"
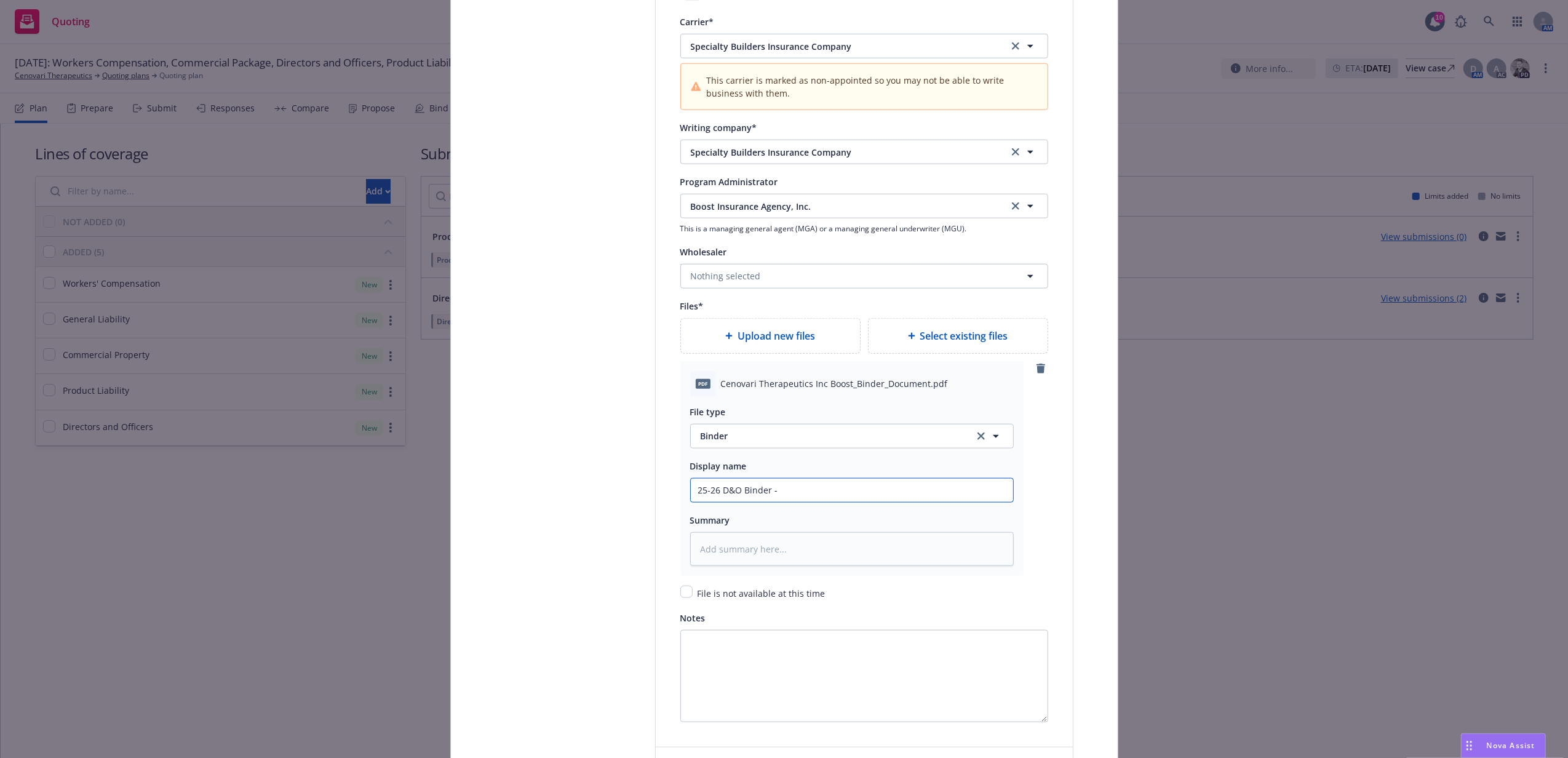
type textarea "x"
type input "25-26 D&O Binder - Am"
type textarea "x"
type input "25-26 D&O Binder - Am"
type textarea "x"
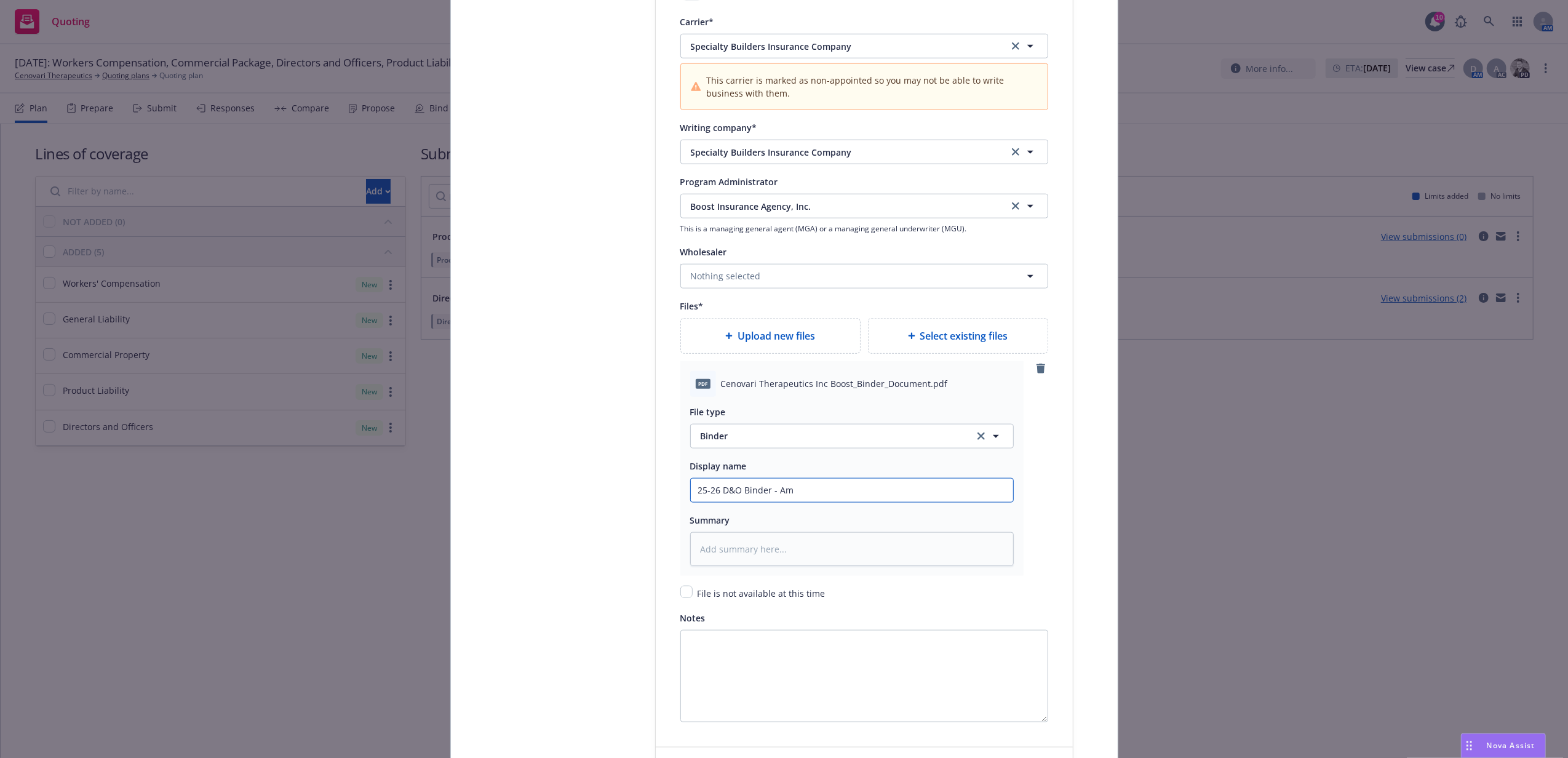
type input "25-26 D&O Binder - Am T"
type textarea "x"
type input "25-26 D&O Binder - Am Tr"
type textarea "x"
type input "25-26 D&O Binder - Am Tru"
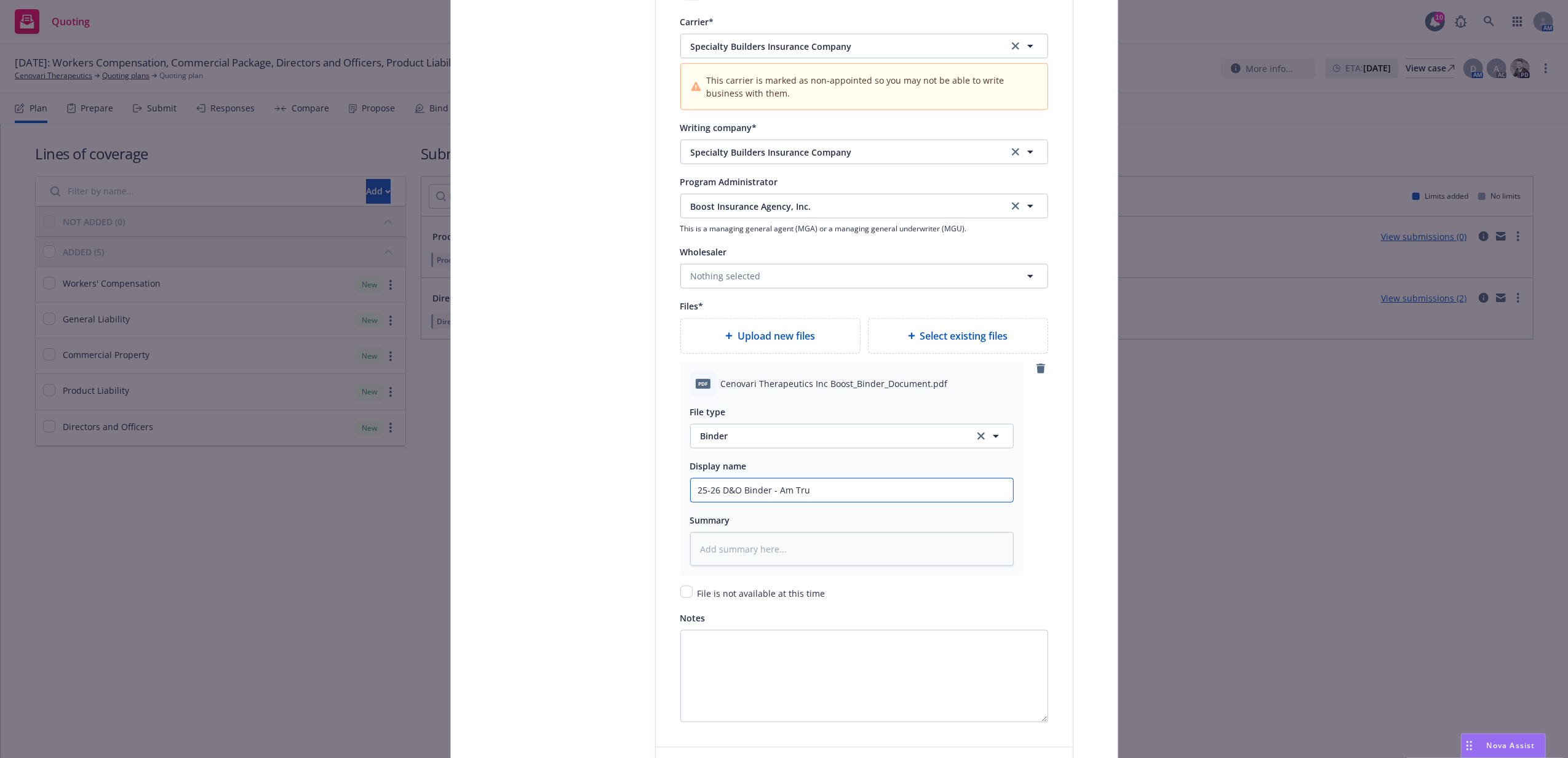
type textarea "x"
type input "25-26 D&O Binder - Am Tr"
type textarea "x"
type input "25-26 D&O Binder - Am T"
type textarea "x"
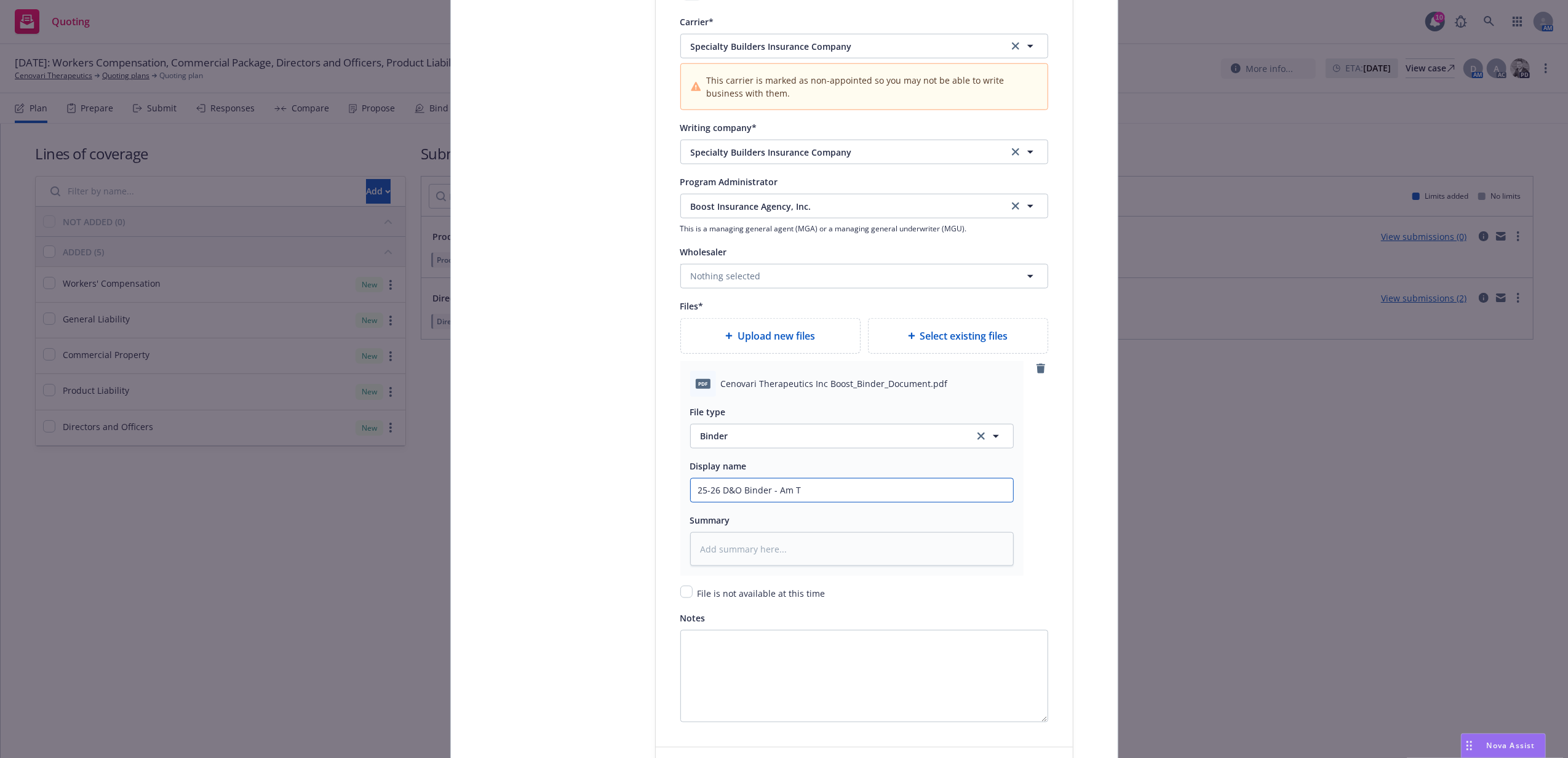
type input "25-26 D&O Binder - Am"
type textarea "x"
type input "25-26 D&O Binder - Am"
type textarea "x"
type input "25-26 D&O Binder - A"
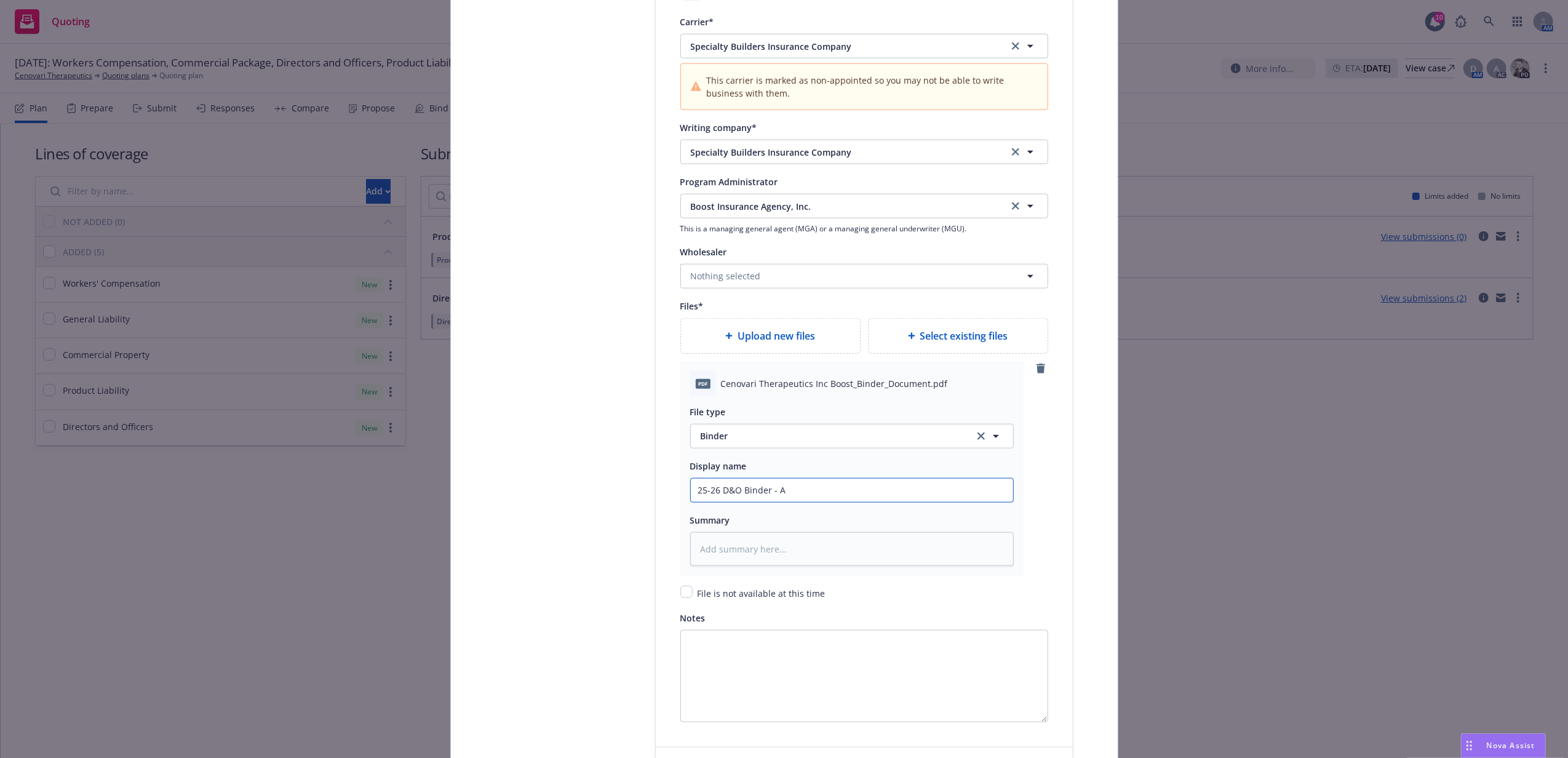
type textarea "x"
type input "25-26 D&O Binder -"
type textarea "x"
type input "25-26 D&O Binder - B"
type textarea "x"
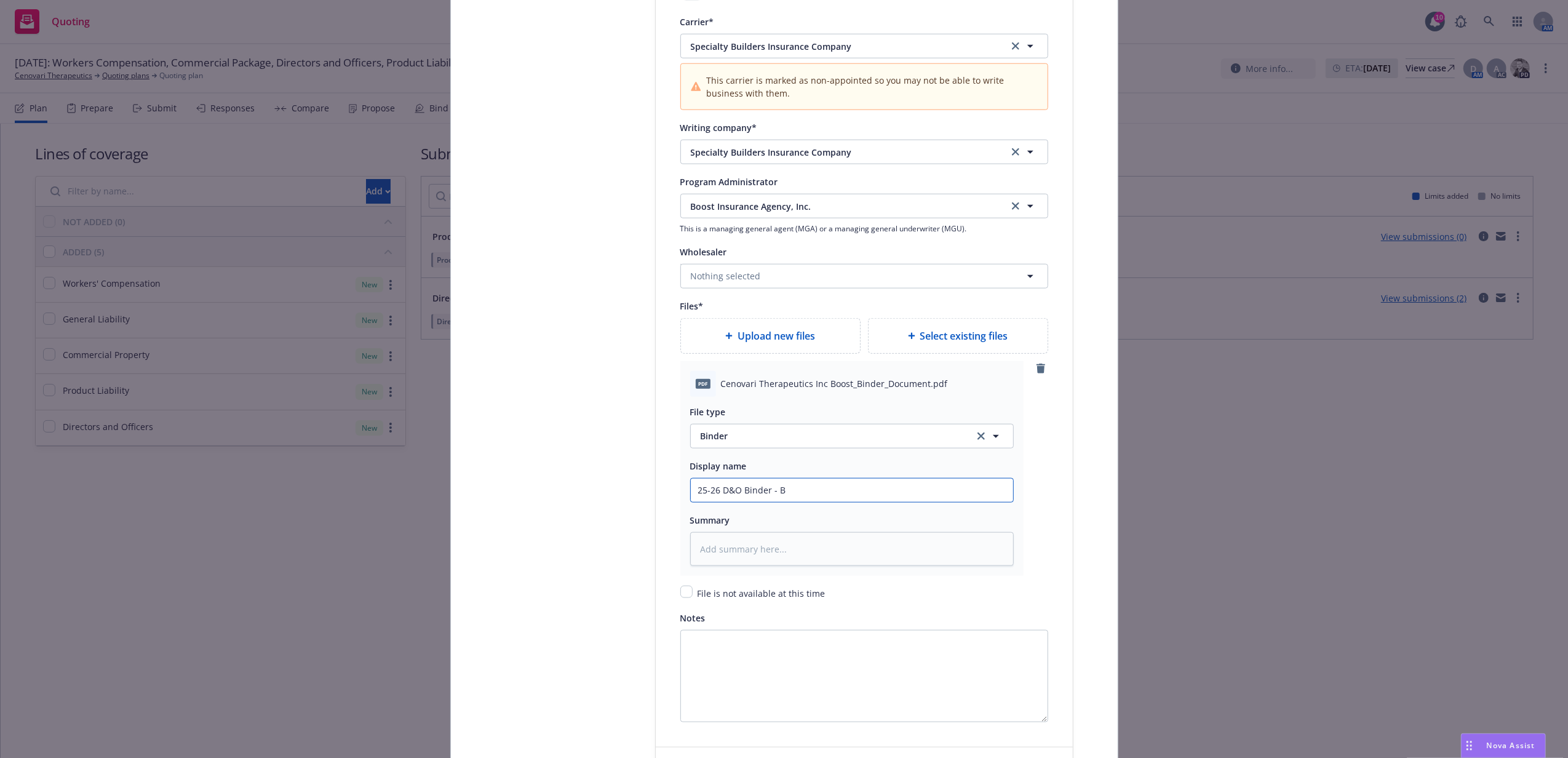
type input "25-26 D&O Binder - Bo"
type textarea "x"
type input "25-26 D&O Binder - Boo"
type textarea "x"
type input "25-26 D&O [PERSON_NAME]"
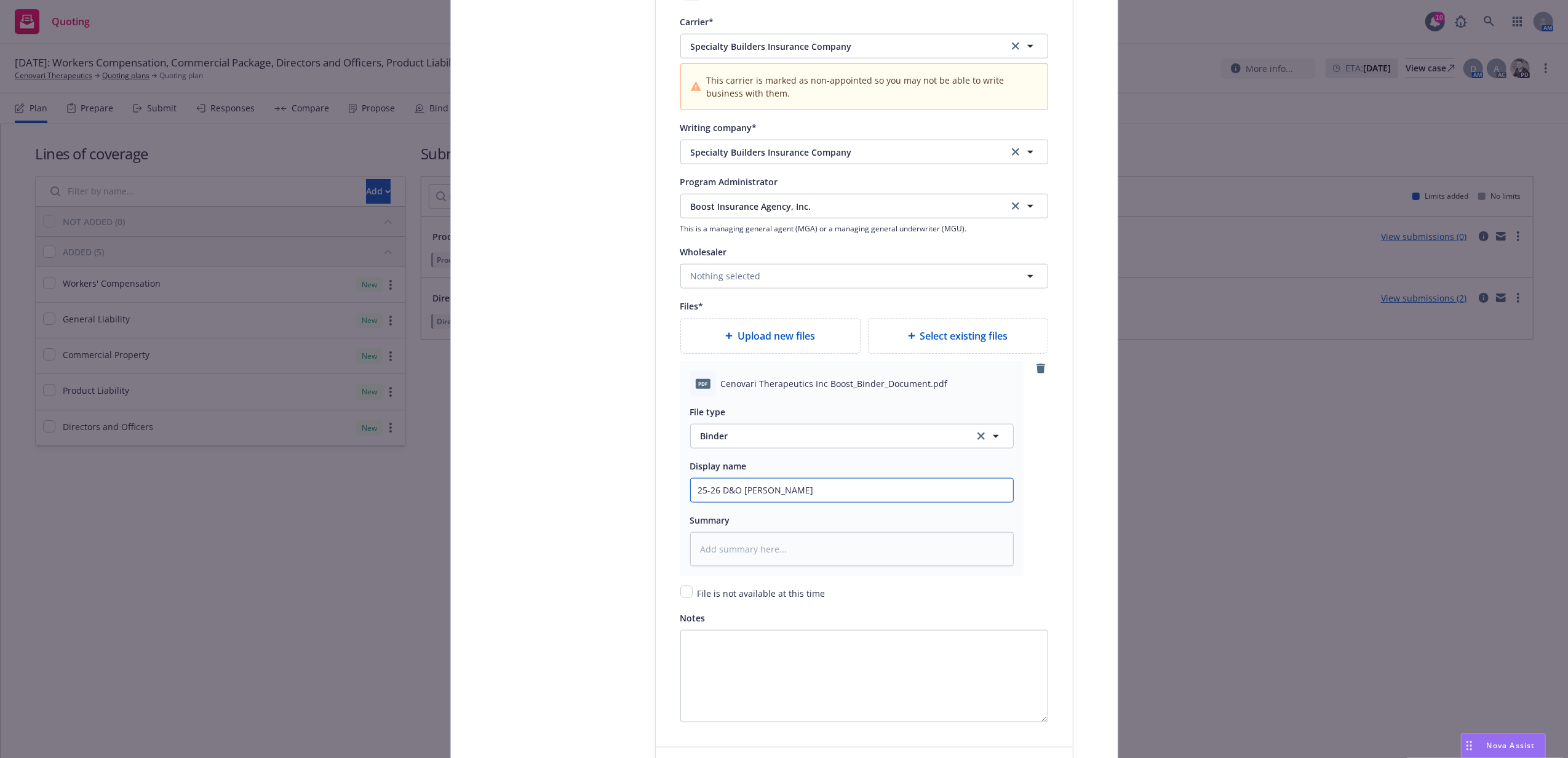
type textarea "x"
type input "25-26 D&O Binder - Boost"
click at [828, 492] on input "25-26 D&O Binder - Boost" at bounding box center [851, 490] width 322 height 23
type textarea "x"
type input "25-26 D&O [PERSON_NAME]"
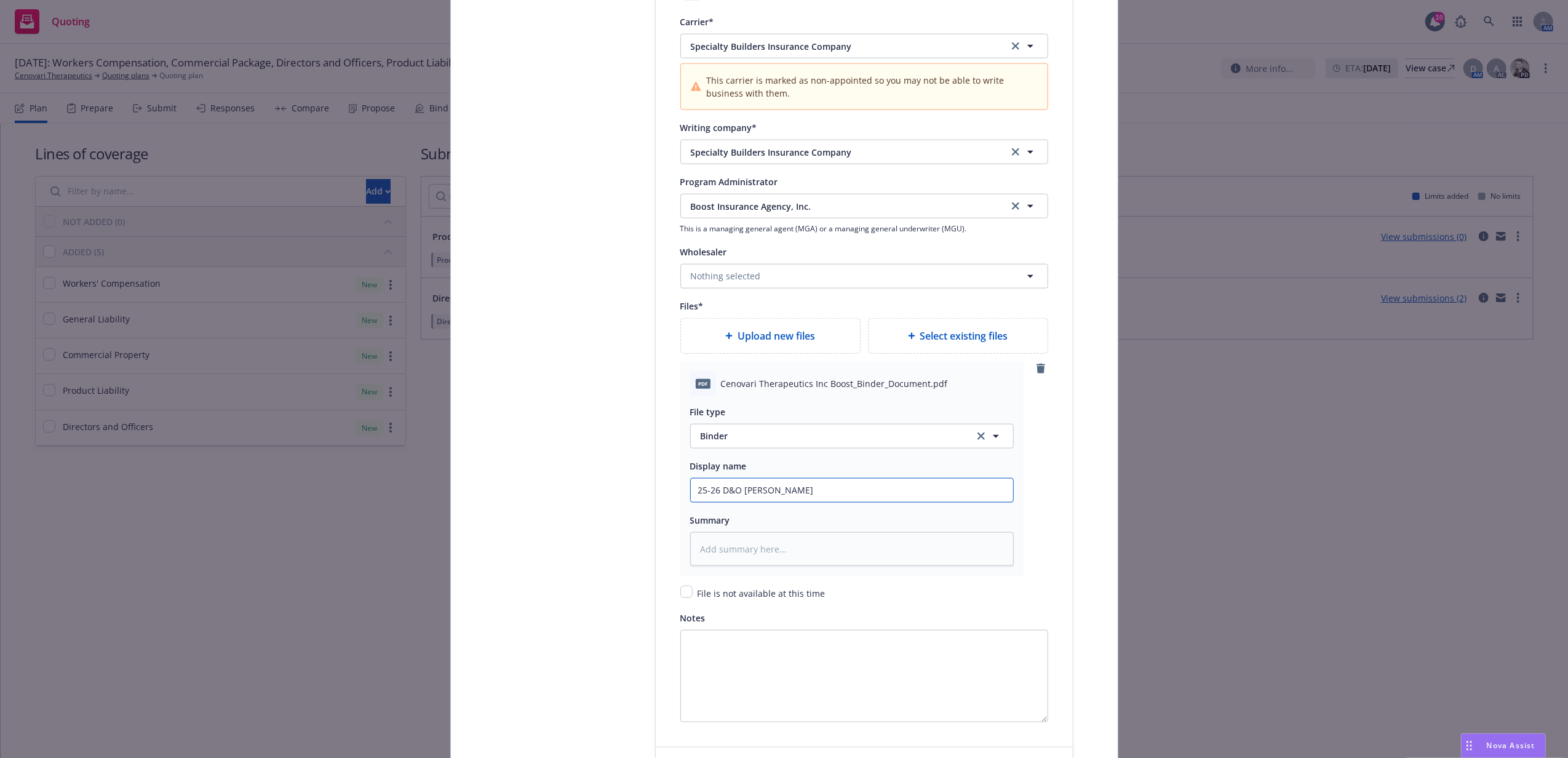
type textarea "x"
type input "25-26 D&O Binder - Bo"
type textarea "x"
type input "25-26 D&O Binder - B"
type textarea "x"
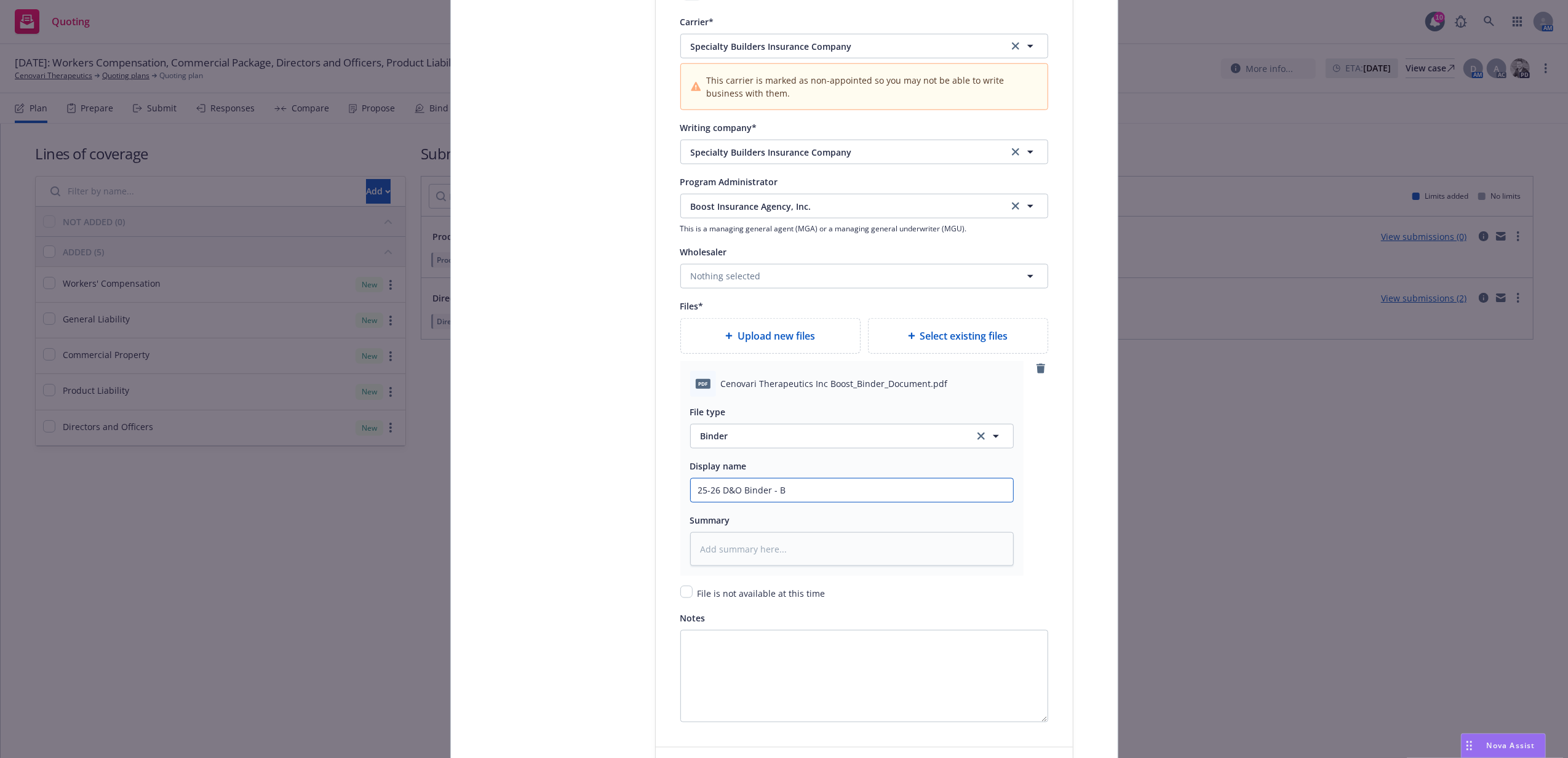
type input "25-26 D&O Binder -"
type textarea "x"
type input "25-26 D&O Binder -"
type textarea "x"
type input "25-26 D&O Binder -"
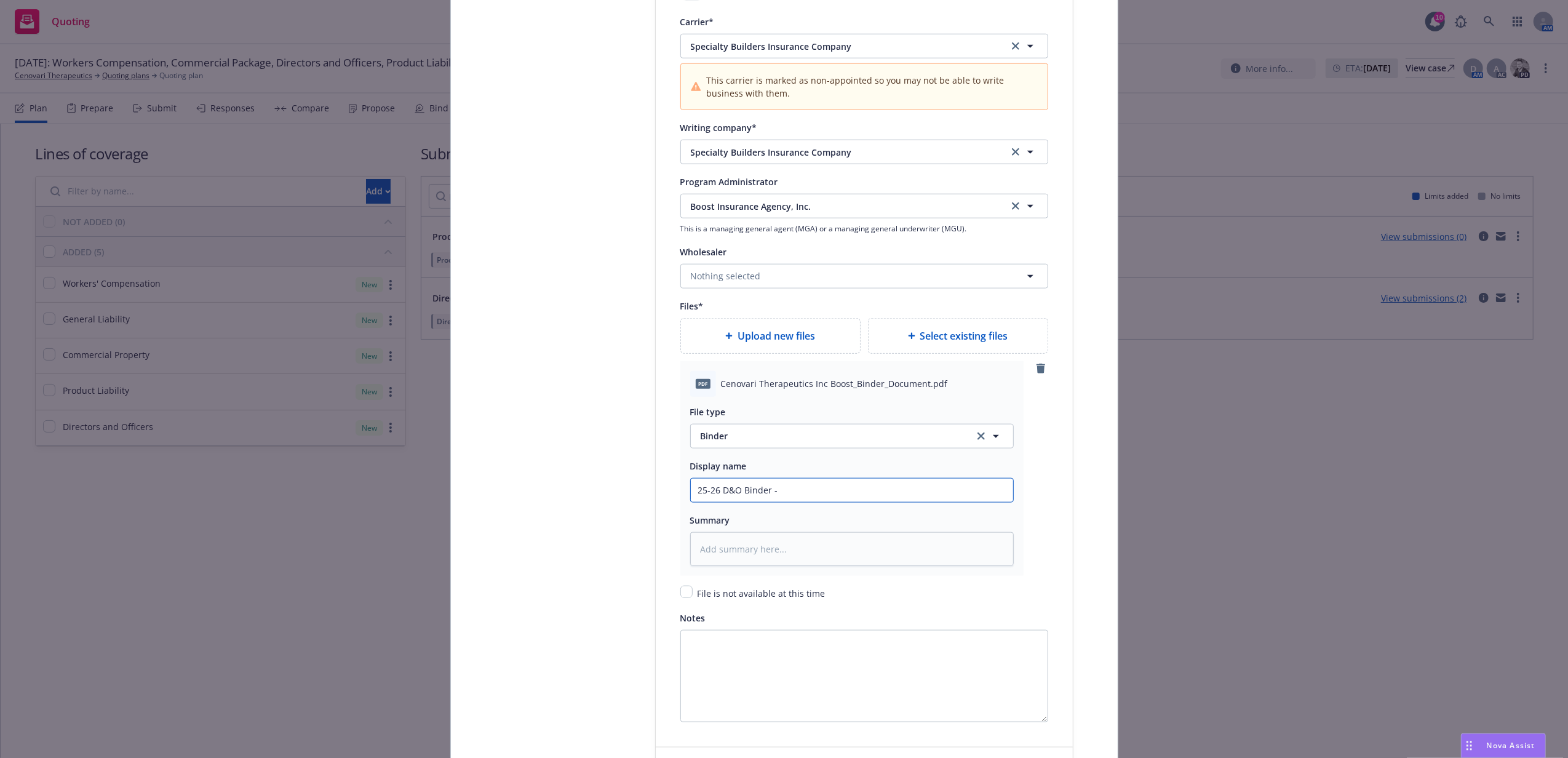
type textarea "x"
type input "25-26 D&O Binder - S"
type textarea "x"
type input "25-26 D&O Binder - Sp"
type textarea "x"
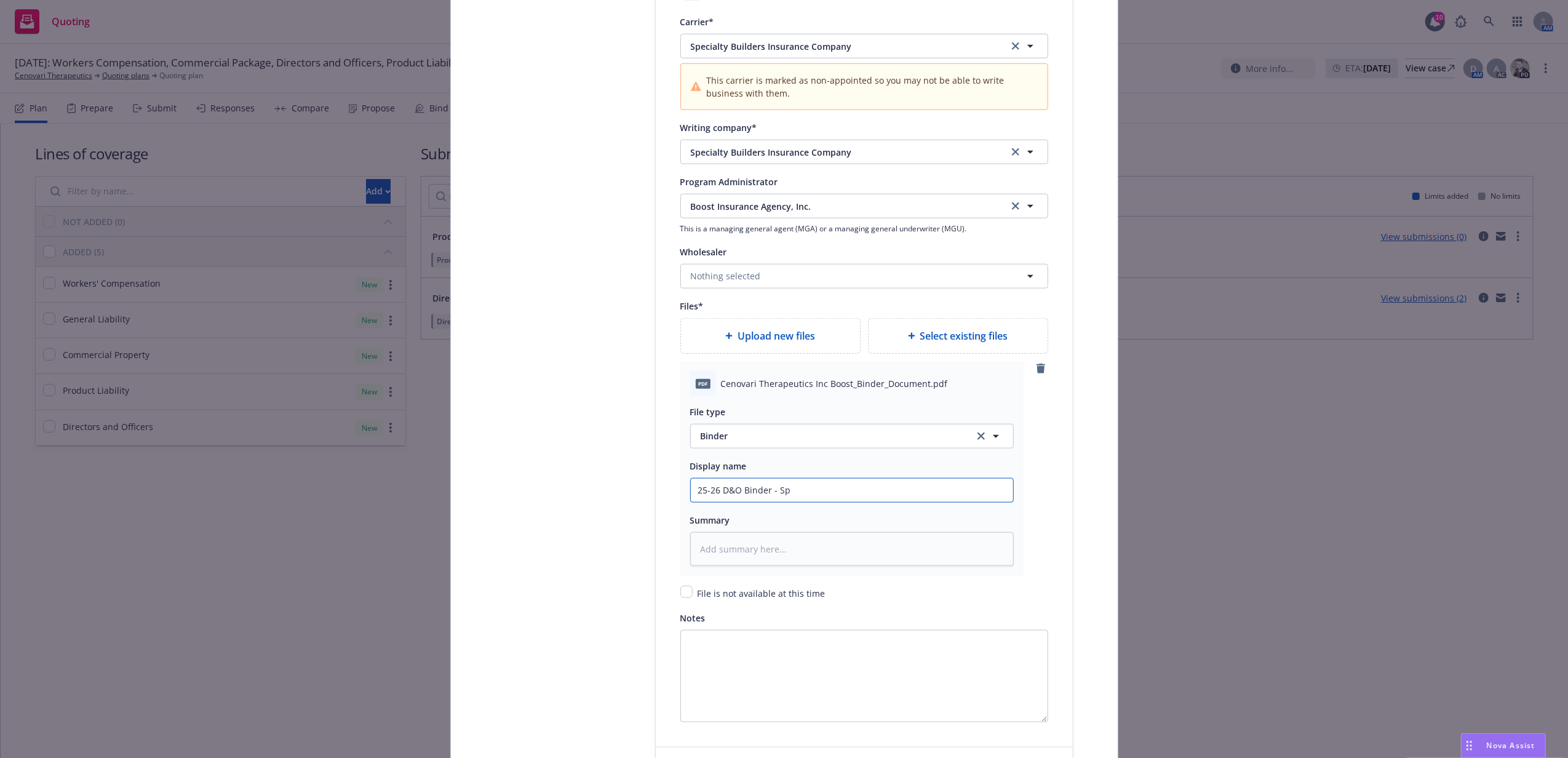
type input "25-26 D&O Binder - Spe"
type textarea "x"
type input "25-26 D&O Binder - Spec"
type textarea "x"
type input "25-26 D&O Binder - Speci"
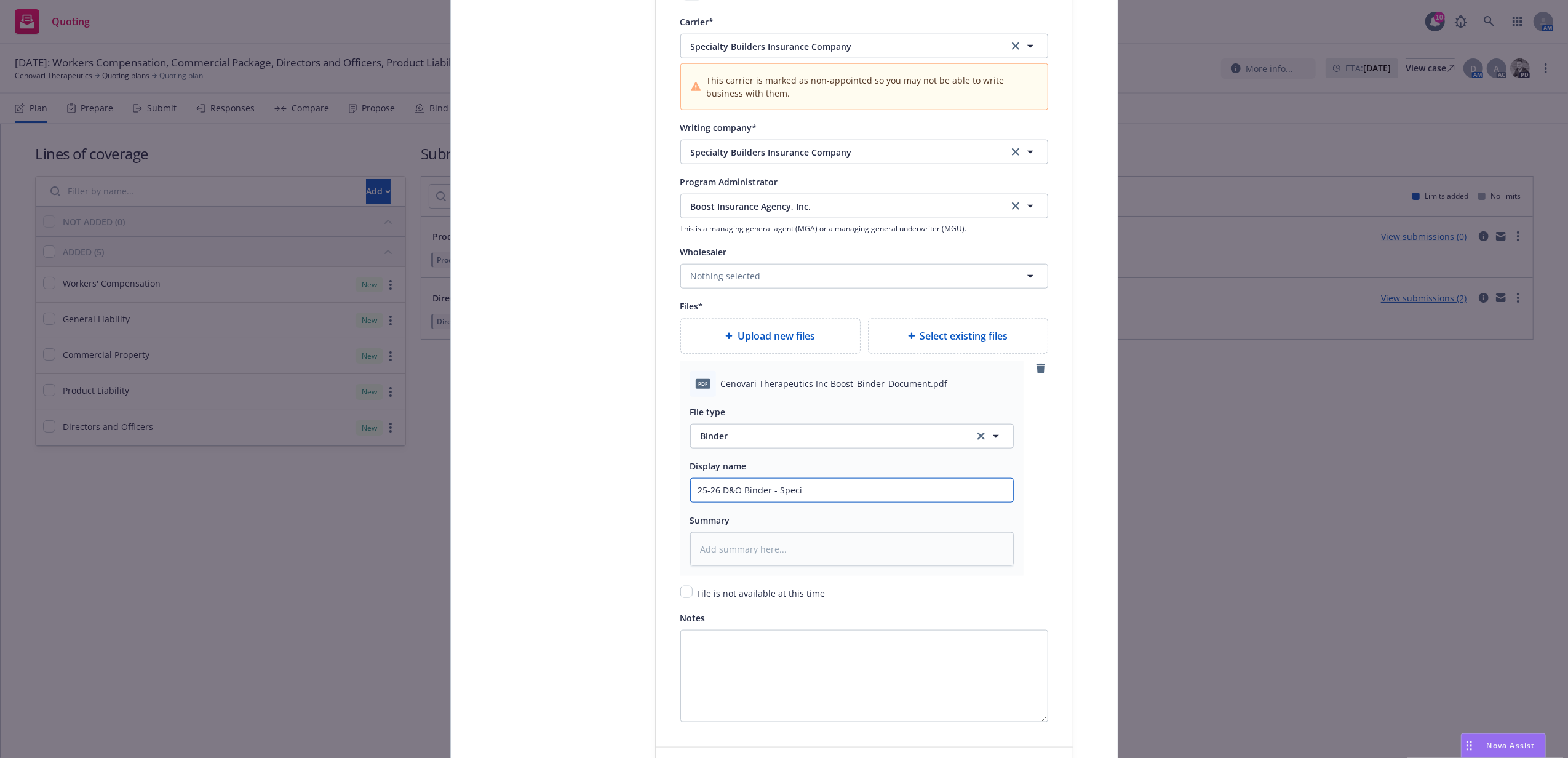
type textarea "x"
type input "25-26 D&O Binder - Specia"
type textarea "x"
type input "25-26 D&O Binder - Special"
type textarea "x"
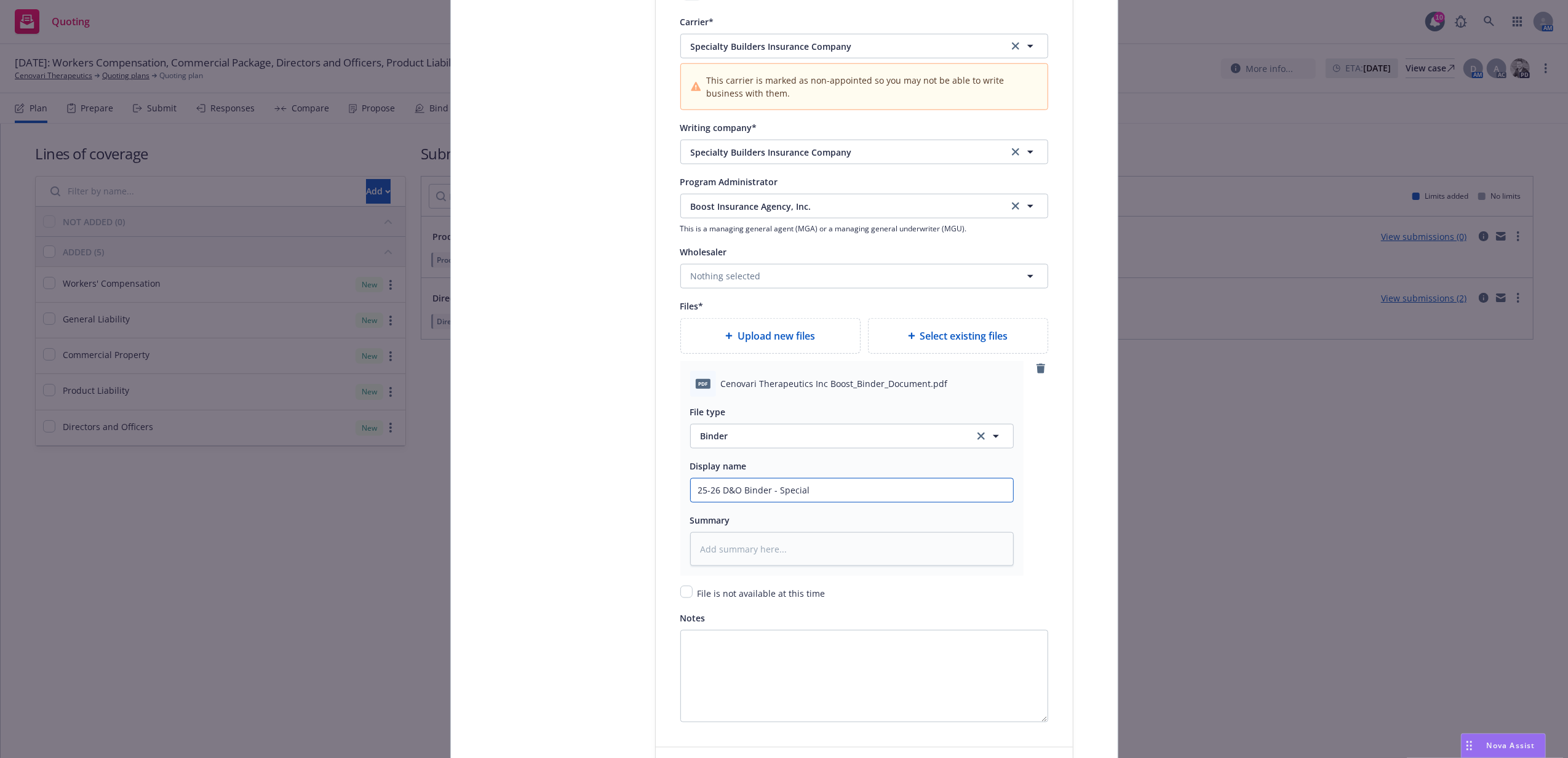
type input "25-26 D&O Binder - Specialt"
type textarea "x"
type input "25-26 D&O Binder - Specialty"
type textarea "x"
type input "25-26 D&O Binder - Specialty B"
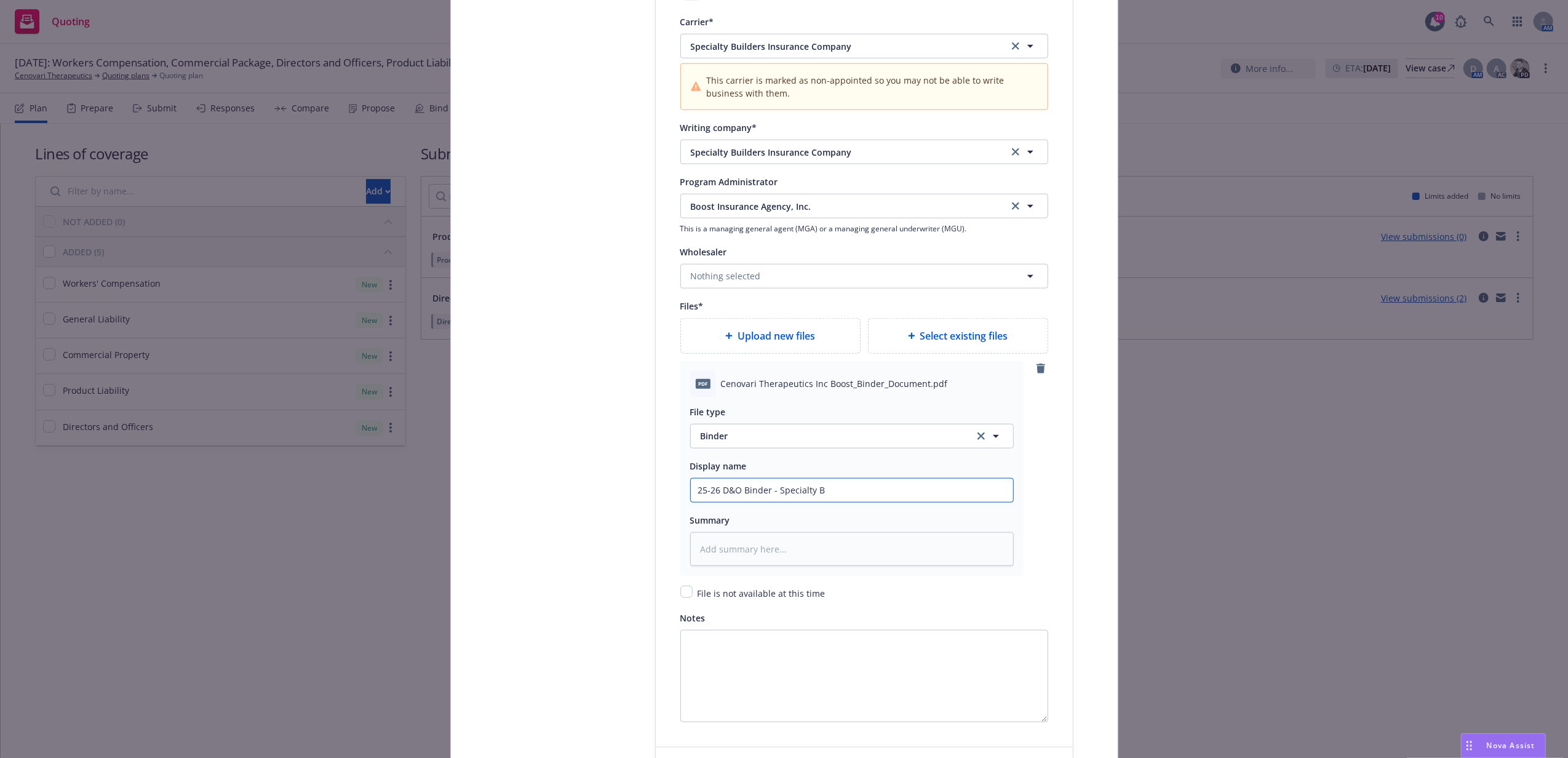
type textarea "x"
type input "25-26 D&O Binder - Specialty [PERSON_NAME]"
type textarea "x"
type input "25-26 D&O Binder - Specialty Buil"
type textarea "x"
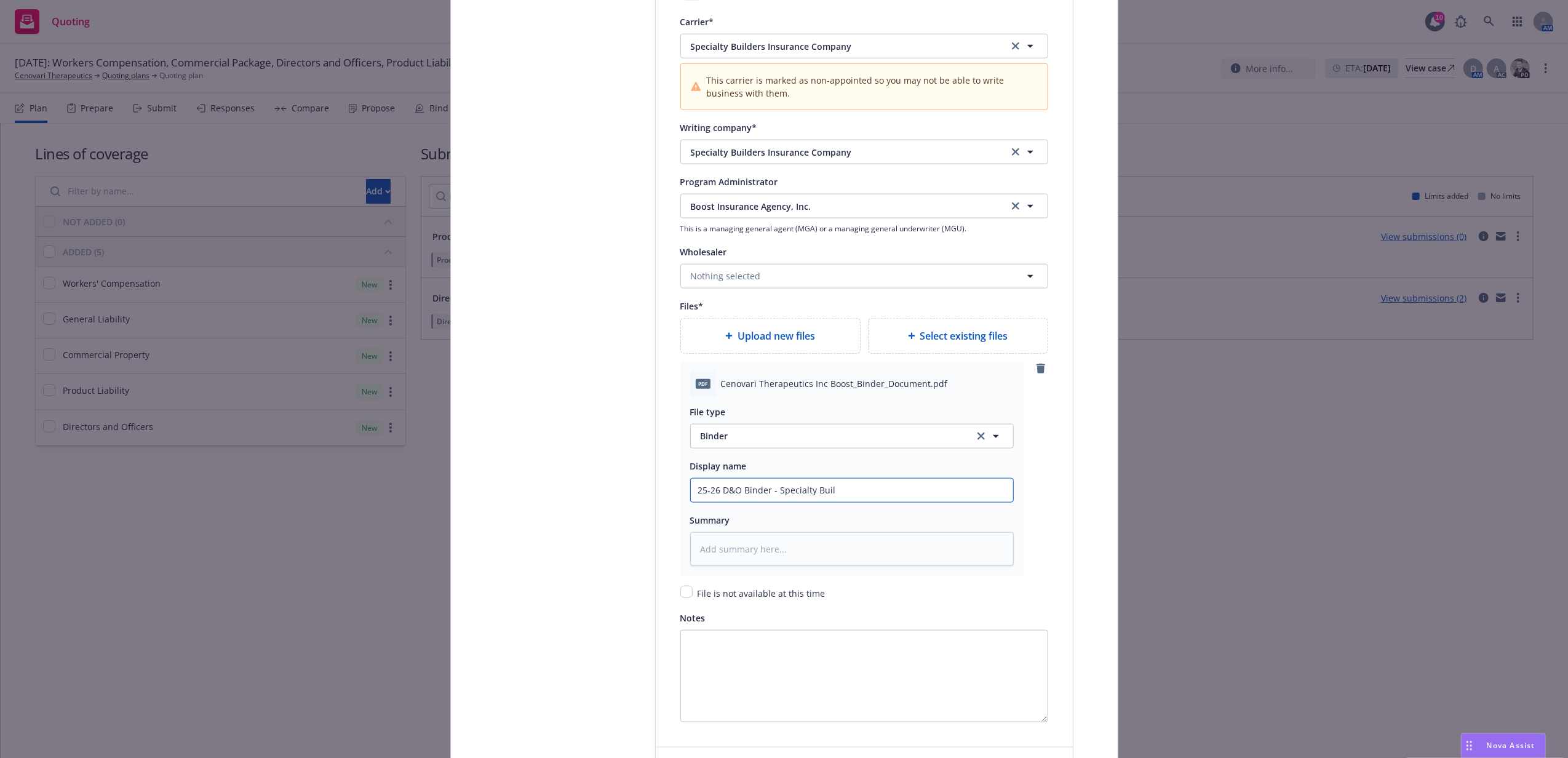
type input "25-26 D&O Binder - Specialty Build"
type textarea "x"
type input "25-26 D&O Binder - Specialty Builde"
type textarea "x"
type input "25-26 D&O Binder - Specialty Builder"
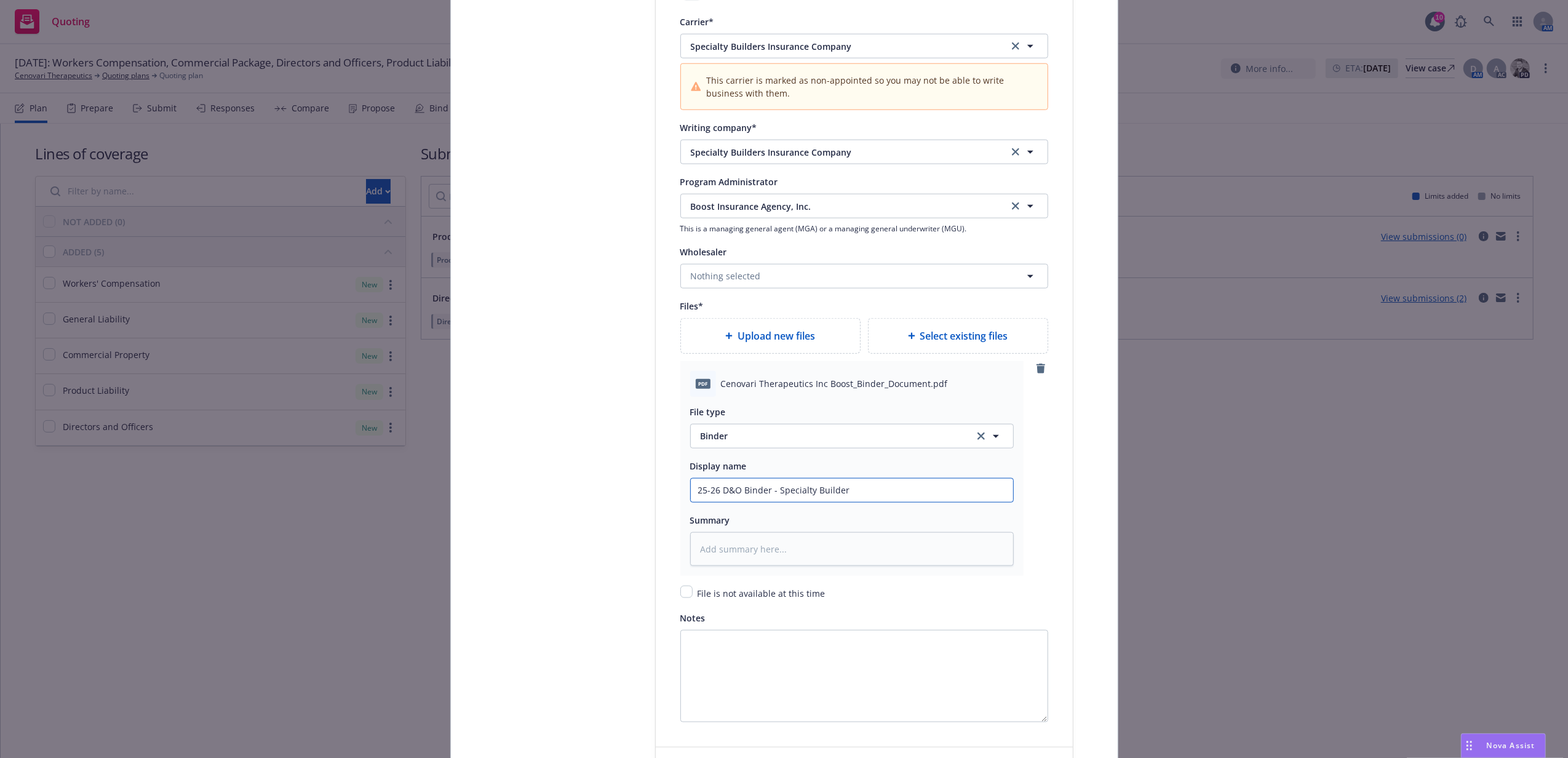
type textarea "x"
type input "25-26 D&O Binder - Specialty Builders"
type textarea "x"
type input "25-26 D&O Binder - Specialty Builders"
type textarea "x"
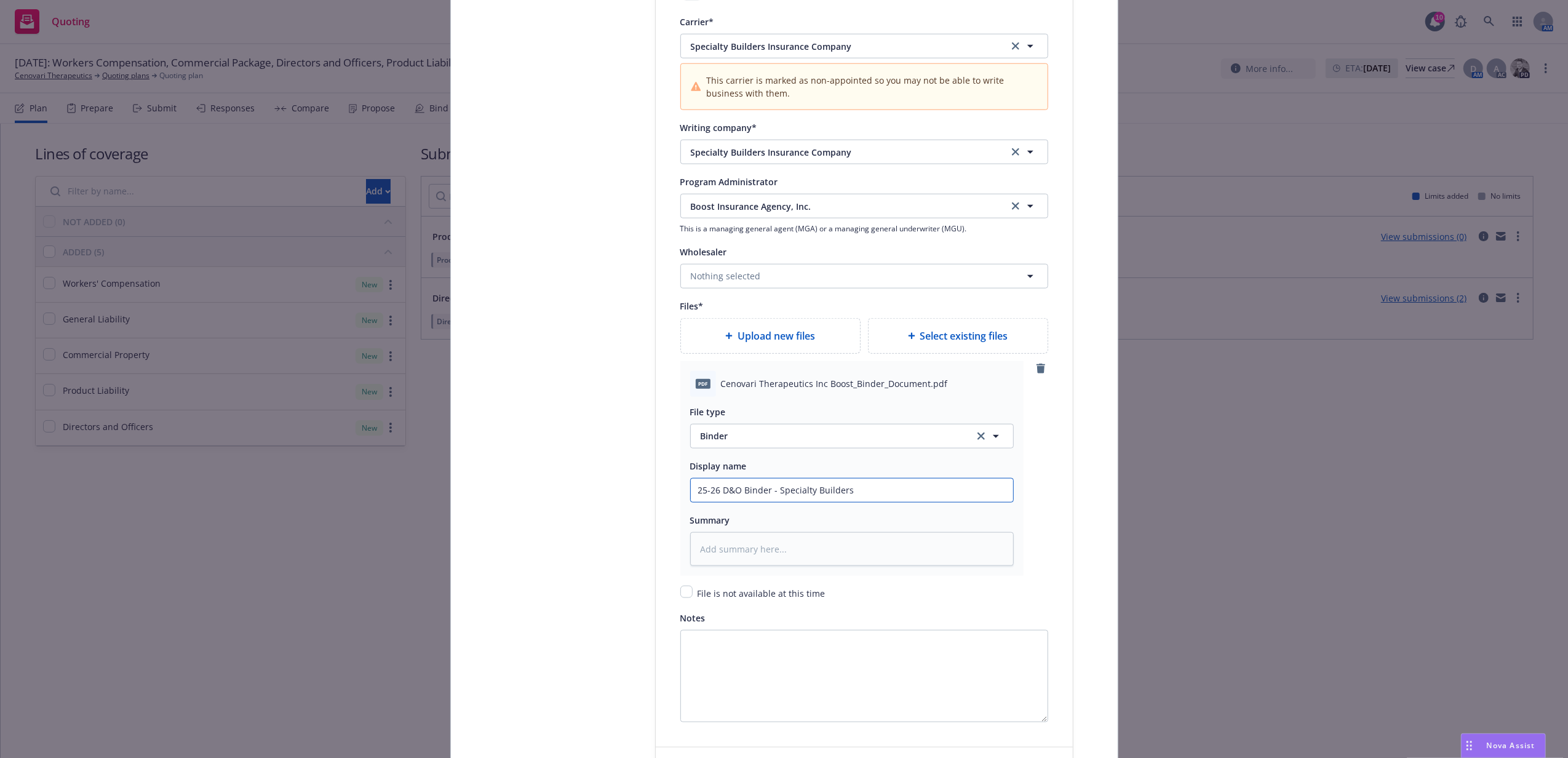
type input "25-26 D&O Binder - Specialty Builders I"
type textarea "x"
type input "25-26 D&O Binder - Specialty Builders In"
type textarea "x"
type input "25-26 D&O Binder - Specialty Builders Ins"
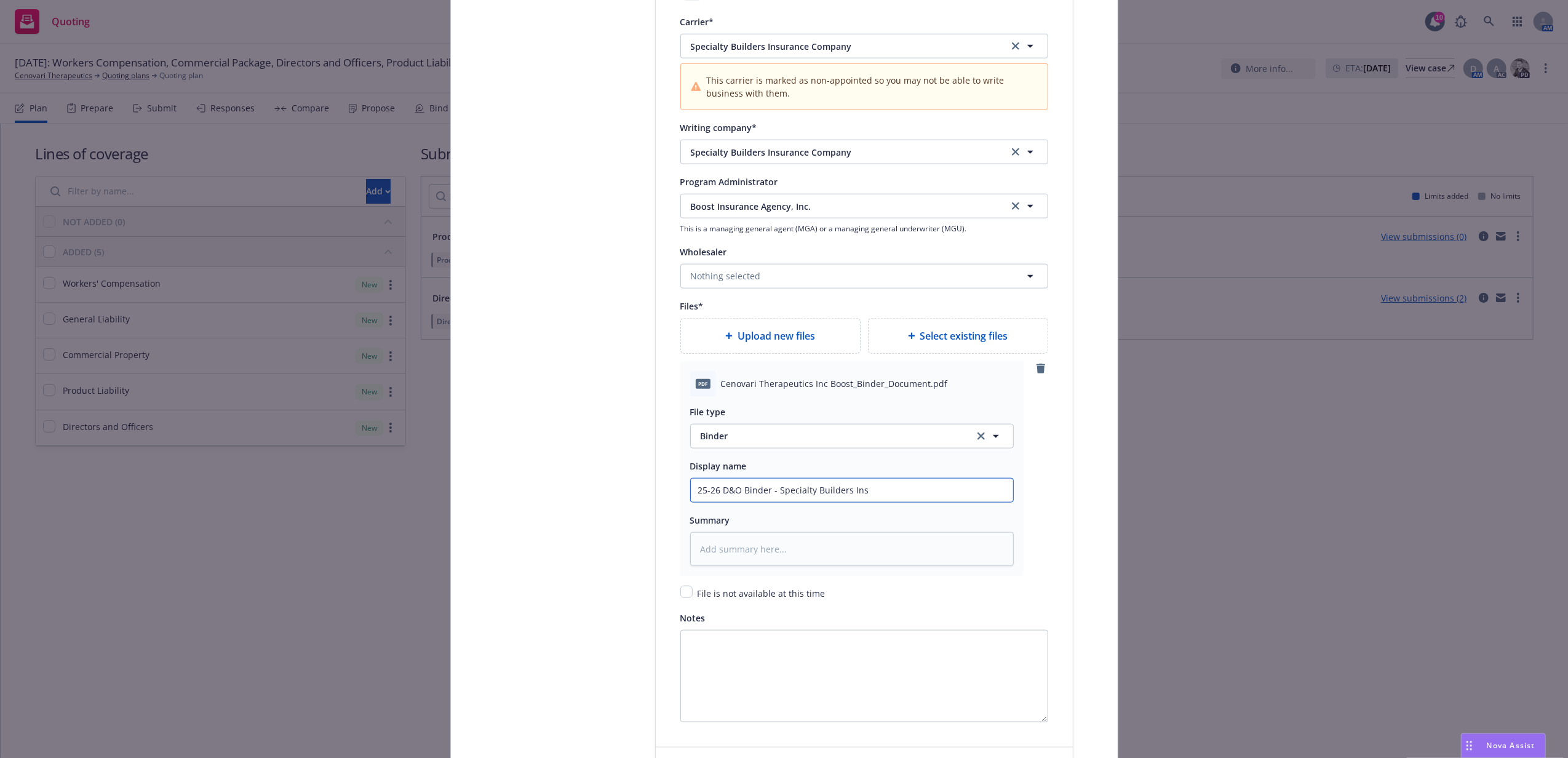
type textarea "x"
type input "25-26 D&O Binder - Specialty Builders Insu"
type textarea "x"
type input "25-26 D&O Binder - Specialty Builders Insur"
type textarea "x"
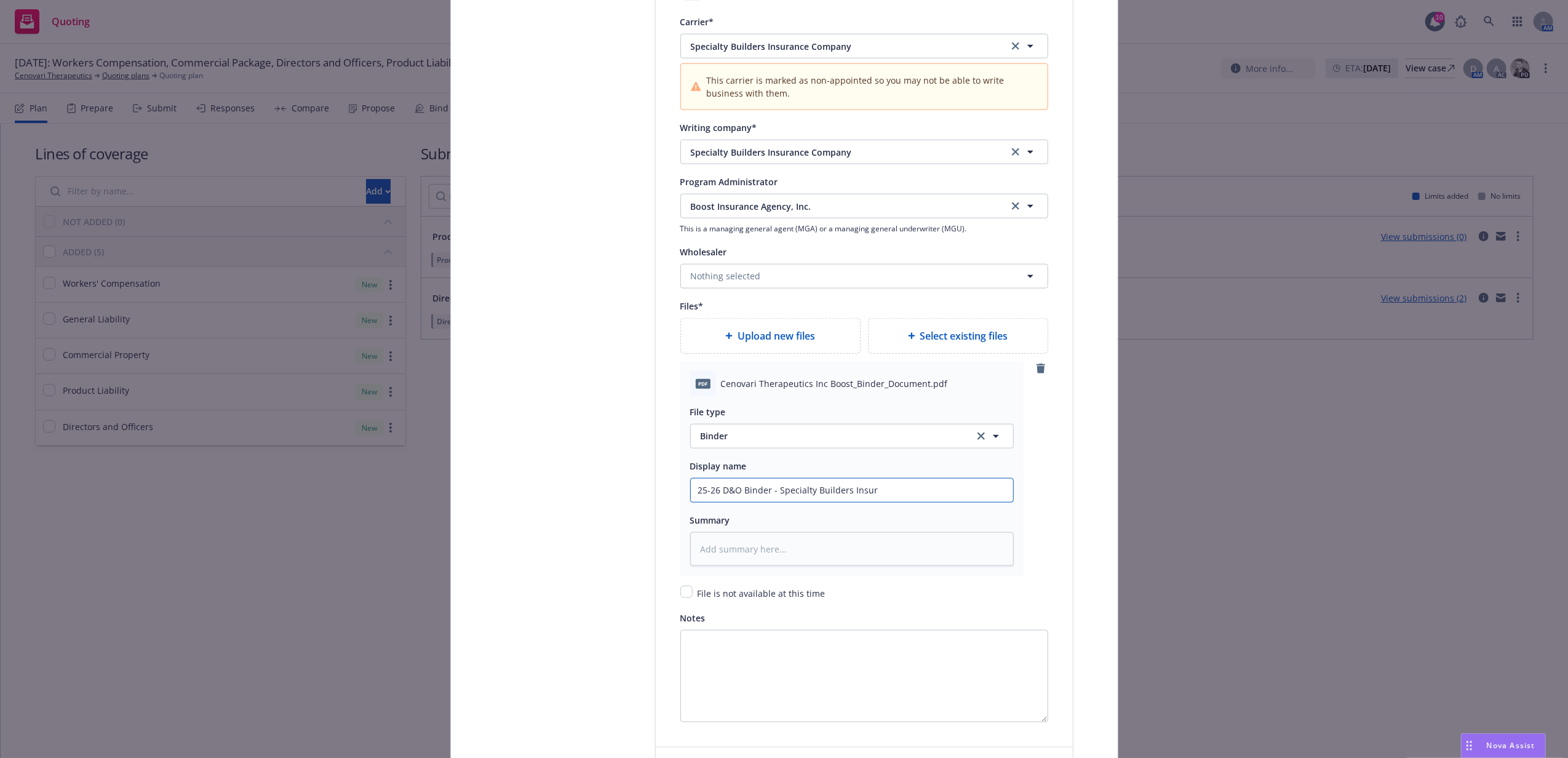
type input "25-26 D&O Binder - Specialty Builders Insura"
type textarea "x"
type input "25-26 D&O Binder - Specialty Builders Insuran"
type textarea "x"
type input "25-26 D&O Binder - Specialty Builders Insuranc"
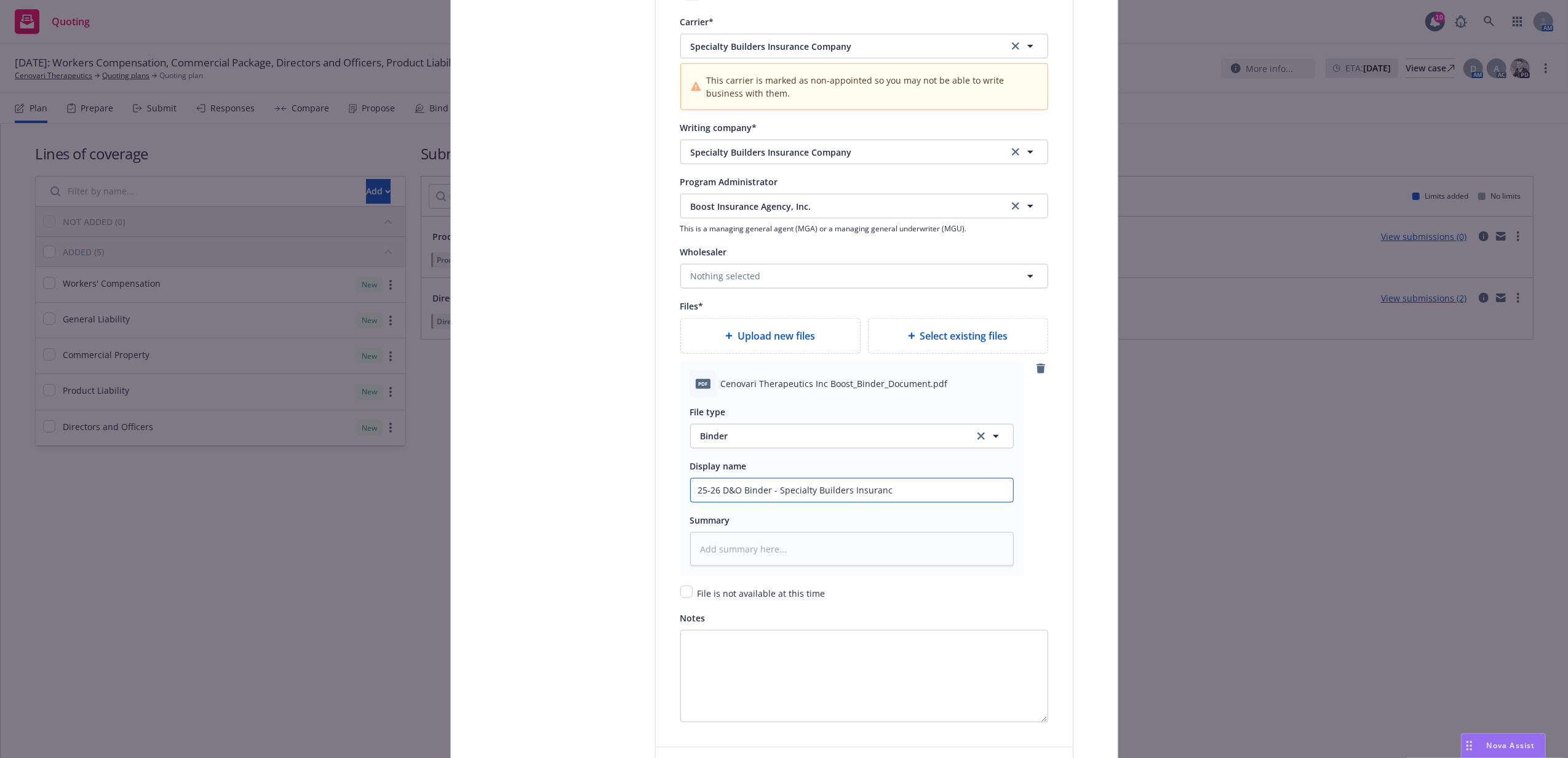
type textarea "x"
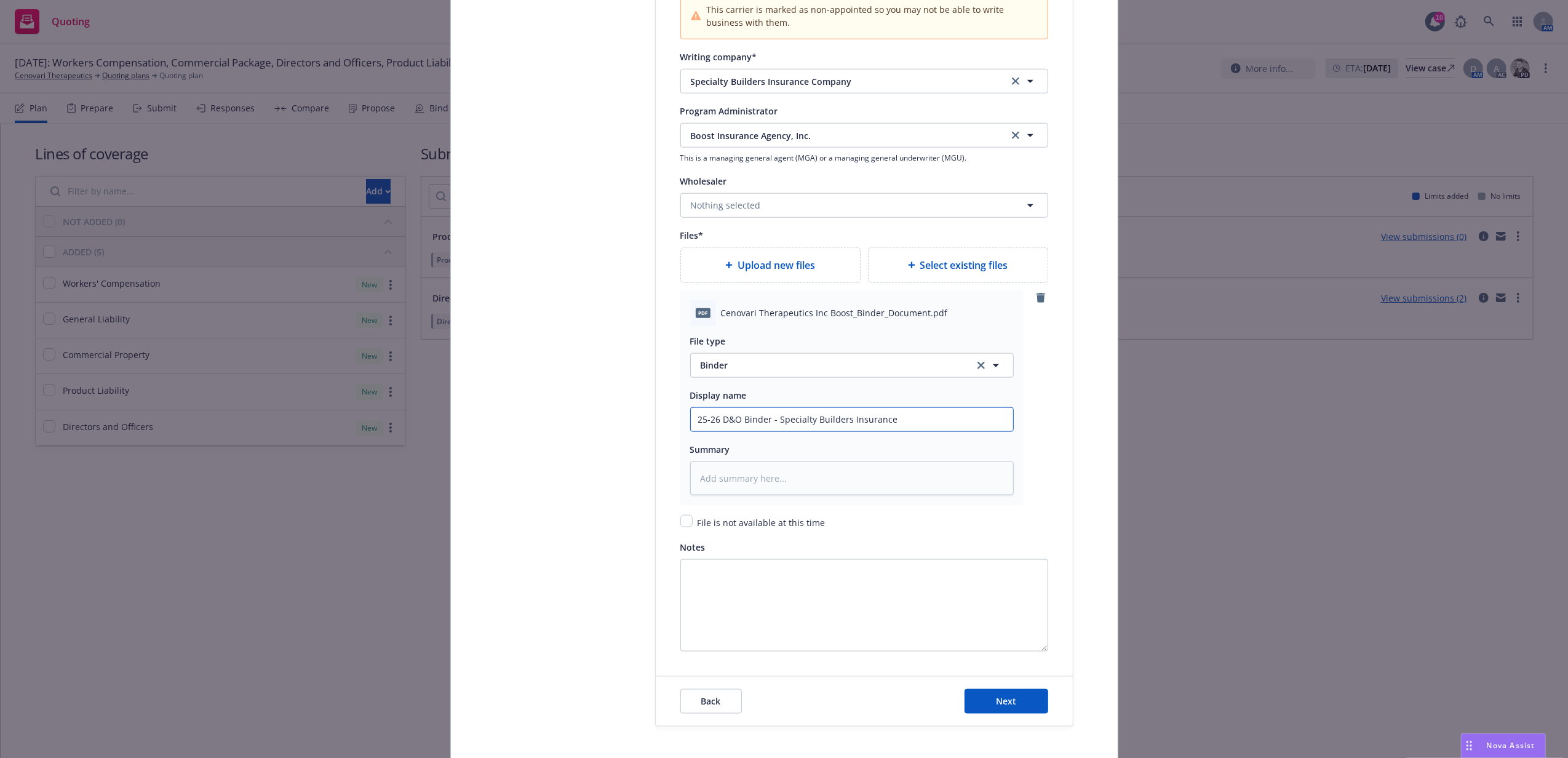
scroll to position [1477, 0]
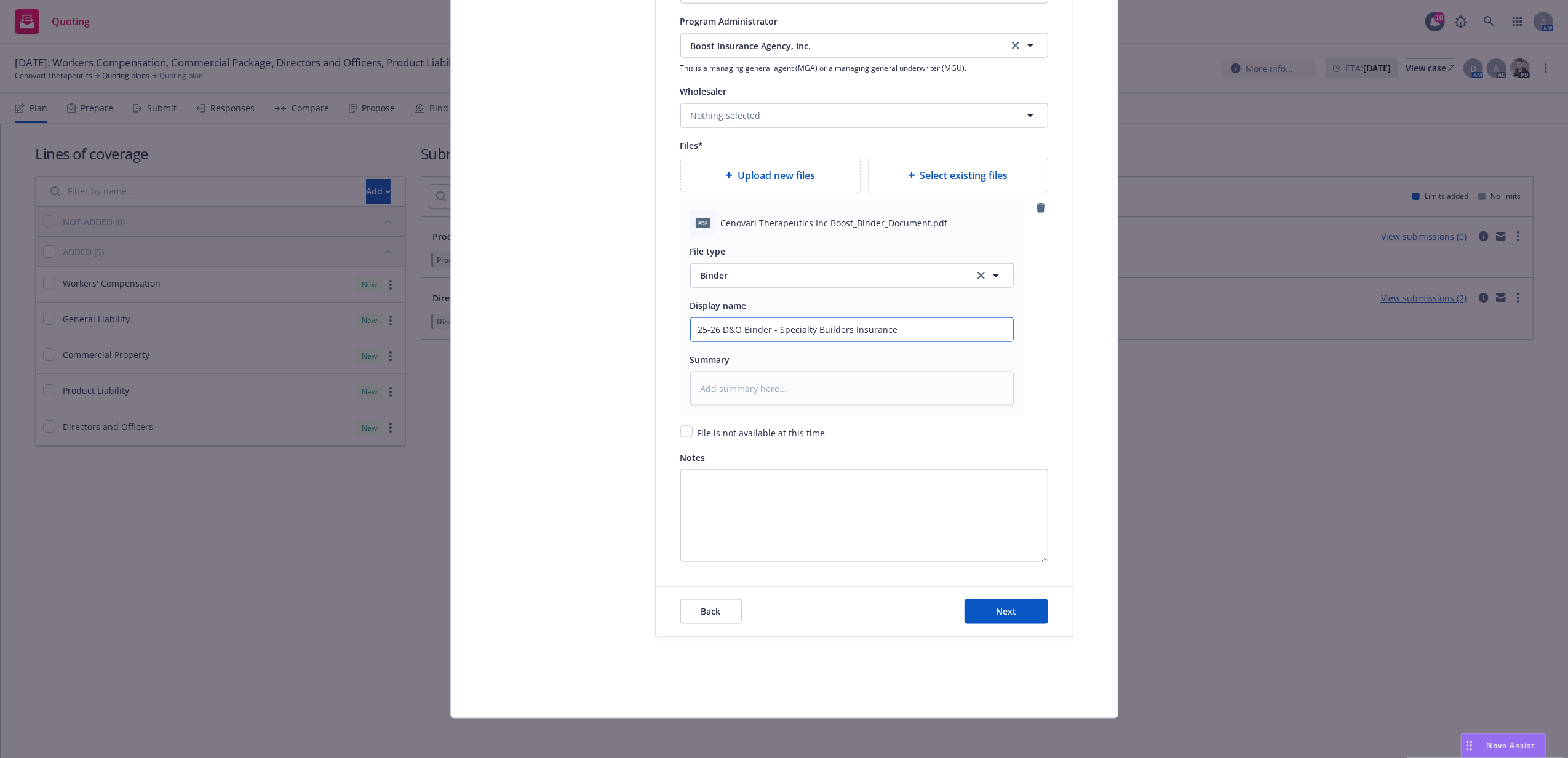
type input "25-26 D&O Binder - Specialty Builders Insurance"
type textarea "x"
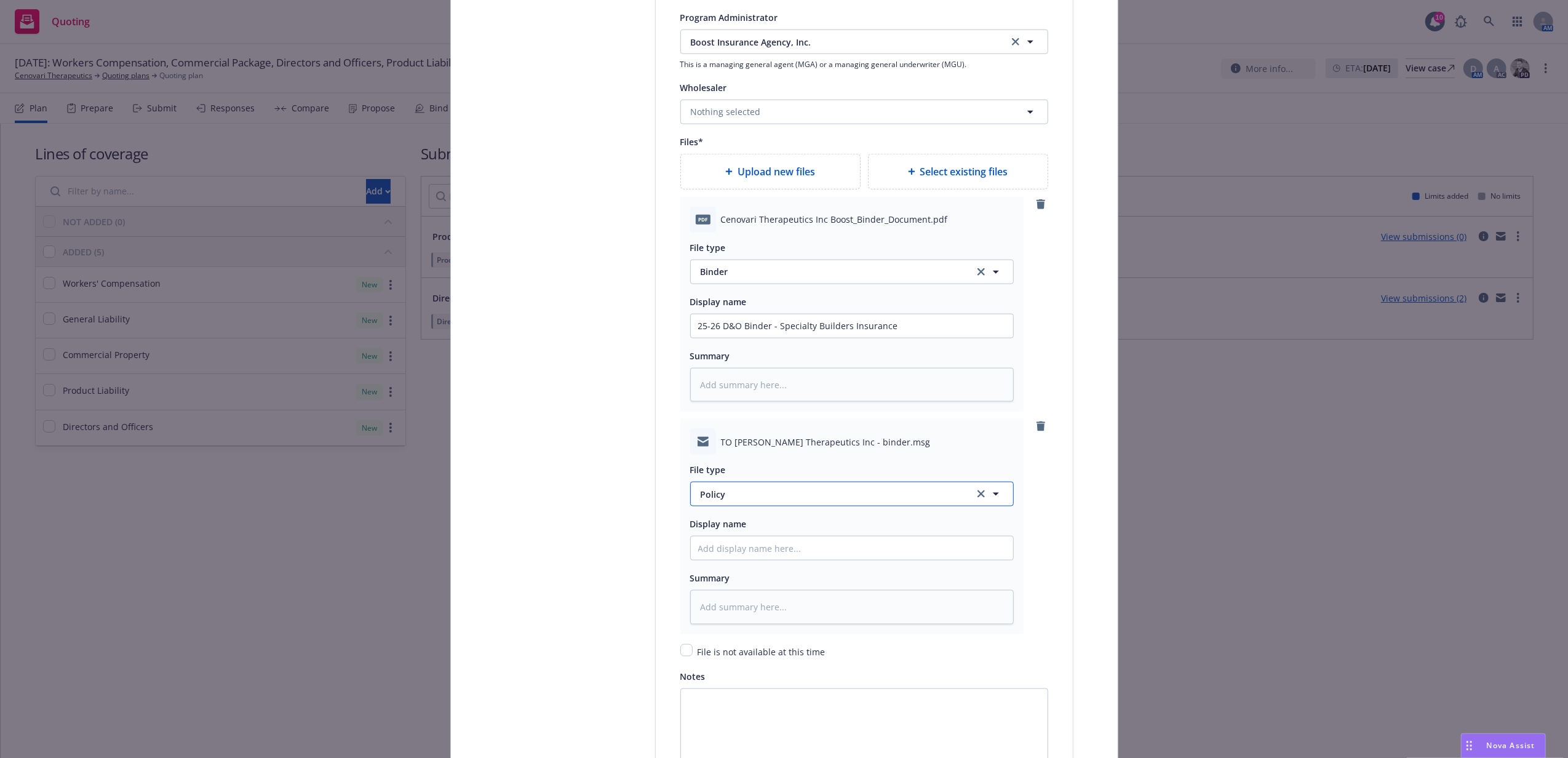
click at [733, 501] on span "Policy" at bounding box center [830, 495] width 259 height 13
type input "emai"
click at [813, 474] on div "Email" at bounding box center [851, 460] width 322 height 32
click at [817, 550] on input "Policy display name" at bounding box center [851, 548] width 322 height 23
type textarea "x"
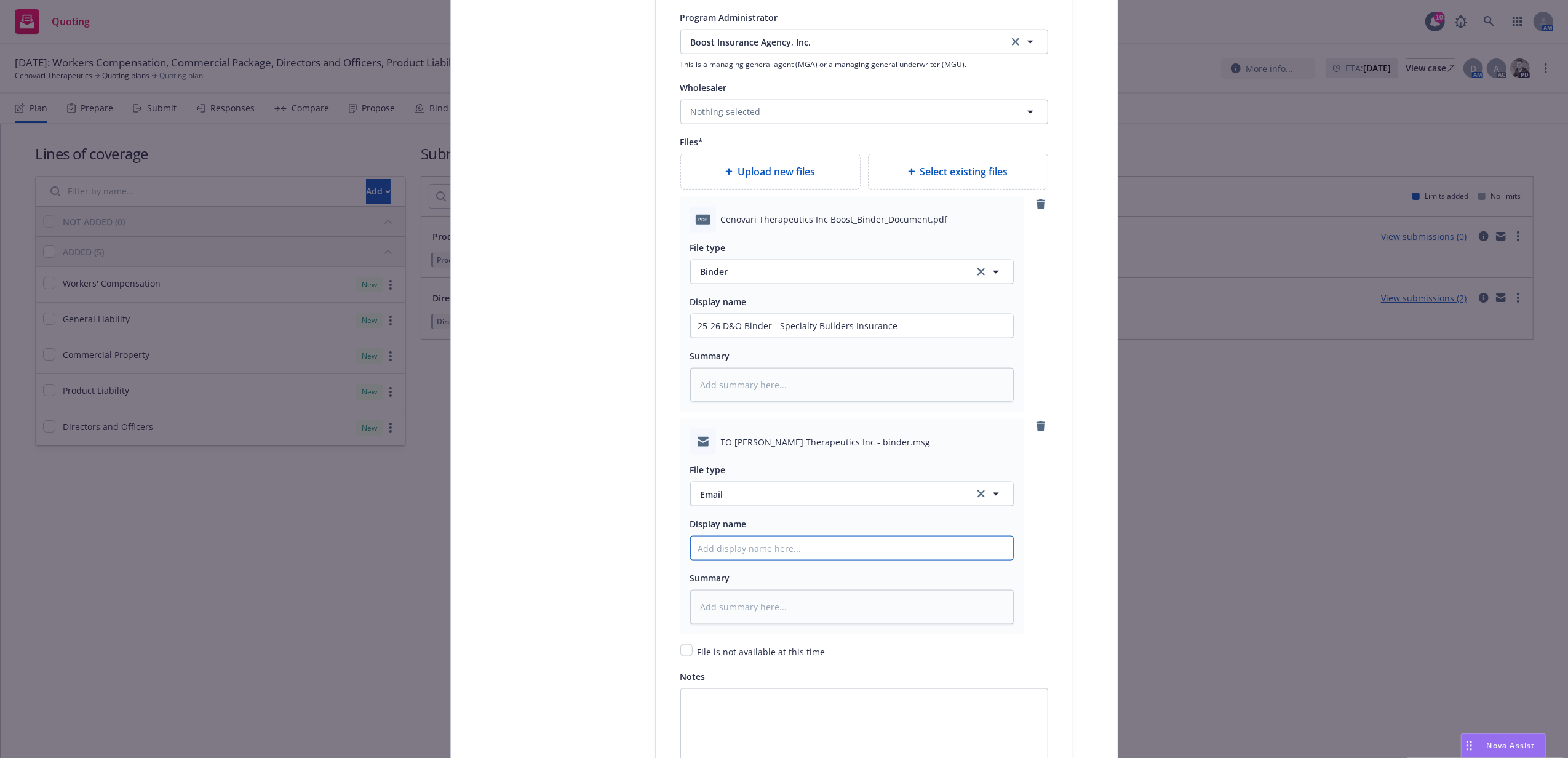
type input "B"
type textarea "x"
type input "Bi"
type textarea "x"
type input "Bil"
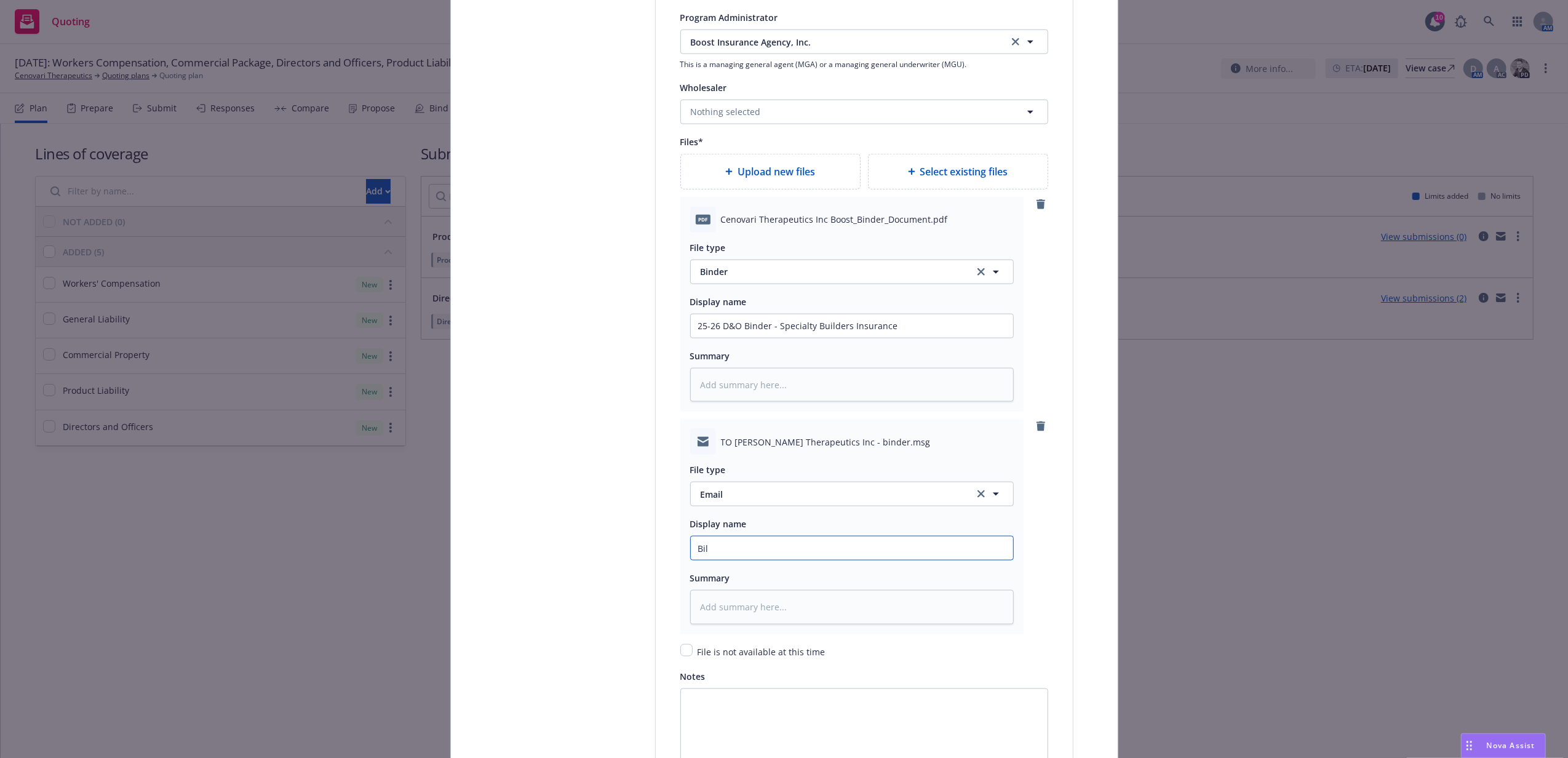
type textarea "x"
type input "Bill"
type textarea "x"
type input "Billi"
type textarea "x"
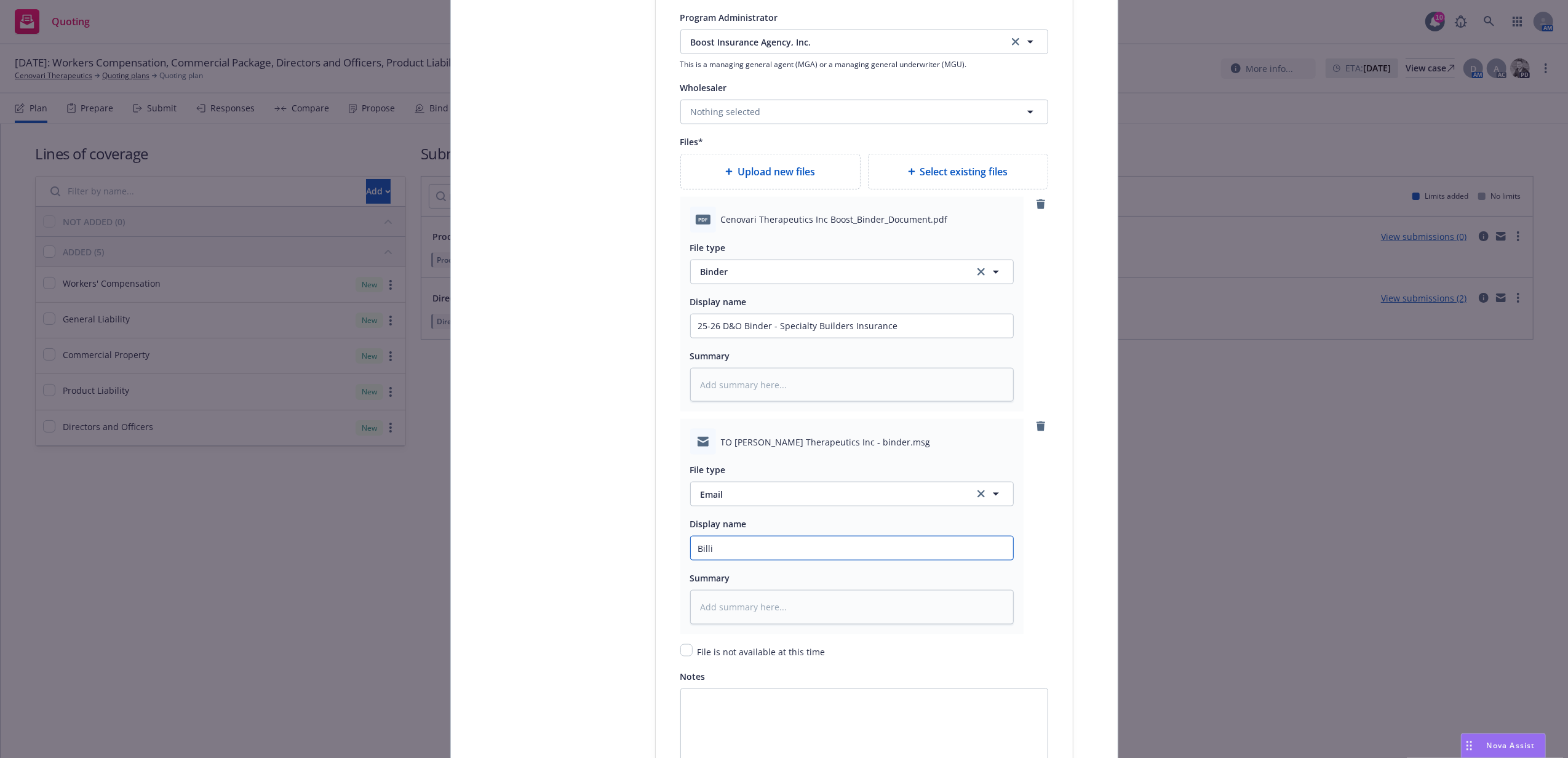
type input "Billin"
type textarea "x"
type input "Billing"
type textarea "x"
type input "Billing"
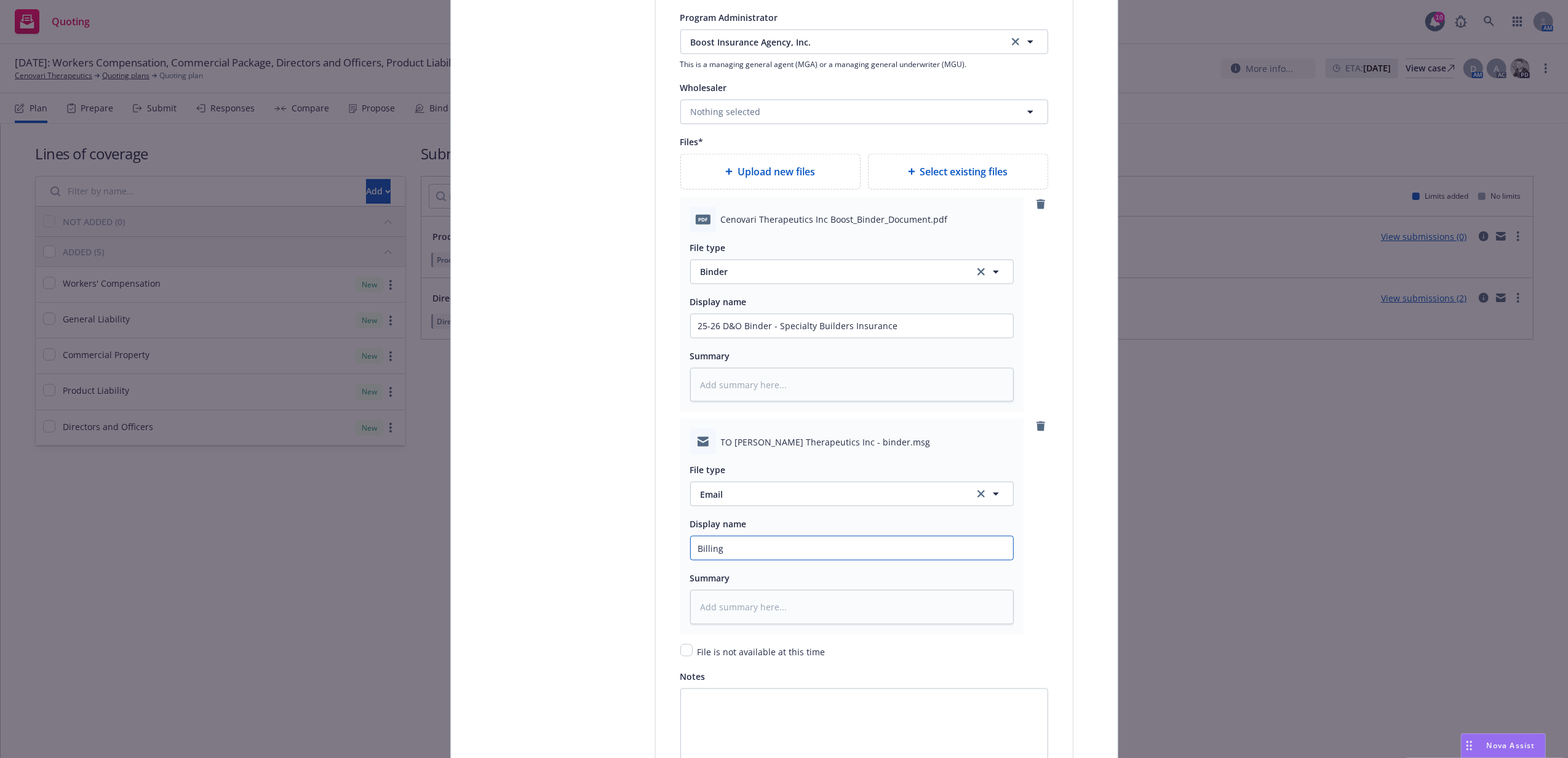
type textarea "x"
type input "Billing I"
type textarea "x"
type input "Billing IN"
type textarea "x"
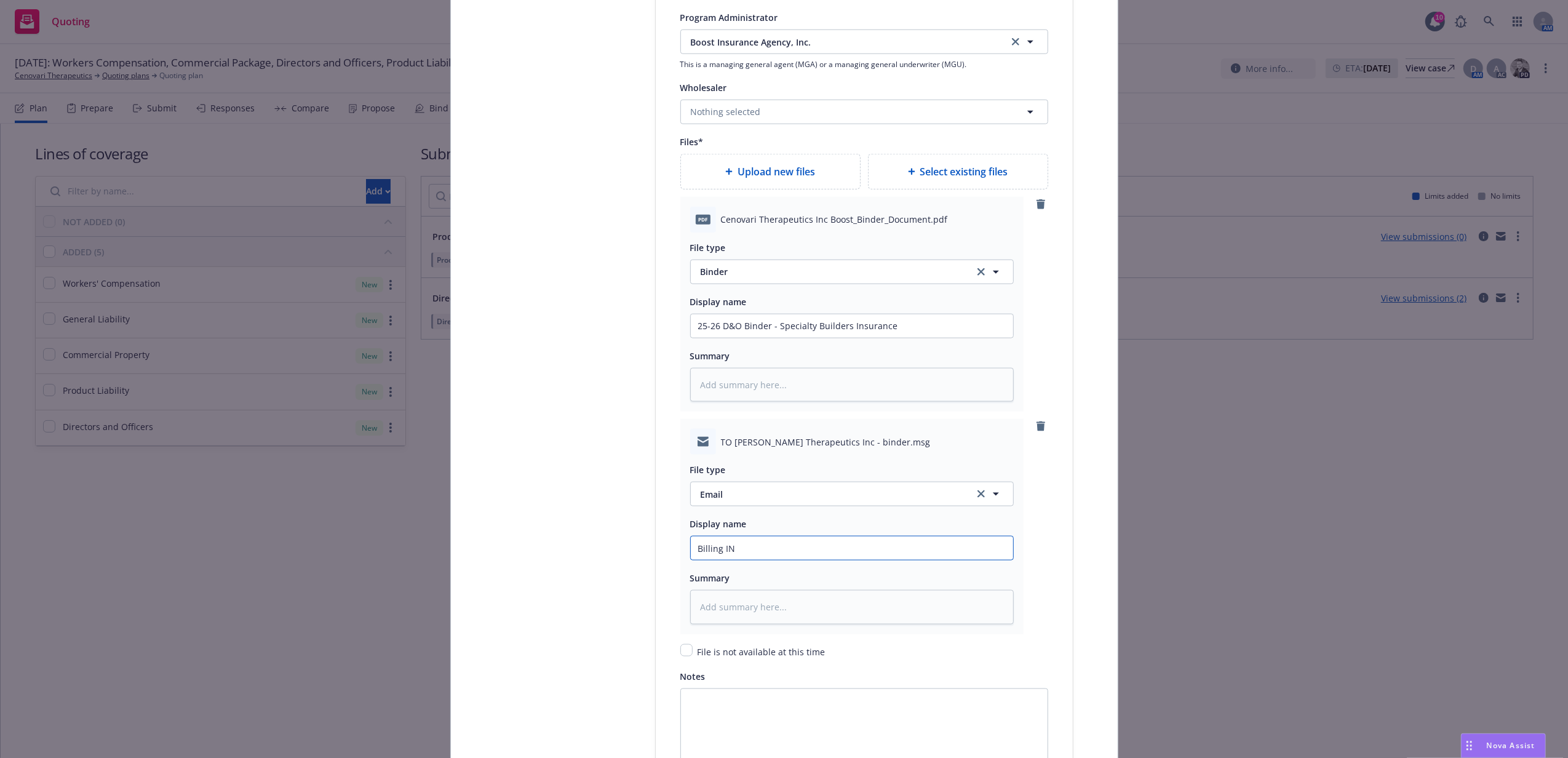
type input "Billing INs"
type textarea "x"
type input "Billing INst"
type textarea "x"
type input "Billing INstr"
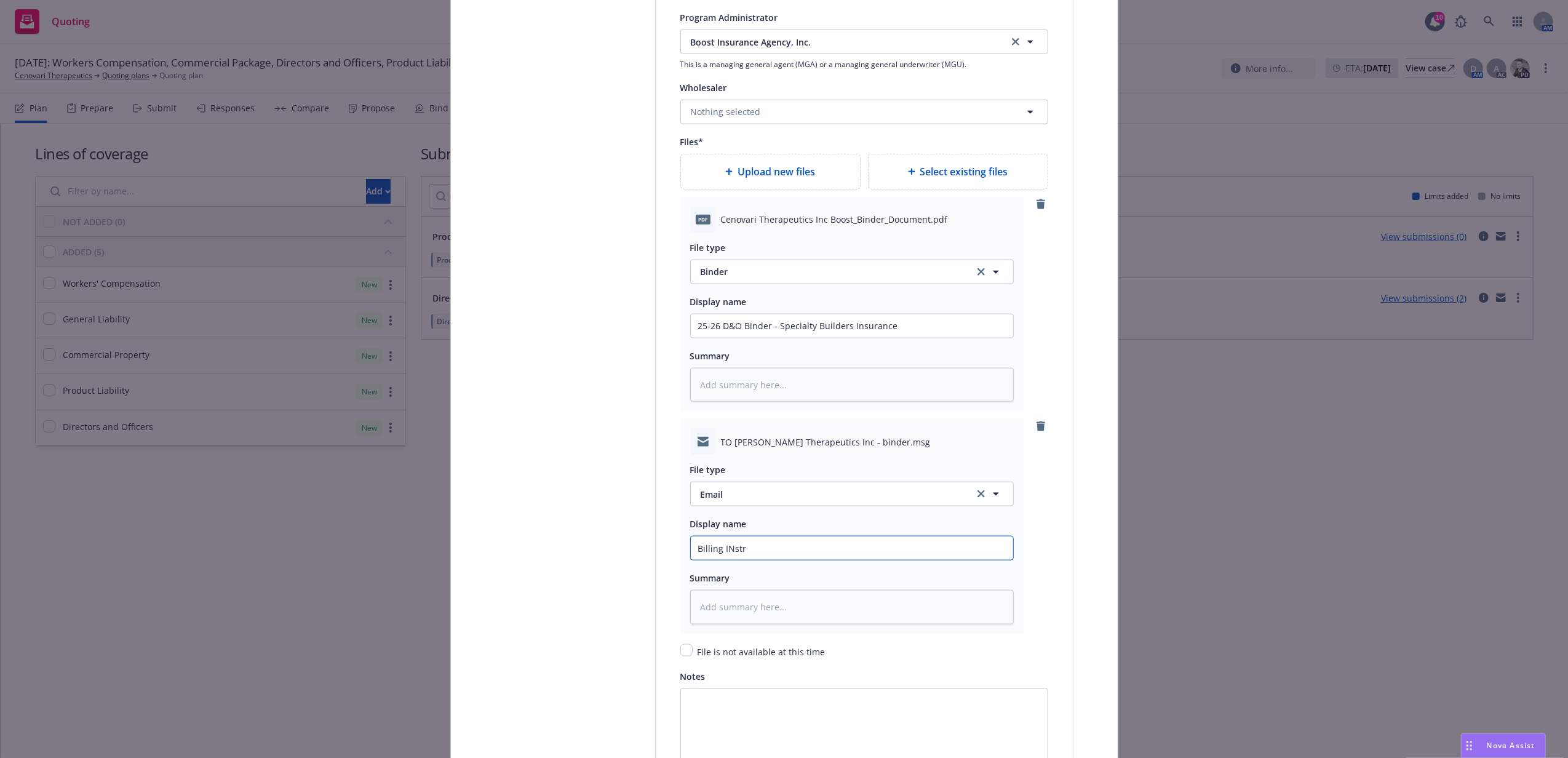
type textarea "x"
type input "Billing INstru"
type textarea "x"
type input "Billing INstruc"
type textarea "x"
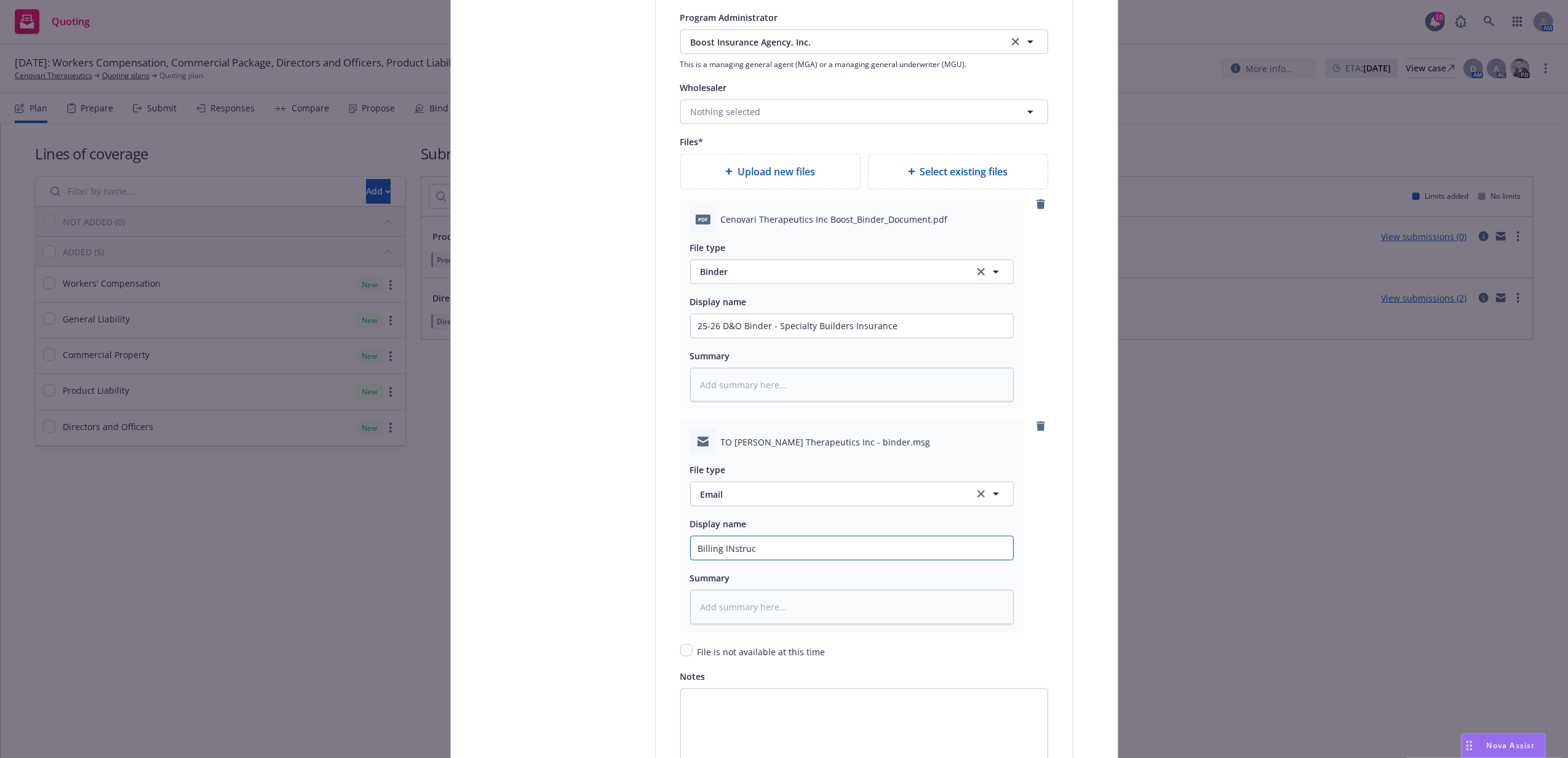
type input "Billing INstruct"
type textarea "x"
type input "Billing INstructi"
type textarea "x"
type input "Billing INstruct"
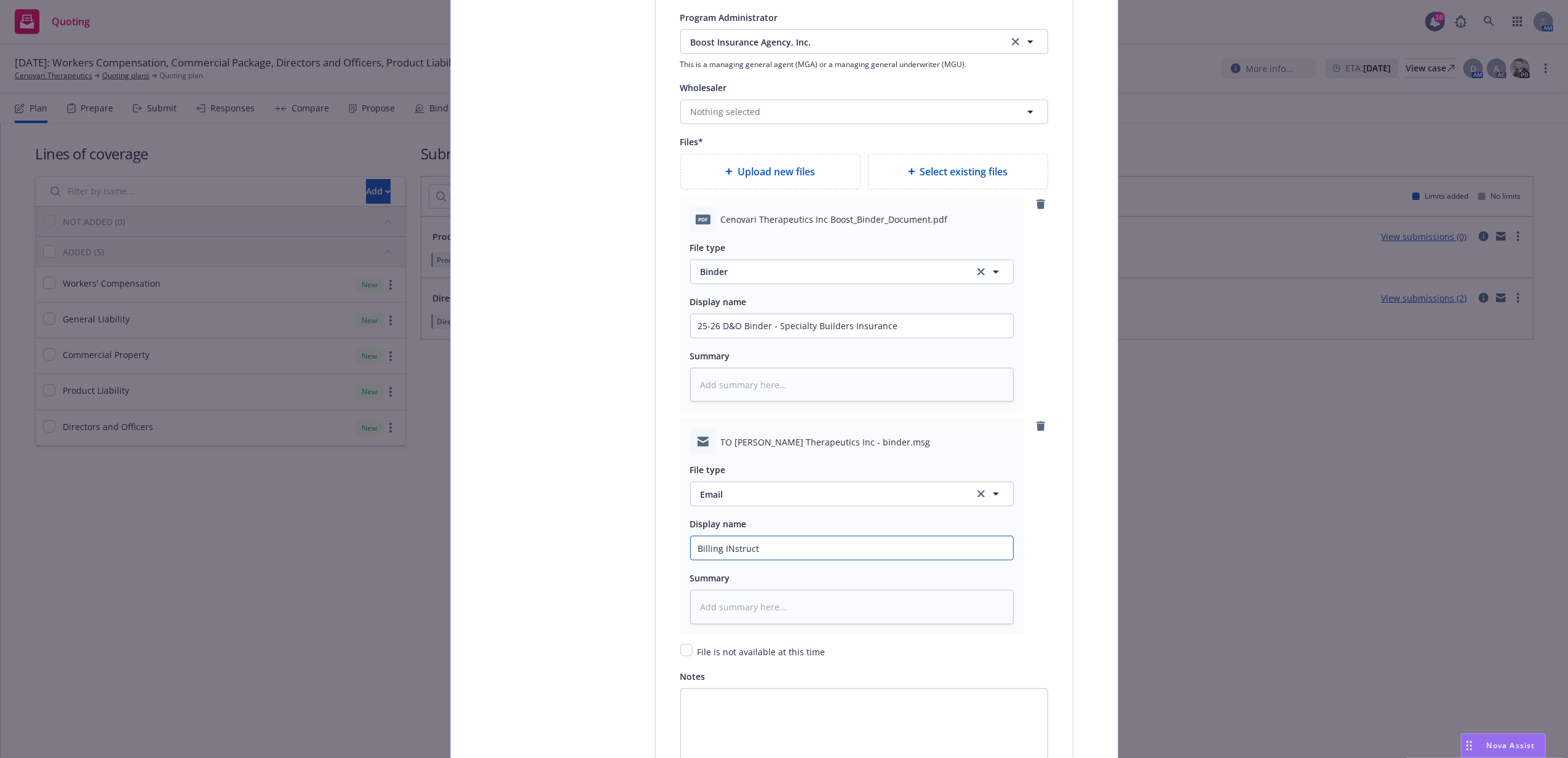
type textarea "x"
type input "Billing INstruc"
type textarea "x"
type input "Billing INstru"
type textarea "x"
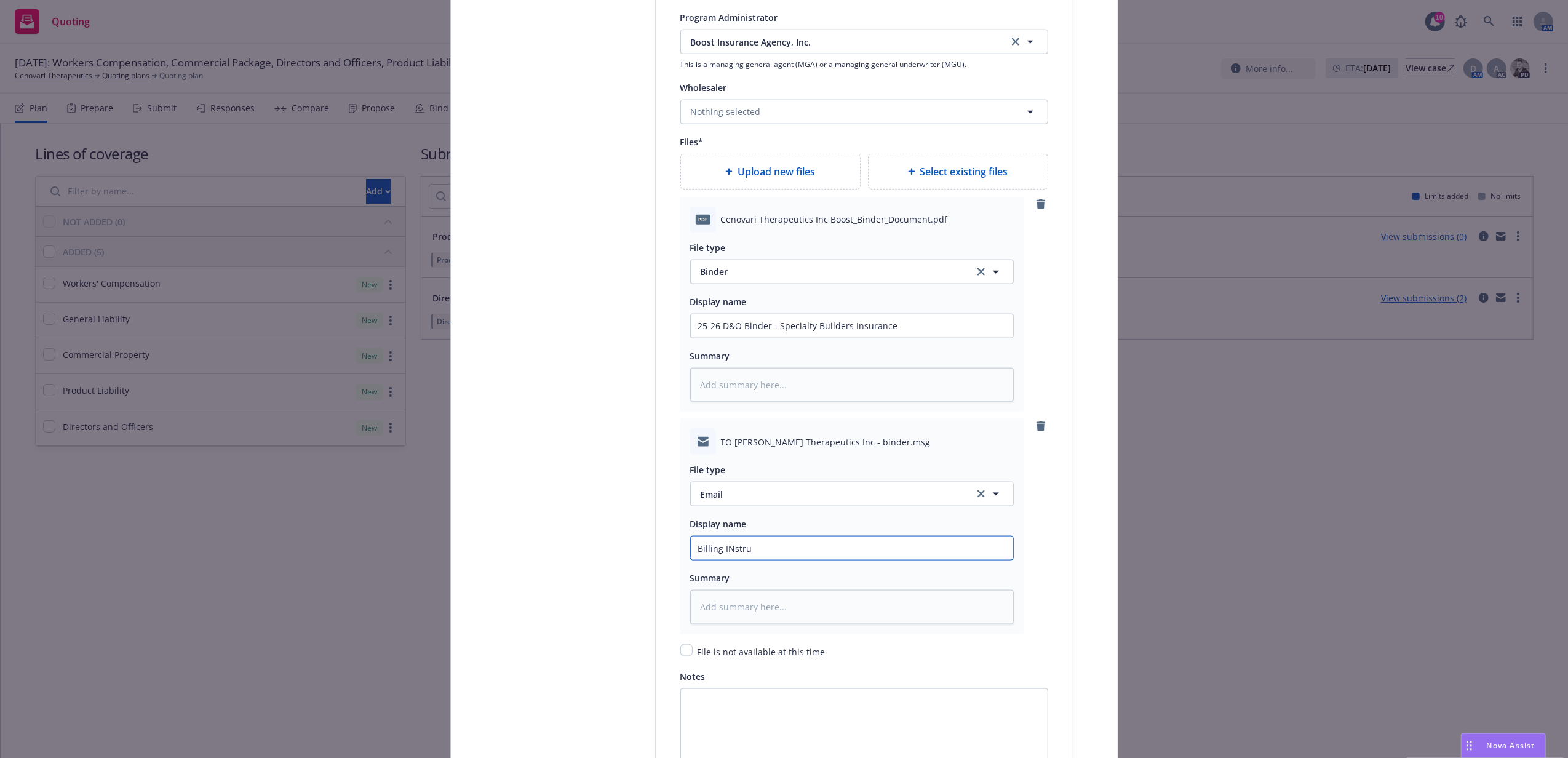
type input "Billing INstr"
type textarea "x"
type input "Billing INst"
type textarea "x"
type input "Billing IN"
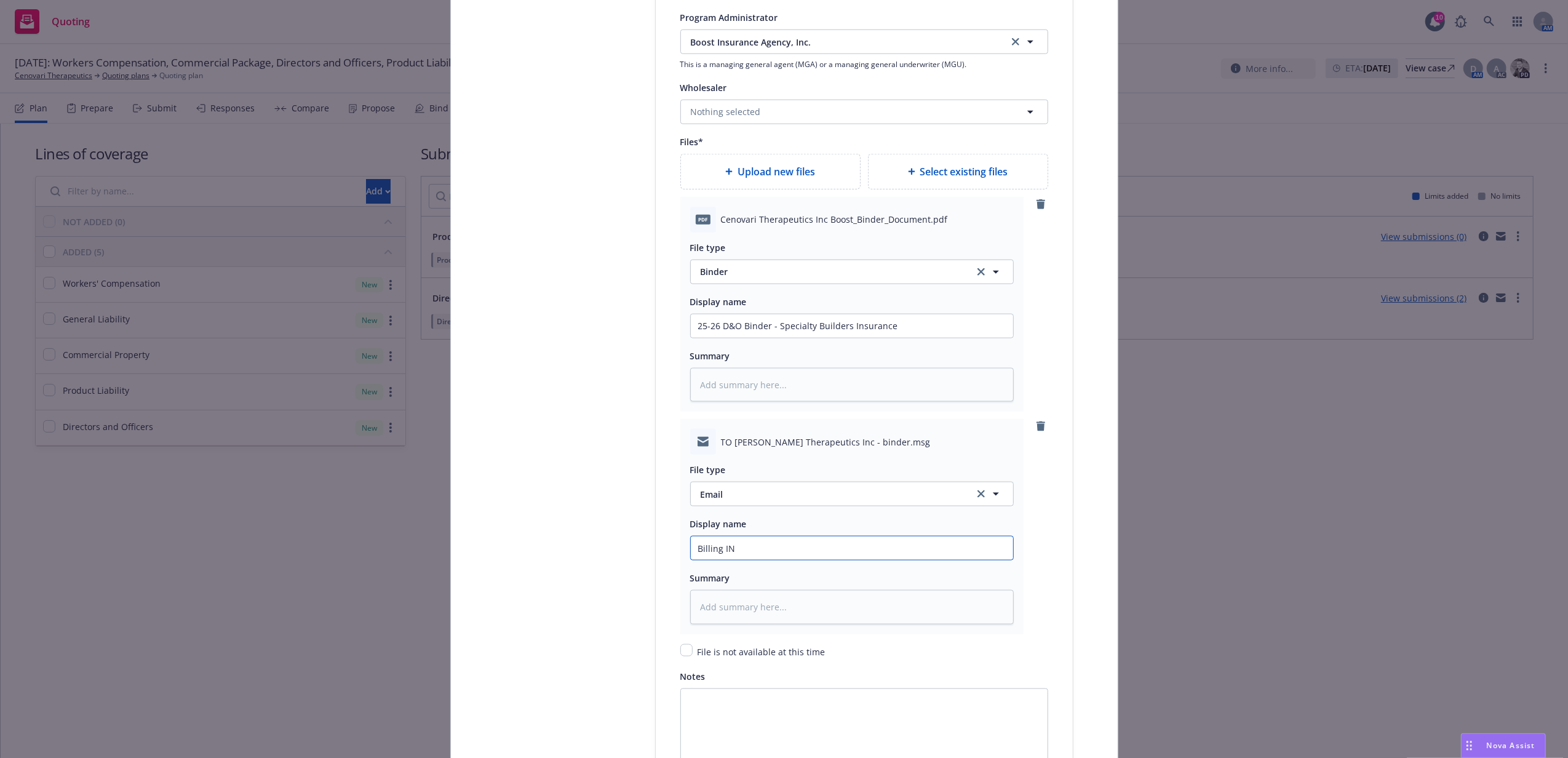
type textarea "x"
type input "Billing I"
type textarea "x"
type input "Billing In"
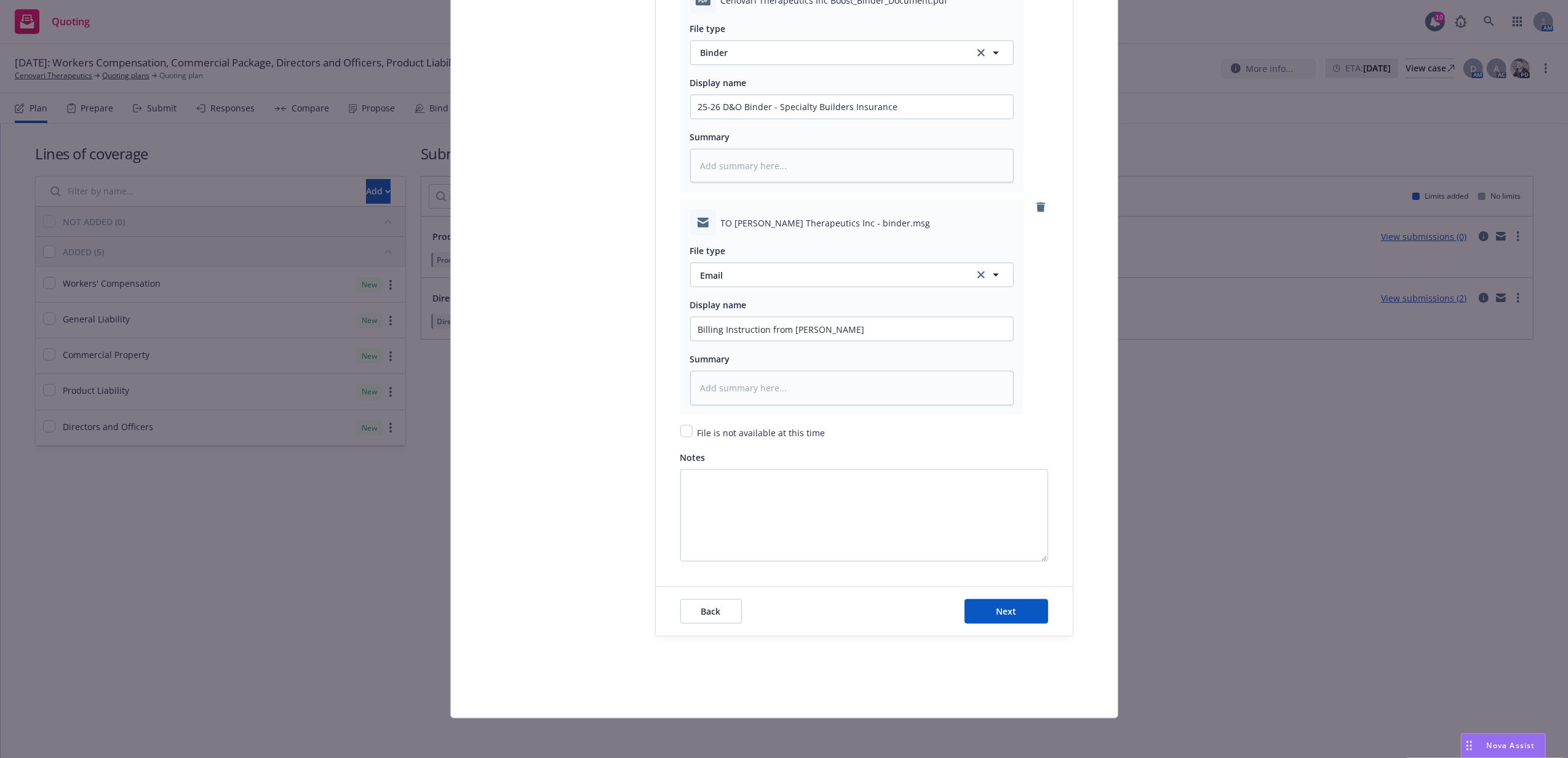
click at [1017, 598] on div "Back Next" at bounding box center [864, 612] width 417 height 49
click at [1019, 600] on button "Next" at bounding box center [1007, 611] width 84 height 25
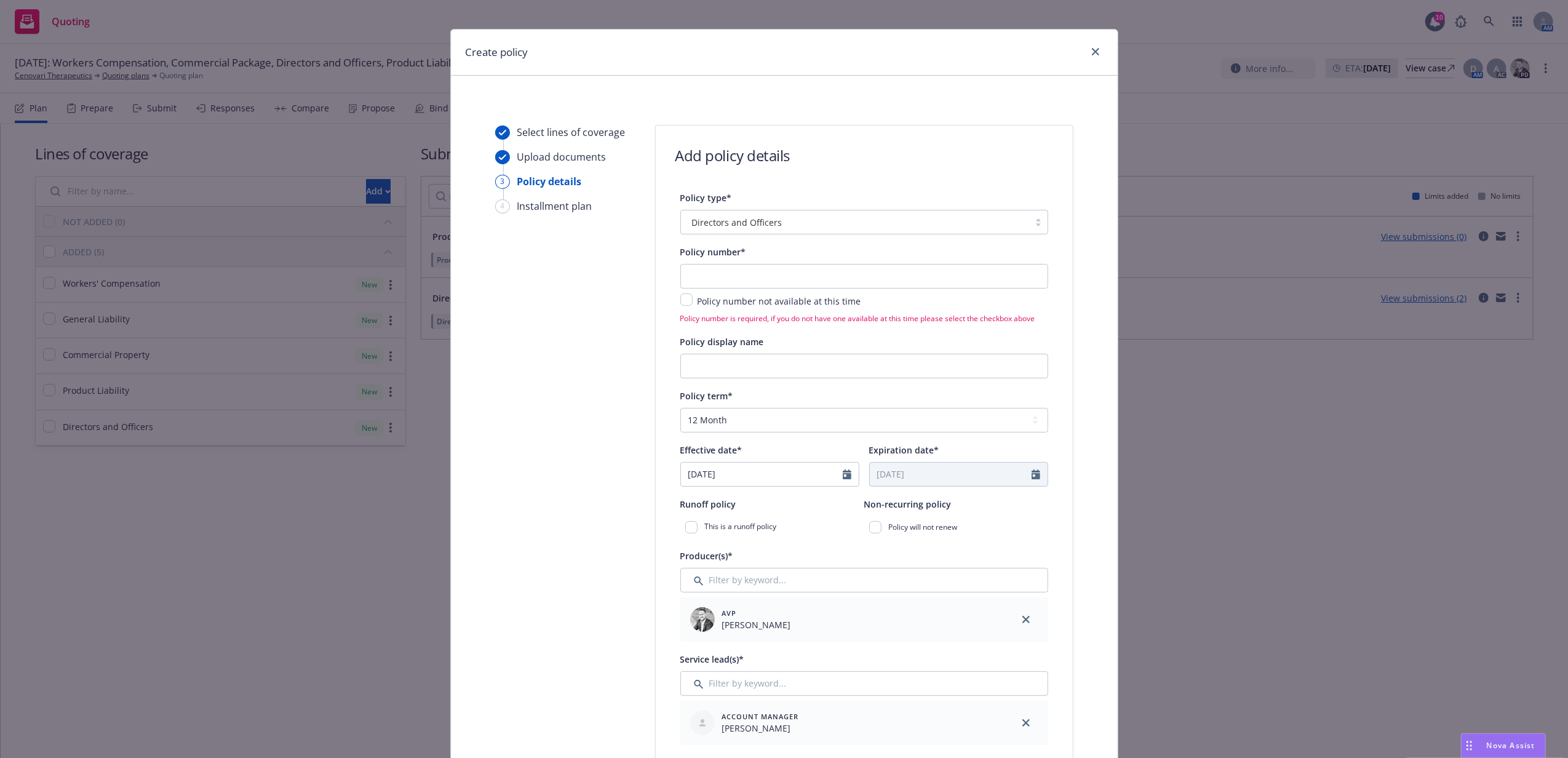
scroll to position [0, 0]
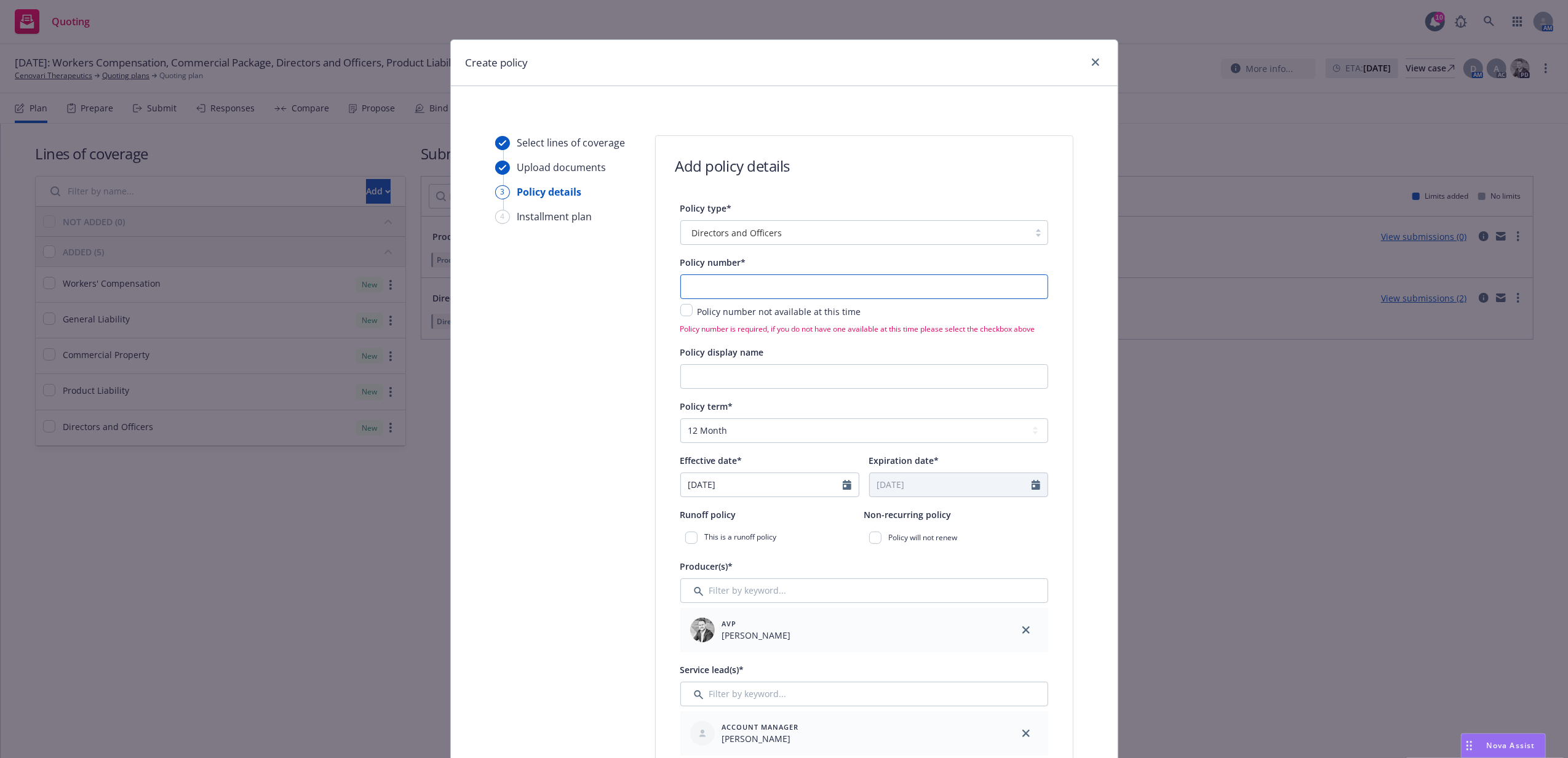
drag, startPoint x: 801, startPoint y: 292, endPoint x: 793, endPoint y: 298, distance: 10.0
click at [801, 292] on input "text" at bounding box center [864, 286] width 368 height 25
paste input "BLU-NFM-Q8KMGDM1X"
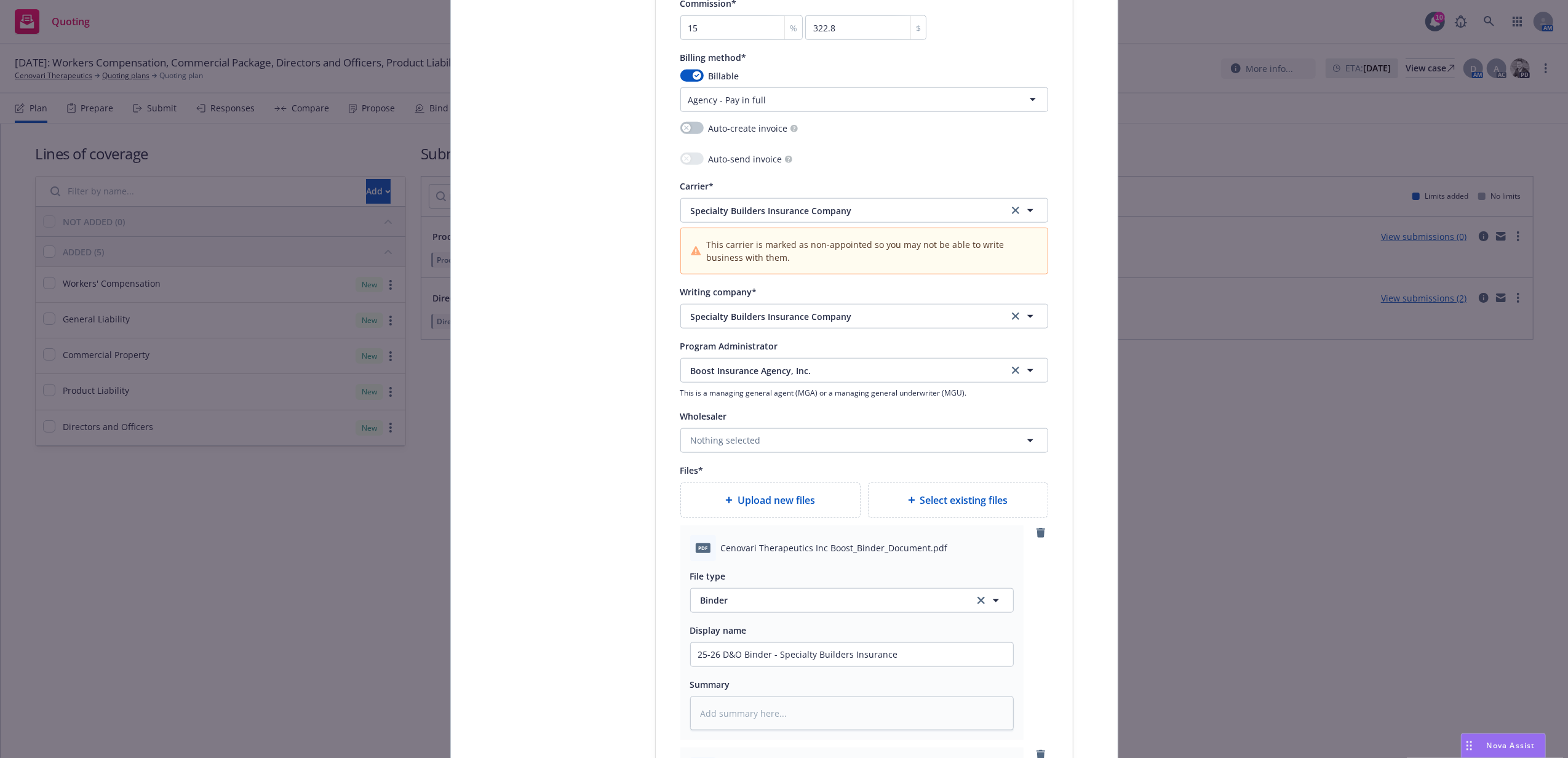
scroll to position [1640, 0]
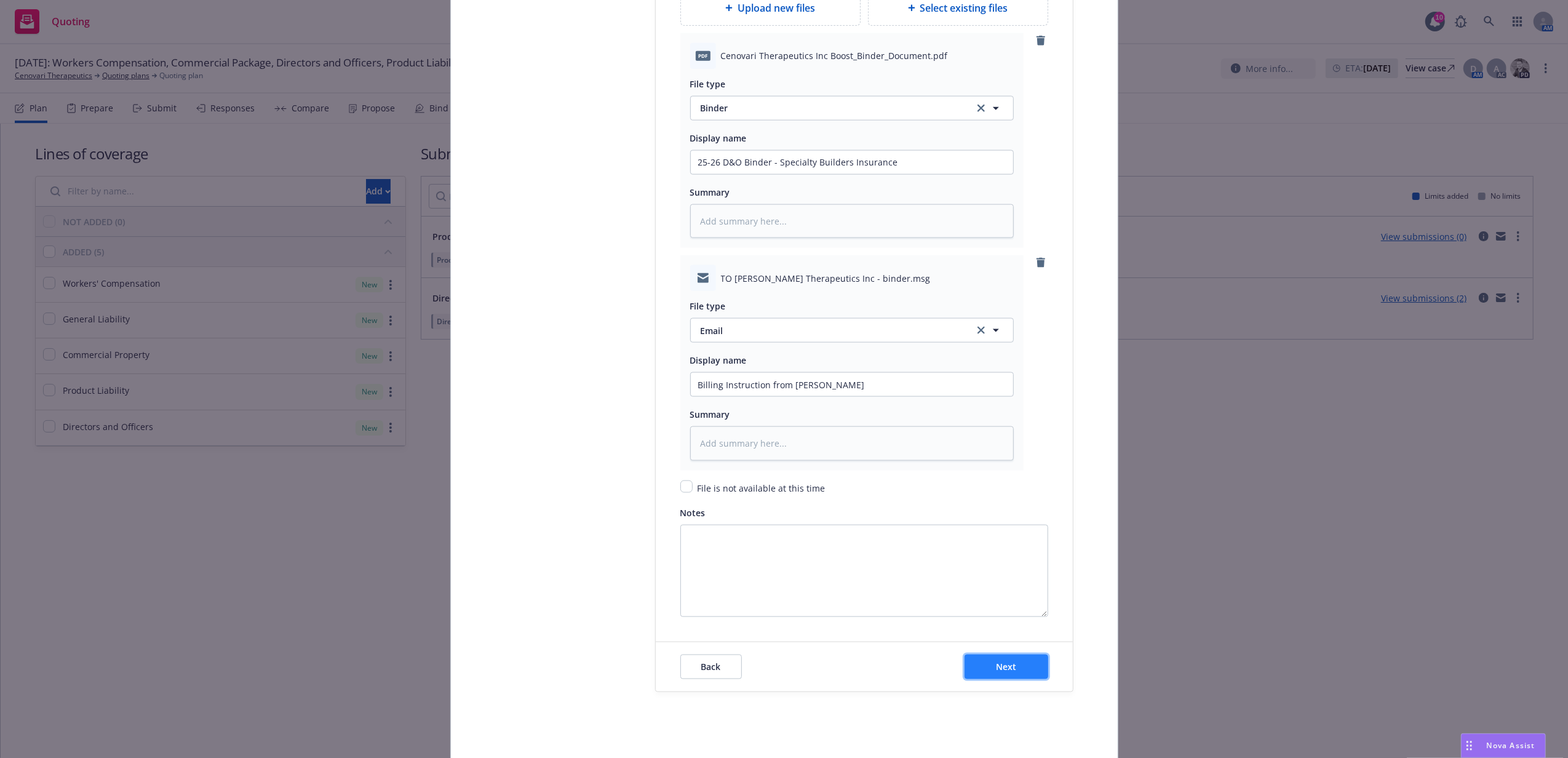
click at [1019, 657] on button "Next" at bounding box center [1007, 667] width 84 height 25
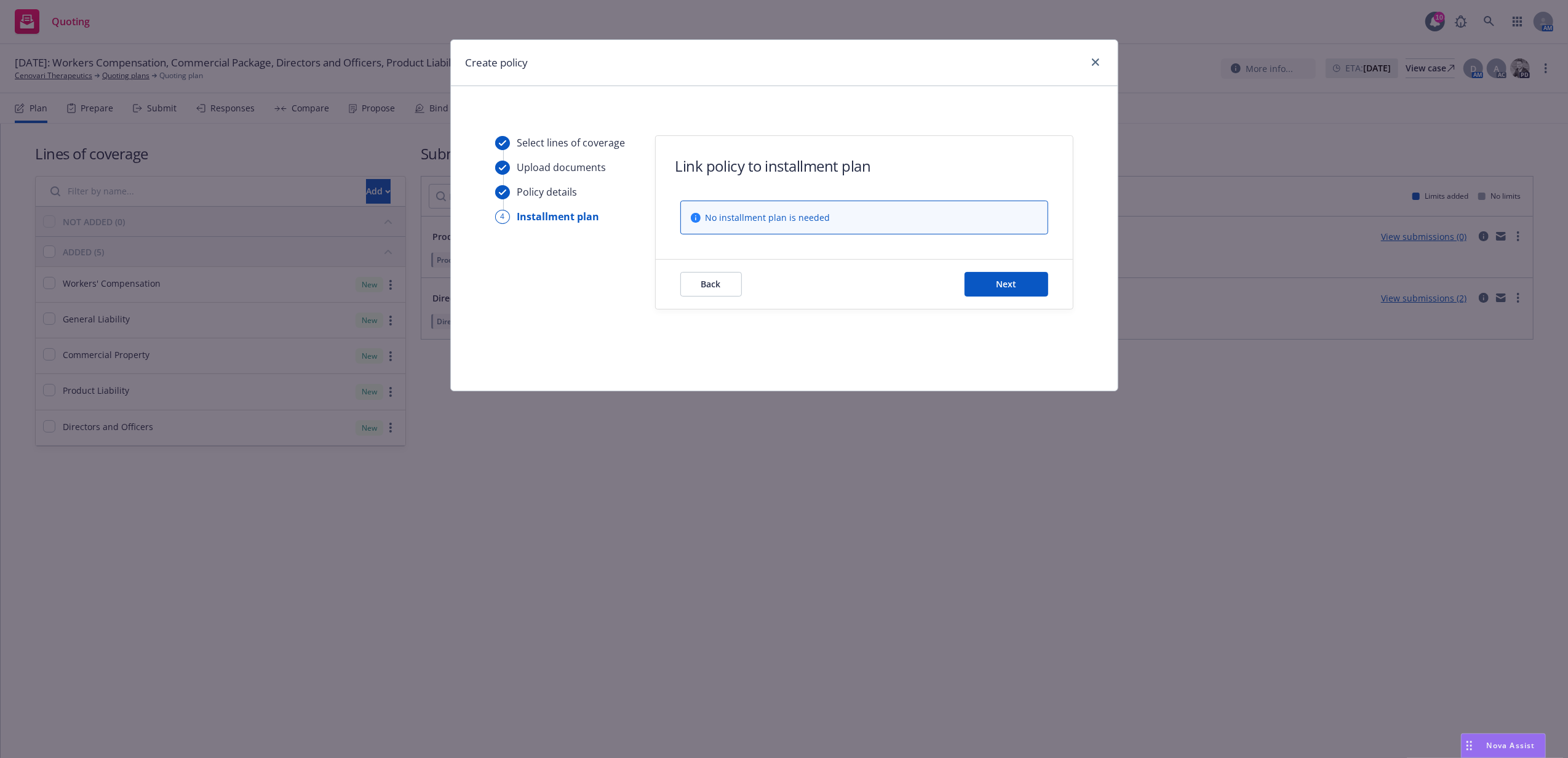
scroll to position [0, 0]
click at [992, 286] on button "Next" at bounding box center [1007, 284] width 84 height 25
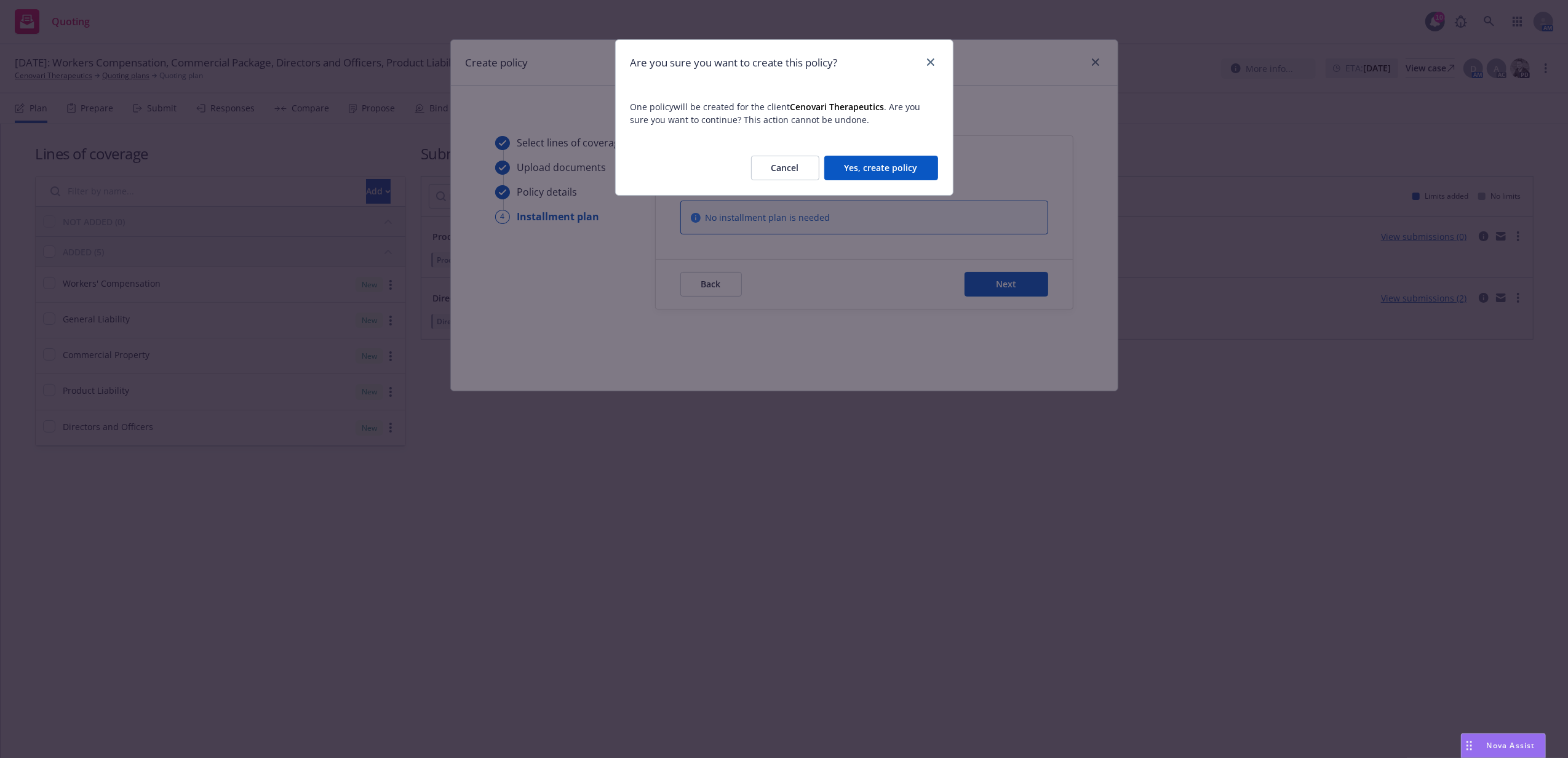
click at [900, 161] on button "Yes, create policy" at bounding box center [881, 168] width 114 height 25
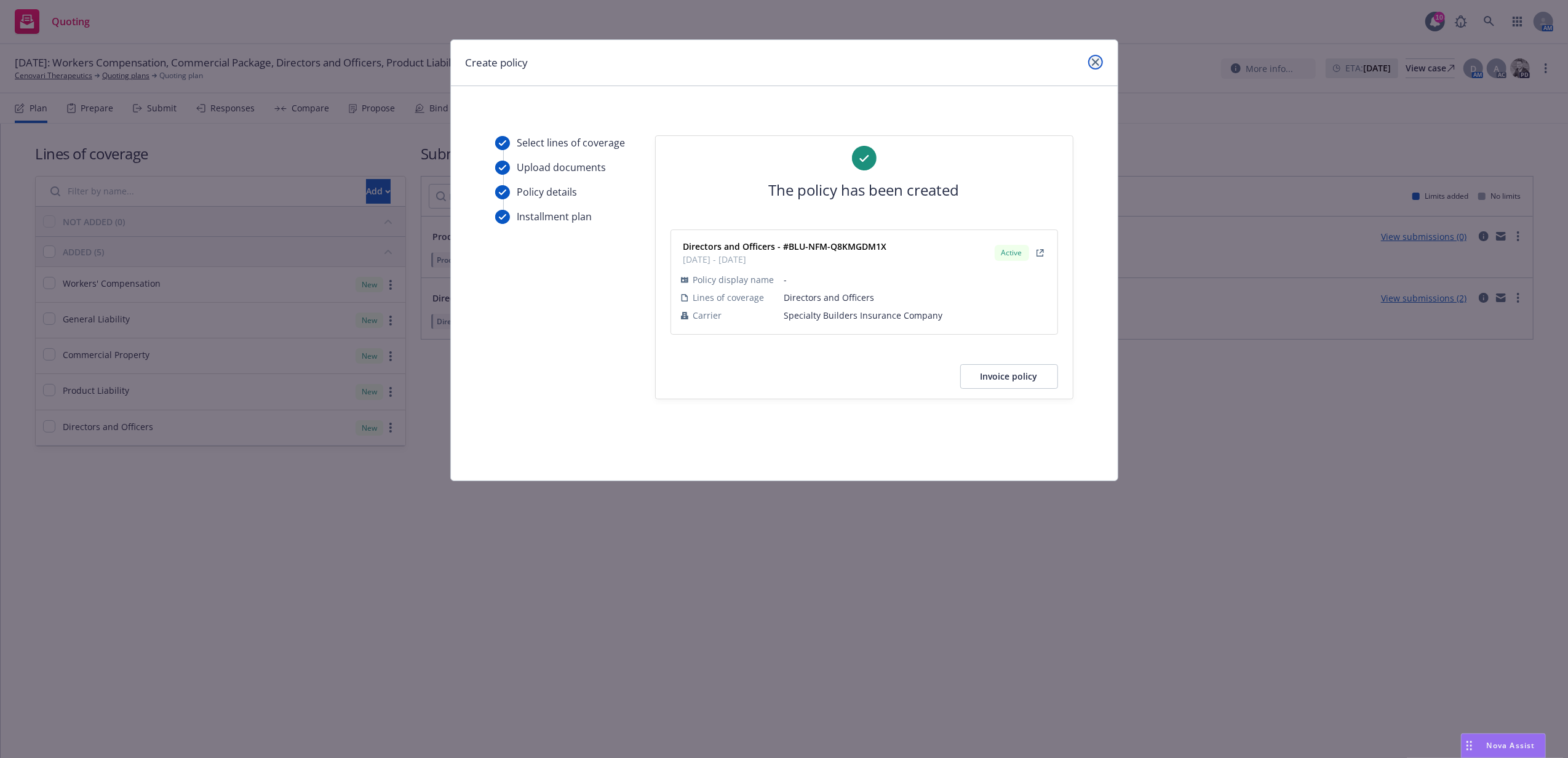
click at [1092, 64] on icon "close" at bounding box center [1096, 62] width 8 height 8
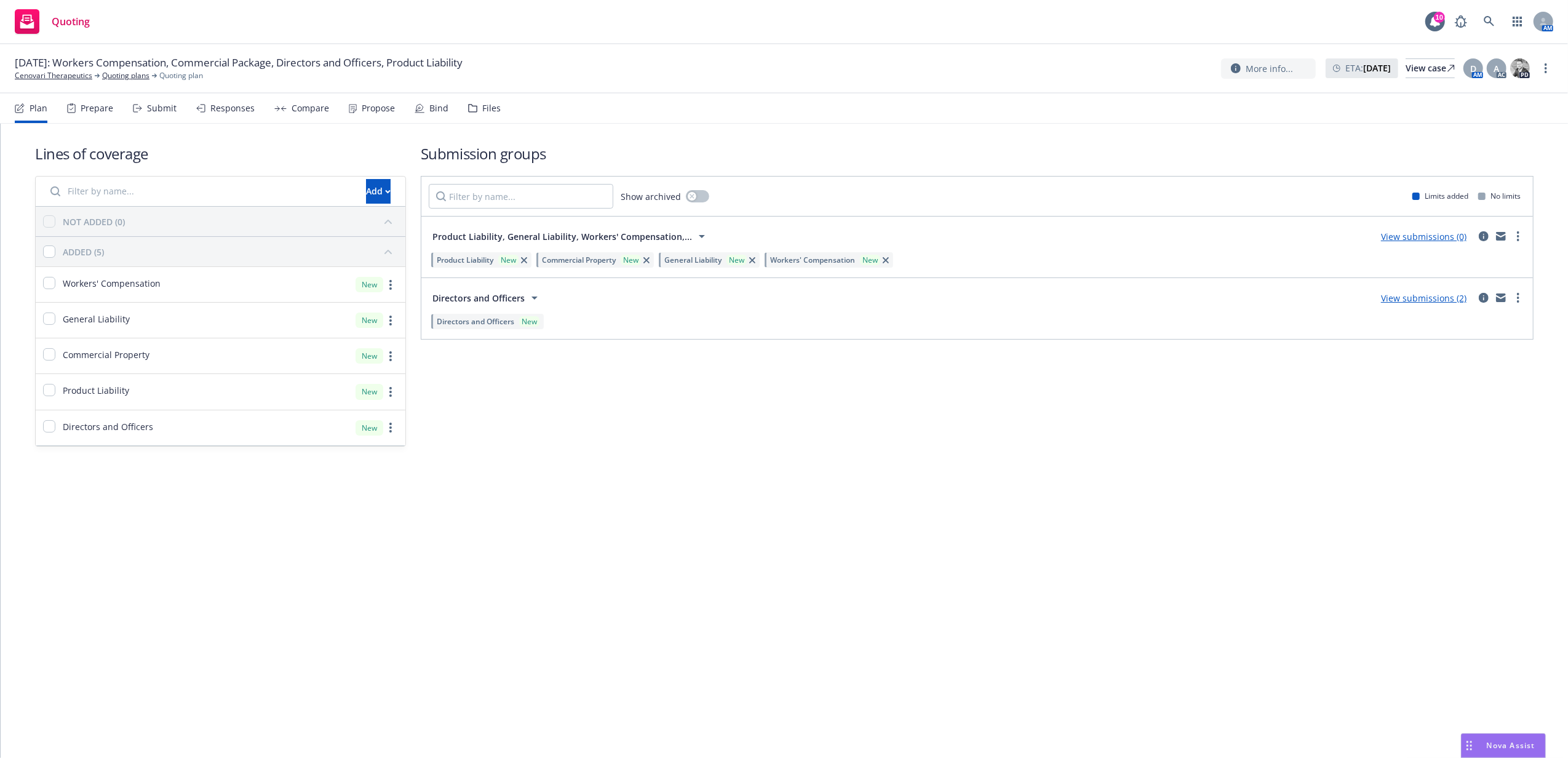
click at [482, 111] on div "Files" at bounding box center [491, 108] width 18 height 10
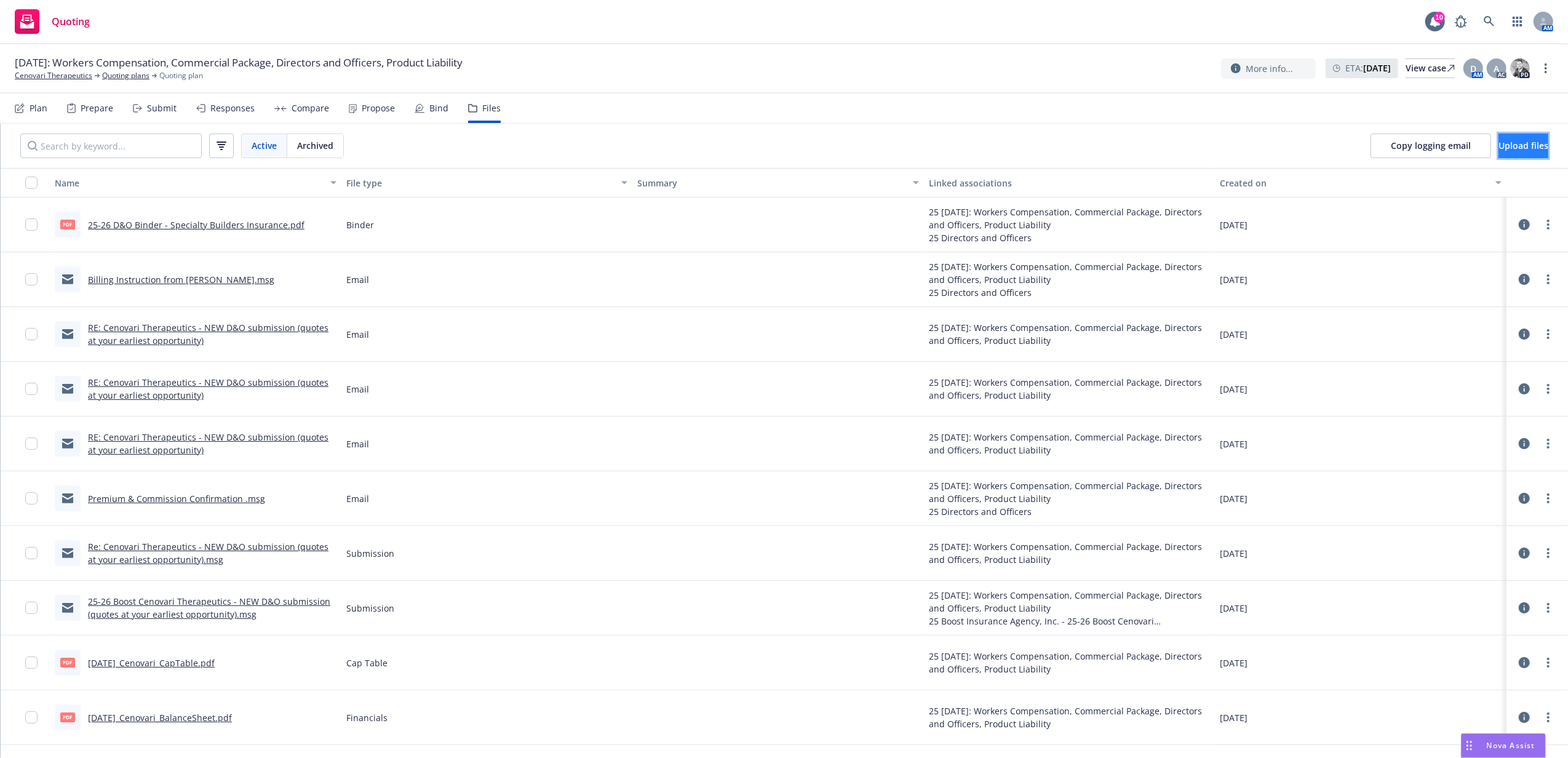
click at [1544, 136] on button "Upload files" at bounding box center [1523, 146] width 50 height 25
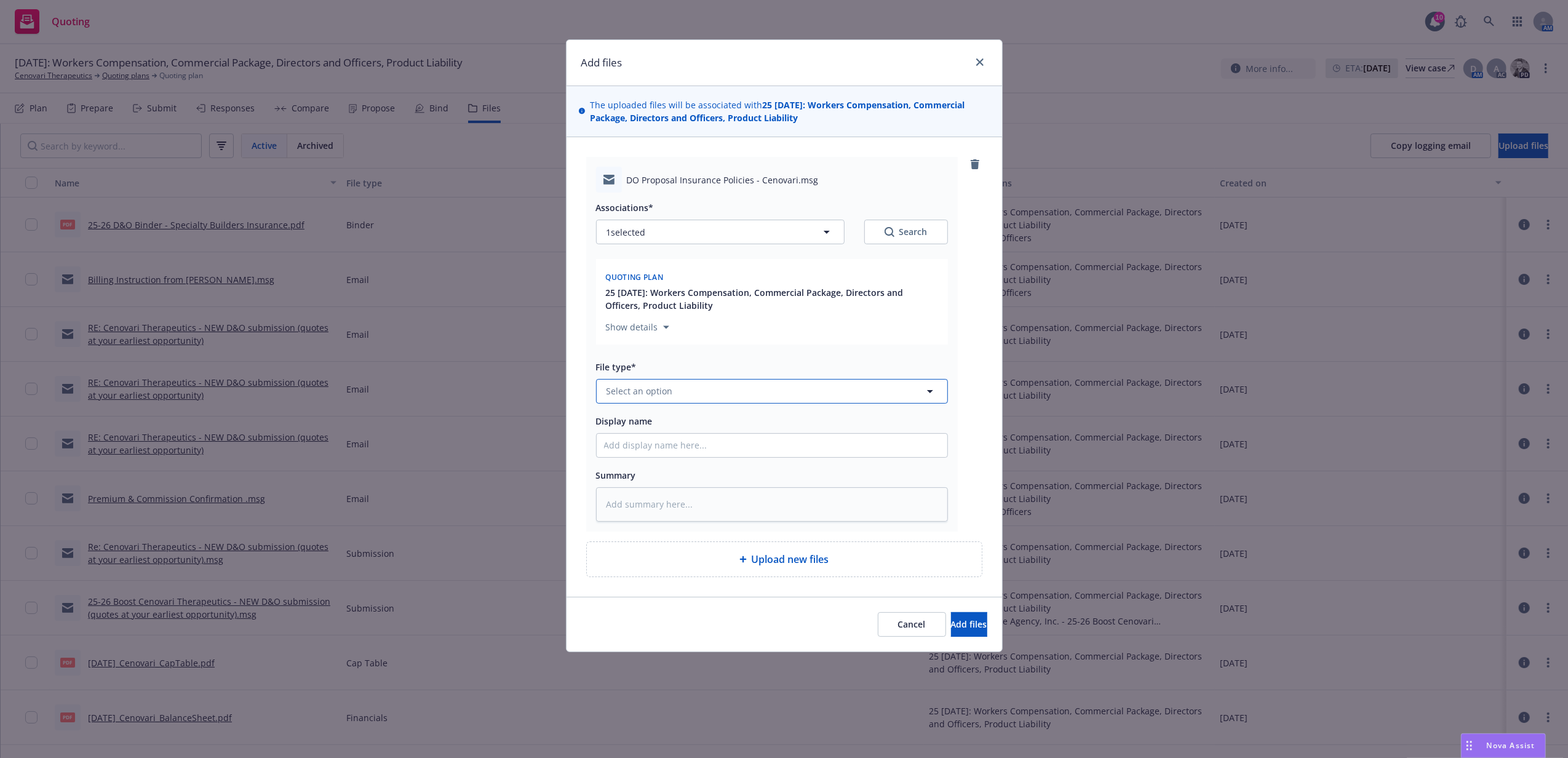
click at [684, 399] on button "Select an option" at bounding box center [772, 391] width 352 height 25
click at [656, 436] on div "Proposal" at bounding box center [772, 425] width 351 height 32
click at [656, 445] on input "Display name" at bounding box center [772, 445] width 351 height 23
click at [951, 612] on button "Add files" at bounding box center [969, 624] width 36 height 25
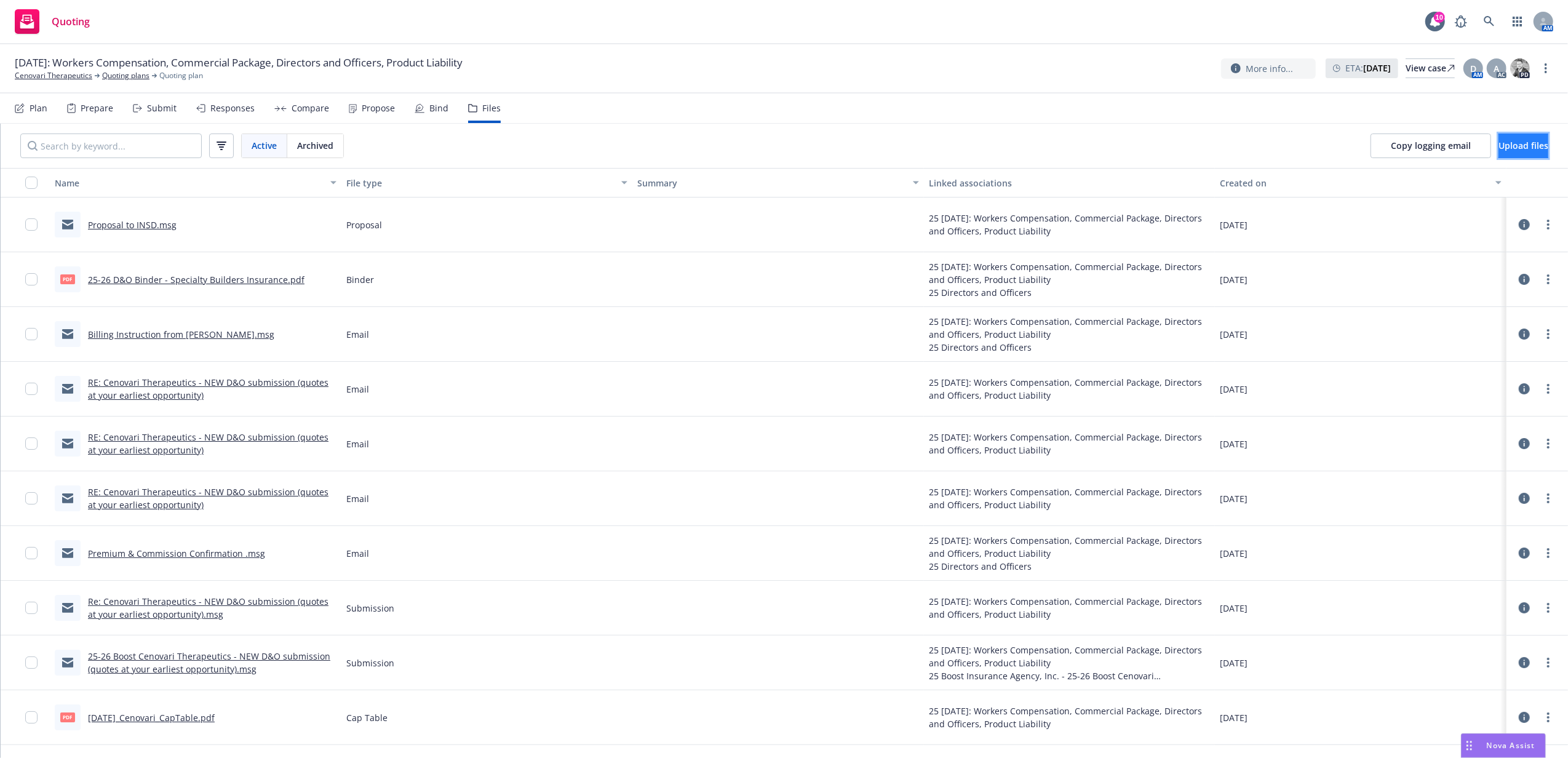
click at [1504, 142] on span "Upload files" at bounding box center [1523, 146] width 50 height 11
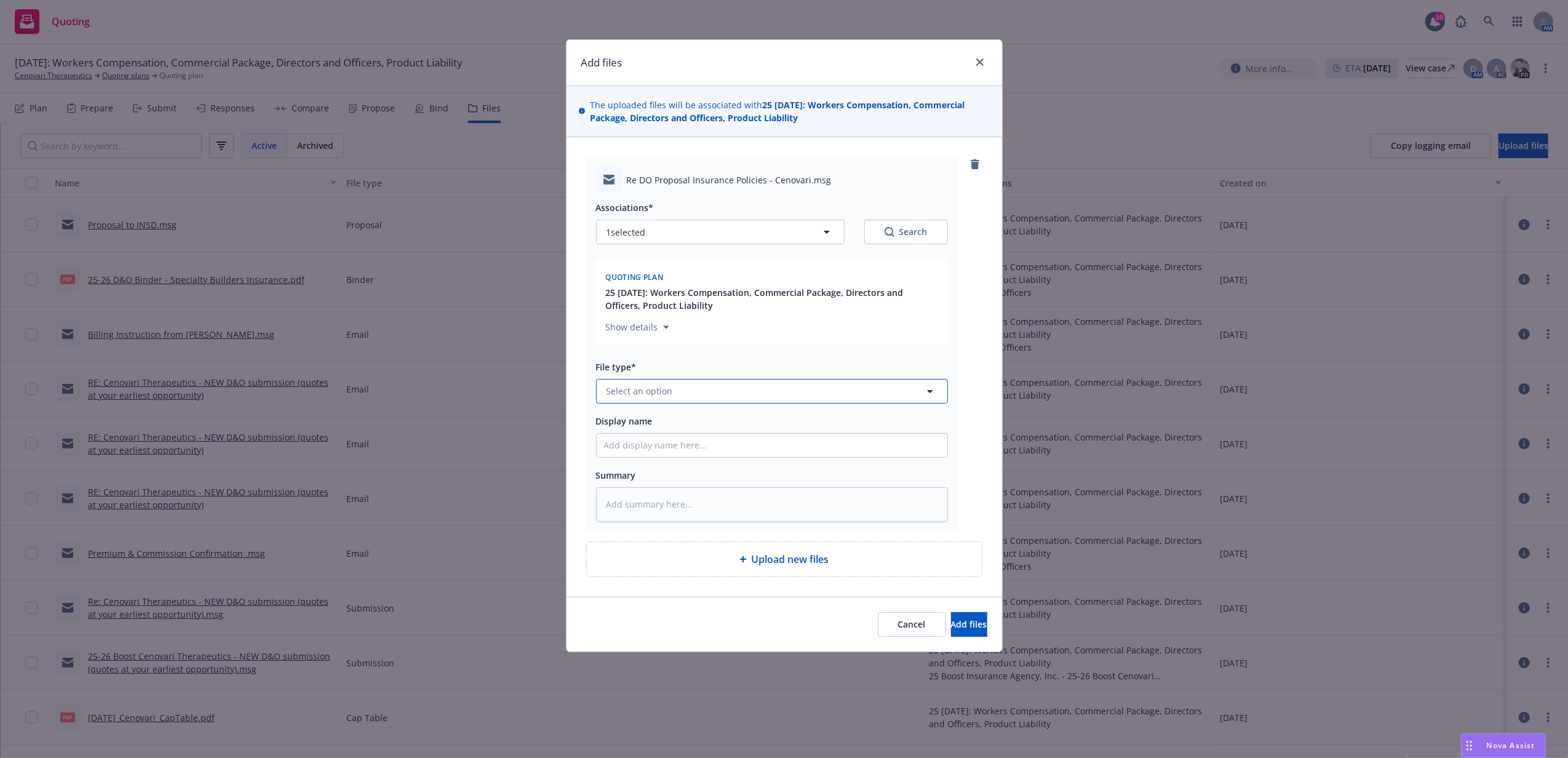
click at [664, 395] on span "Select an option" at bounding box center [639, 391] width 66 height 13
click at [699, 429] on div "Bind Order" at bounding box center [772, 426] width 336 height 18
click at [699, 448] on input "Display name" at bounding box center [772, 445] width 351 height 23
click at [951, 612] on button "Add files" at bounding box center [969, 624] width 36 height 25
